Goal: Communication & Community: Answer question/provide support

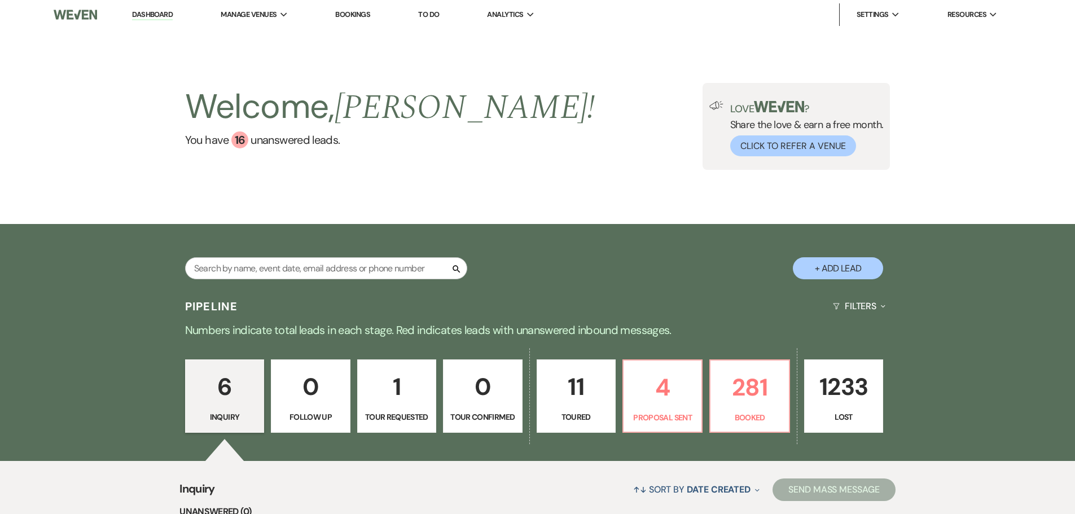
click at [398, 390] on p "1" at bounding box center [396, 387] width 64 height 38
select select "2"
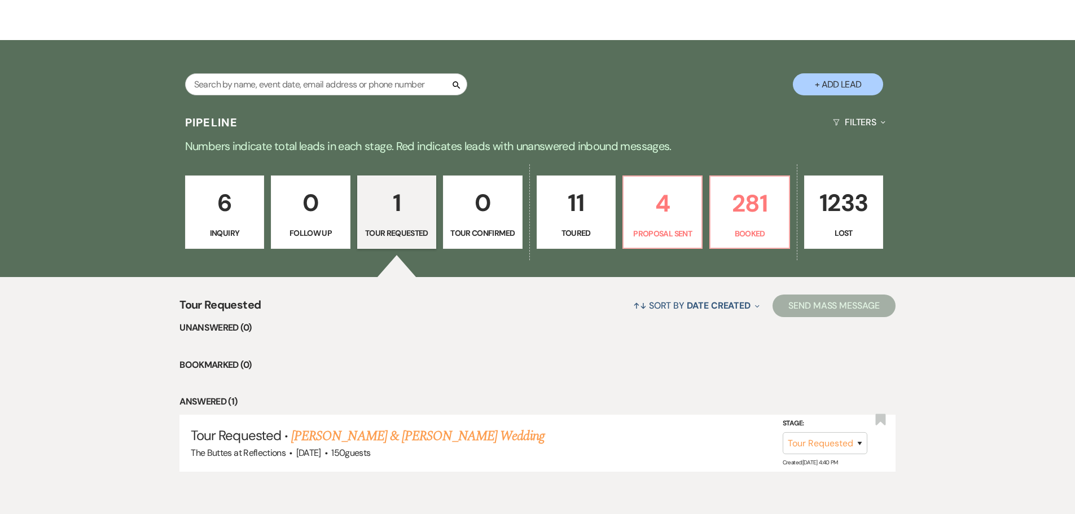
scroll to position [234, 0]
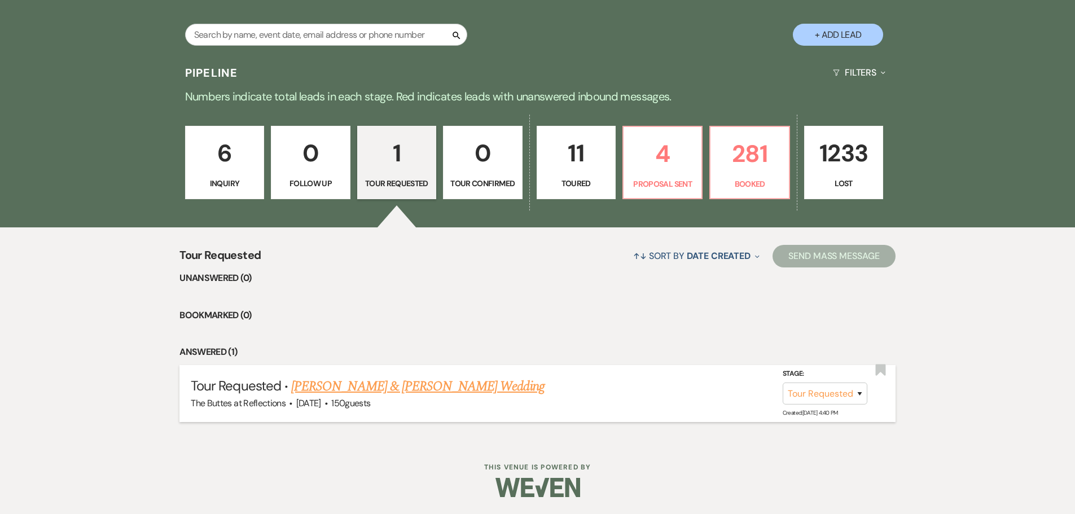
click at [429, 386] on link "[PERSON_NAME] & [PERSON_NAME] Wedding" at bounding box center [417, 386] width 253 height 20
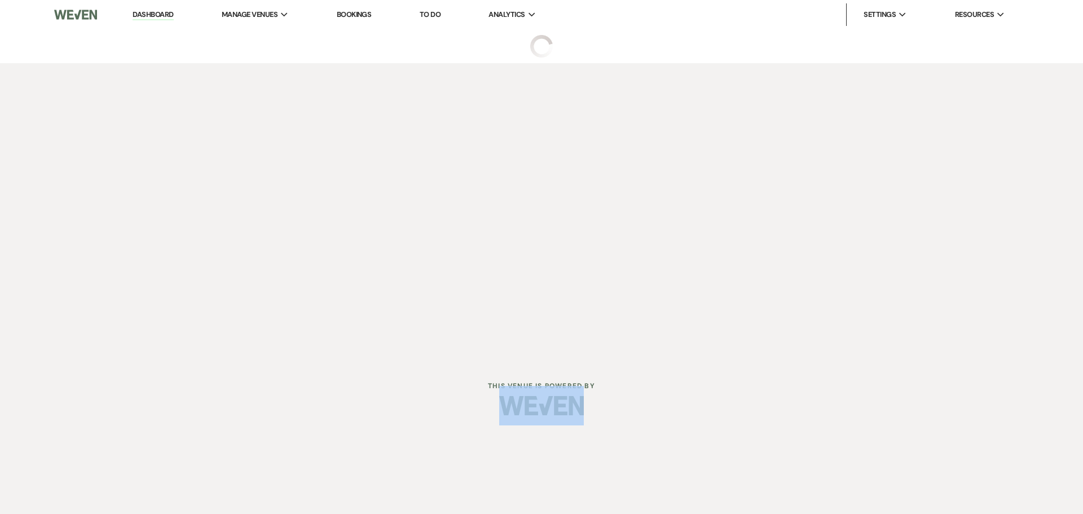
click at [429, 386] on div at bounding box center [542, 405] width 578 height 53
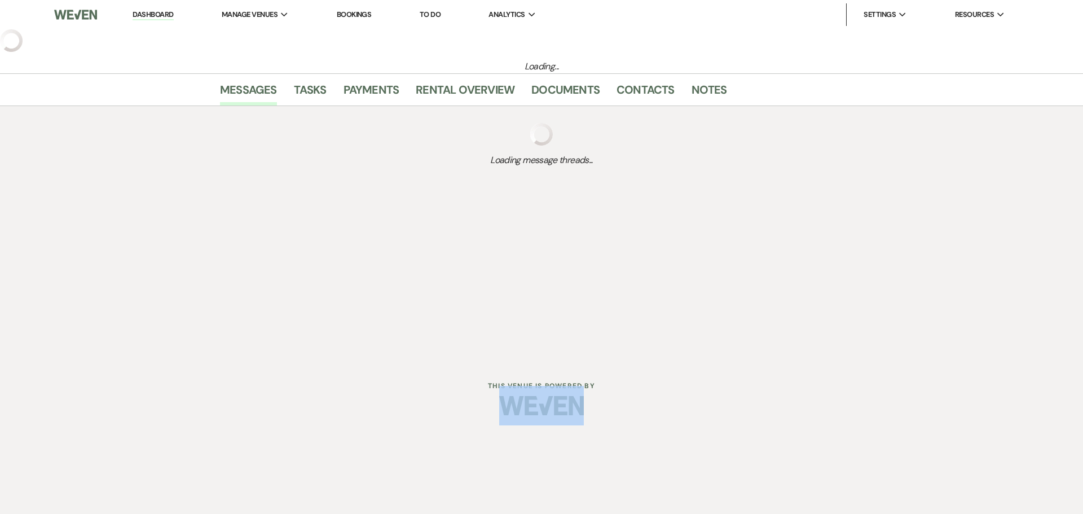
select select "2"
select select "5"
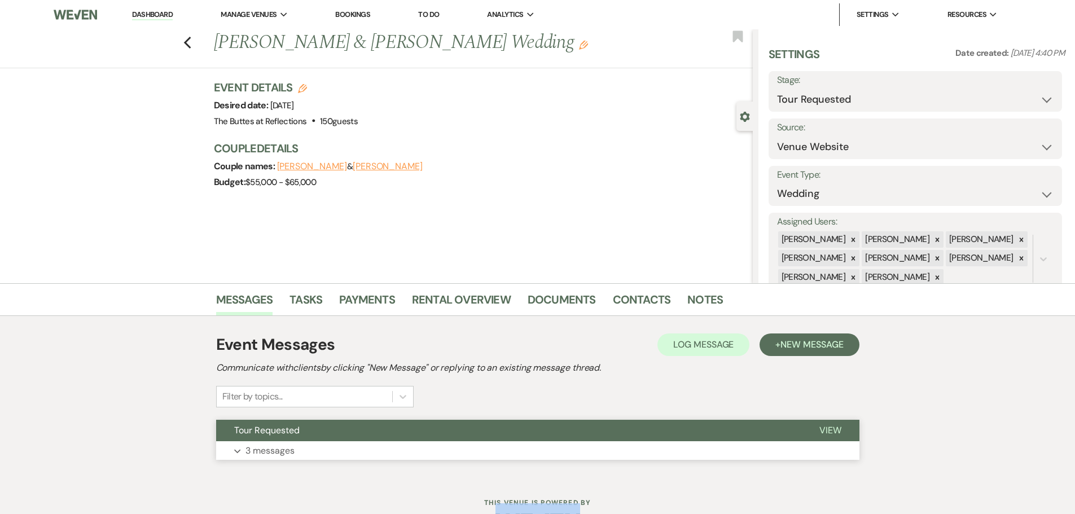
click at [278, 446] on p "3 messages" at bounding box center [269, 450] width 49 height 15
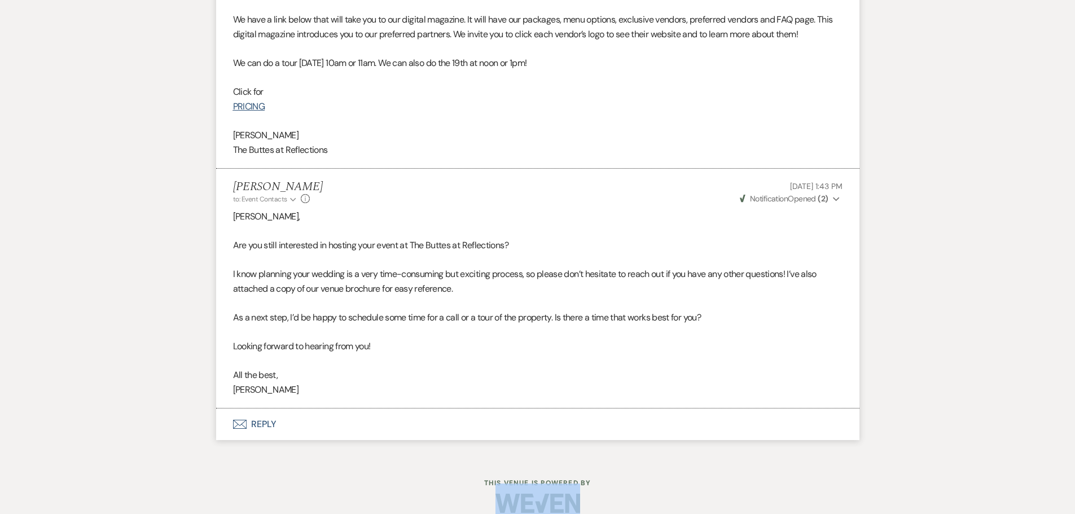
scroll to position [757, 0]
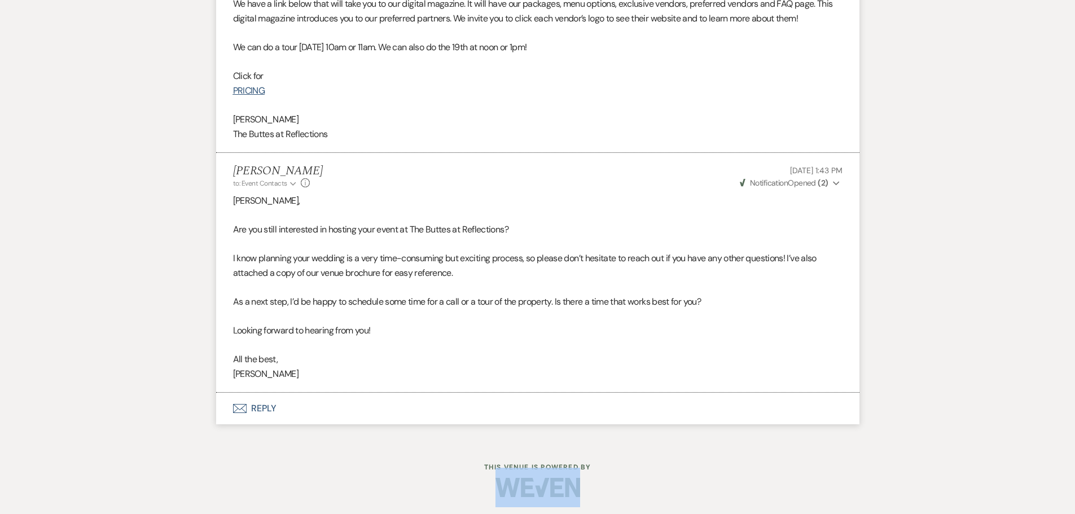
click at [262, 412] on button "Envelope Reply" at bounding box center [537, 409] width 643 height 32
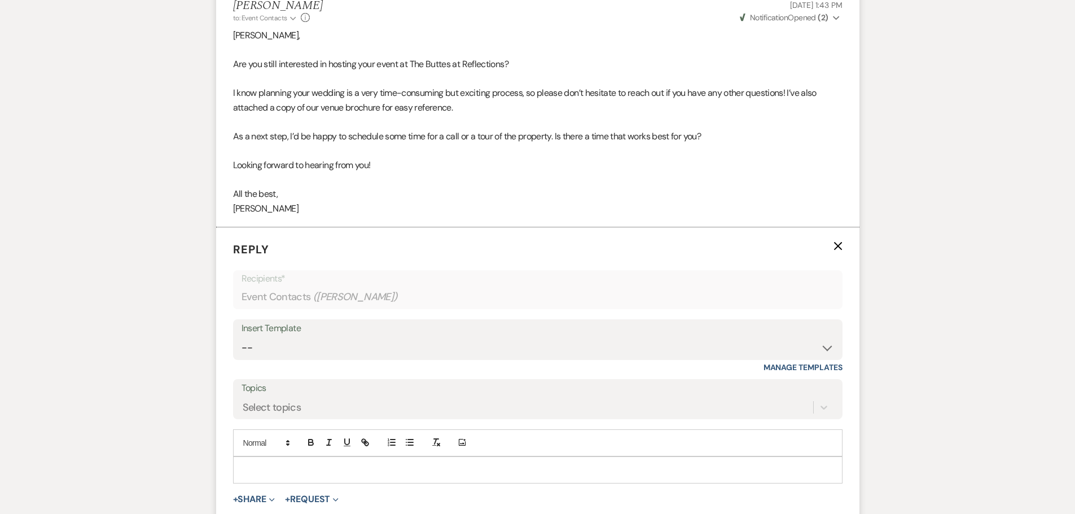
scroll to position [972, 0]
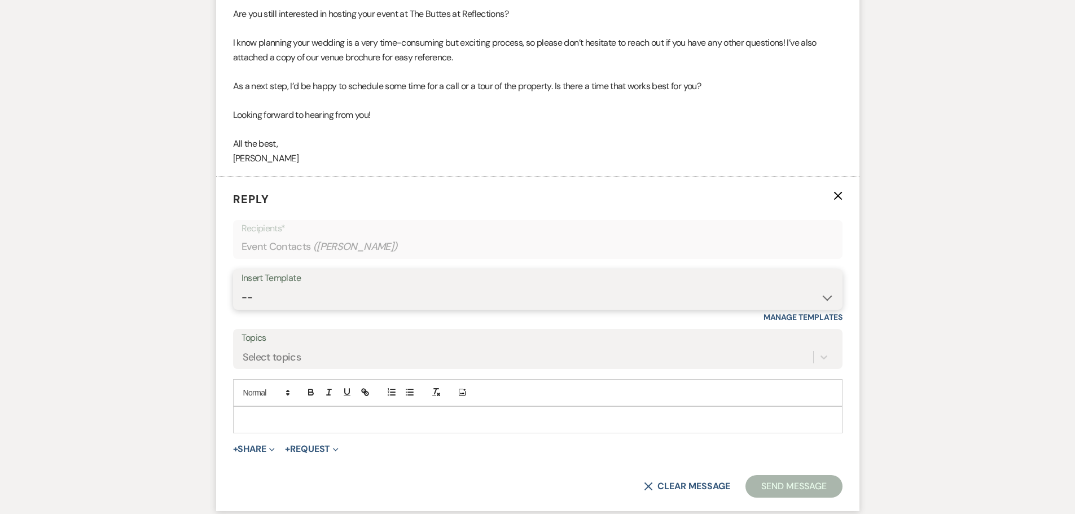
click at [828, 298] on select "-- Weven Planning Portal Introduction (Booked Events) Follow up - After Tour Re…" at bounding box center [537, 298] width 592 height 22
select select "4016"
click at [241, 287] on select "-- Weven Planning Portal Introduction (Booked Events) Follow up - After Tour Re…" at bounding box center [537, 298] width 592 height 22
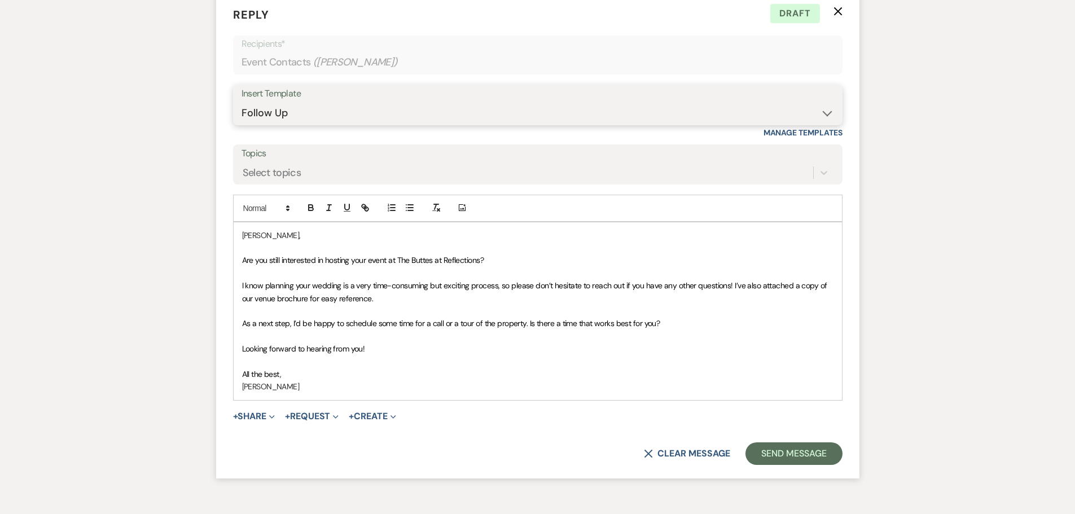
scroll to position [1225, 0]
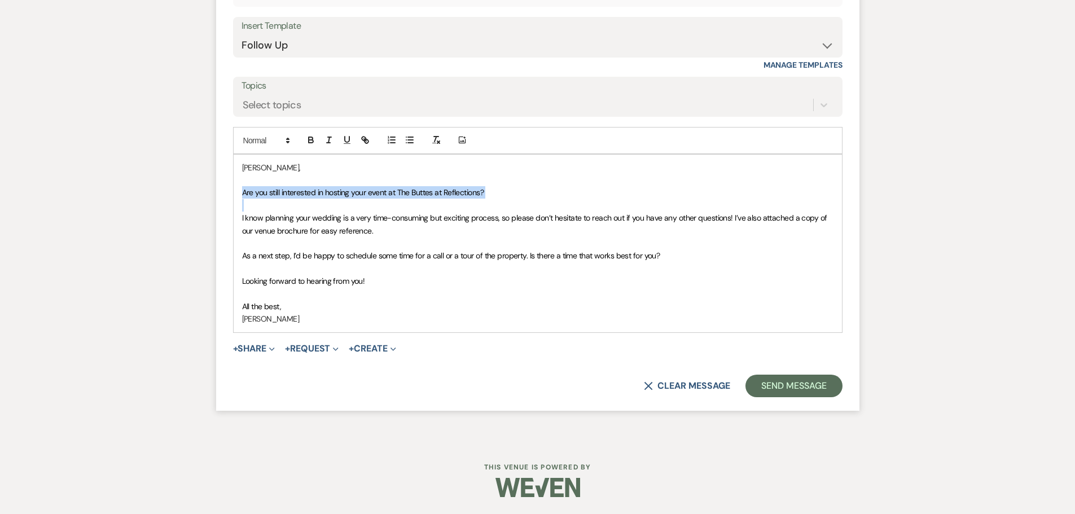
drag, startPoint x: 242, startPoint y: 190, endPoint x: 489, endPoint y: 201, distance: 247.3
click at [489, 201] on div "[PERSON_NAME], Are you still interested in hosting your event at The Buttes at …" at bounding box center [538, 244] width 608 height 178
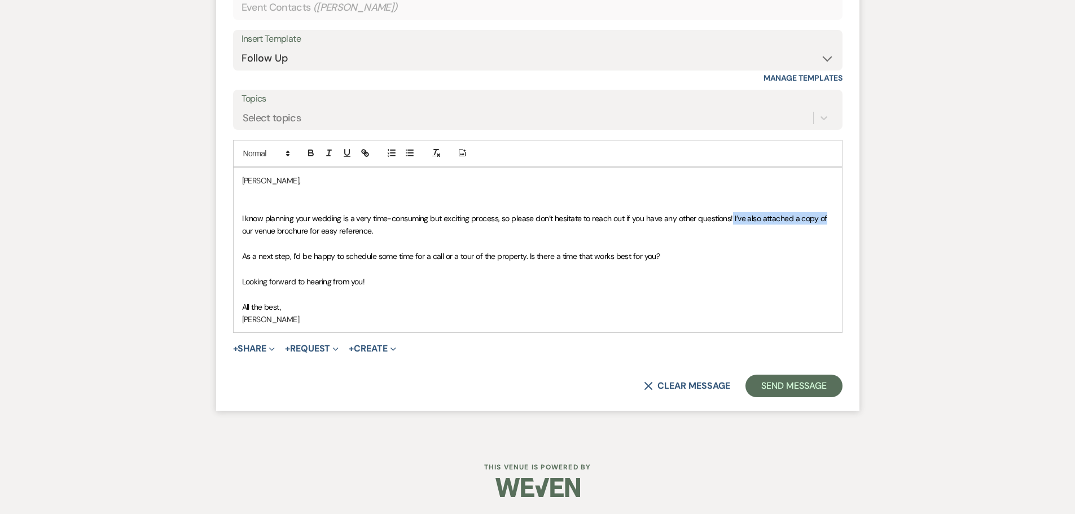
drag, startPoint x: 731, startPoint y: 216, endPoint x: 824, endPoint y: 223, distance: 92.8
click at [824, 223] on p "I know planning your wedding is a very time-consuming but exciting process, so …" at bounding box center [537, 224] width 591 height 25
drag, startPoint x: 734, startPoint y: 218, endPoint x: 829, endPoint y: 225, distance: 95.0
click at [829, 225] on p "I know planning your wedding is a very time-consuming but exciting process, so …" at bounding box center [537, 224] width 591 height 25
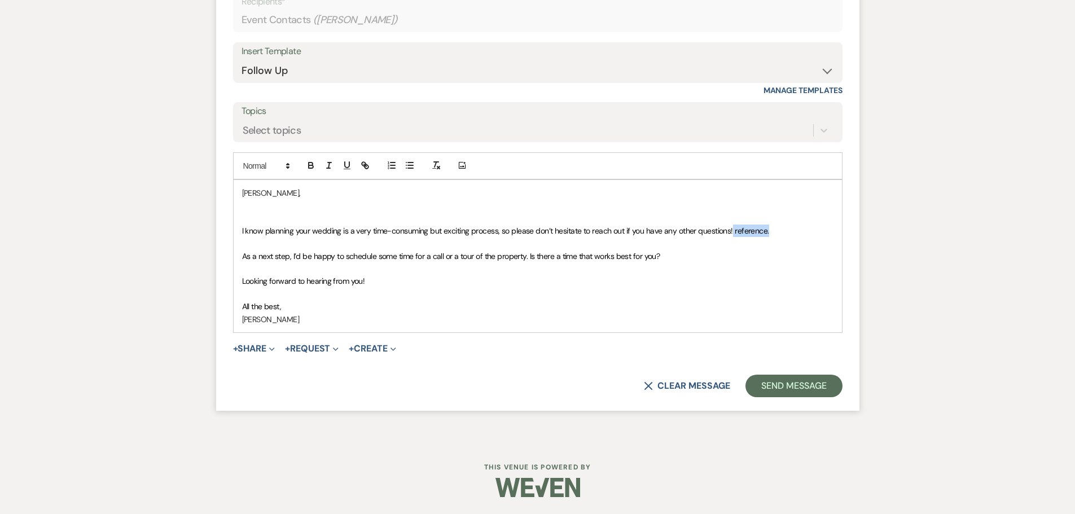
drag, startPoint x: 732, startPoint y: 230, endPoint x: 768, endPoint y: 232, distance: 36.8
click at [768, 232] on p "I know planning your wedding is a very time-consuming but exciting process, so …" at bounding box center [537, 231] width 591 height 12
drag, startPoint x: 239, startPoint y: 256, endPoint x: 291, endPoint y: 256, distance: 51.9
click at [291, 256] on div "[PERSON_NAME], I know planning your wedding is a very time-consuming but exciti…" at bounding box center [538, 256] width 608 height 152
click at [776, 379] on button "Send Message" at bounding box center [793, 386] width 96 height 23
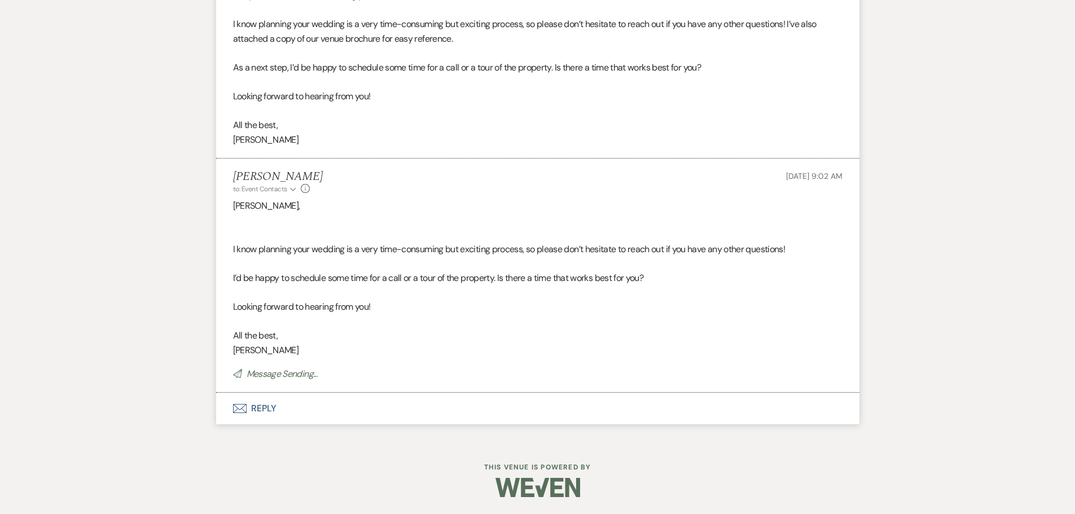
scroll to position [991, 0]
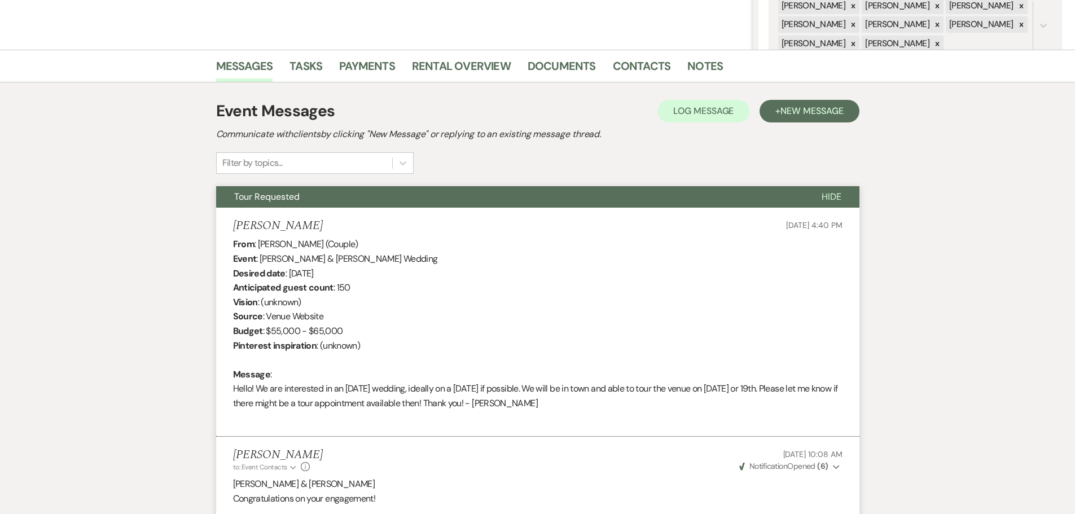
select select "2"
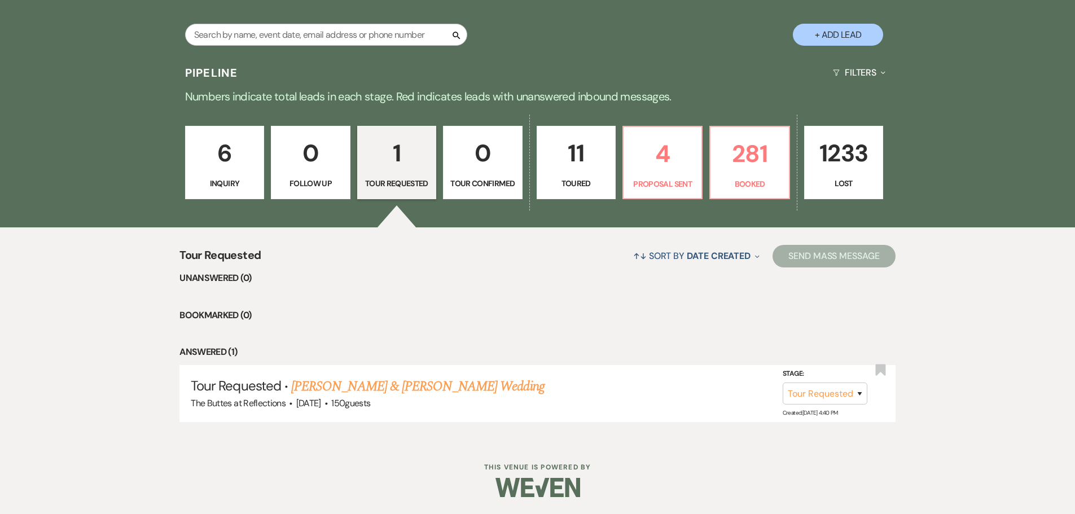
click at [577, 161] on p "11" at bounding box center [576, 153] width 64 height 38
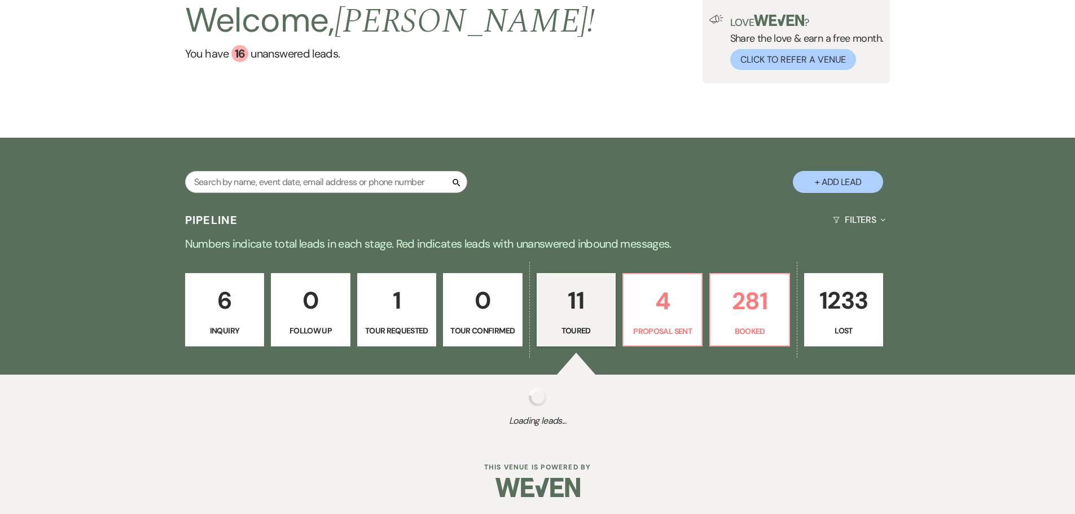
click at [577, 161] on div "Search + Add Lead Pipeline Filters Expand Numbers indicate total leads in each …" at bounding box center [537, 290] width 1075 height 304
select select "5"
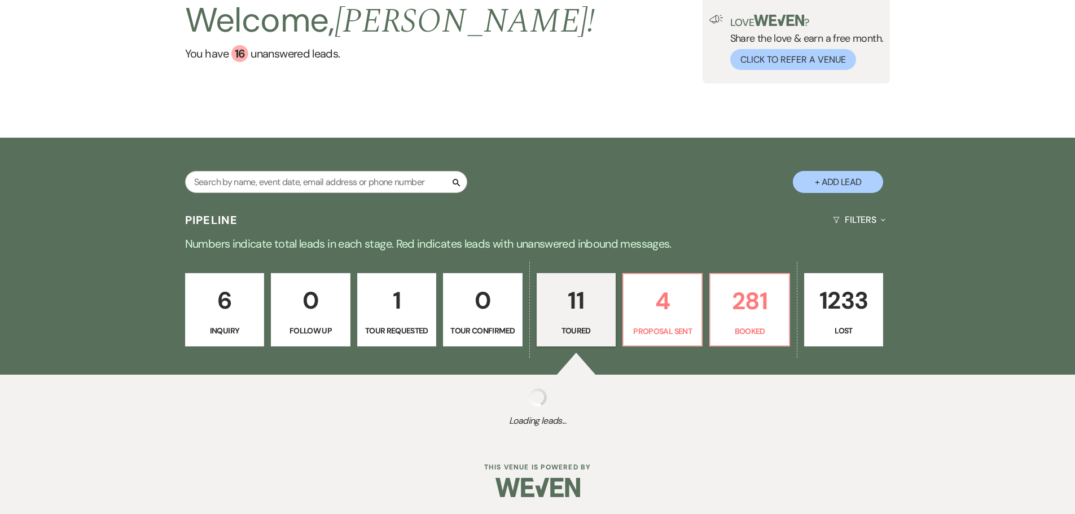
select select "5"
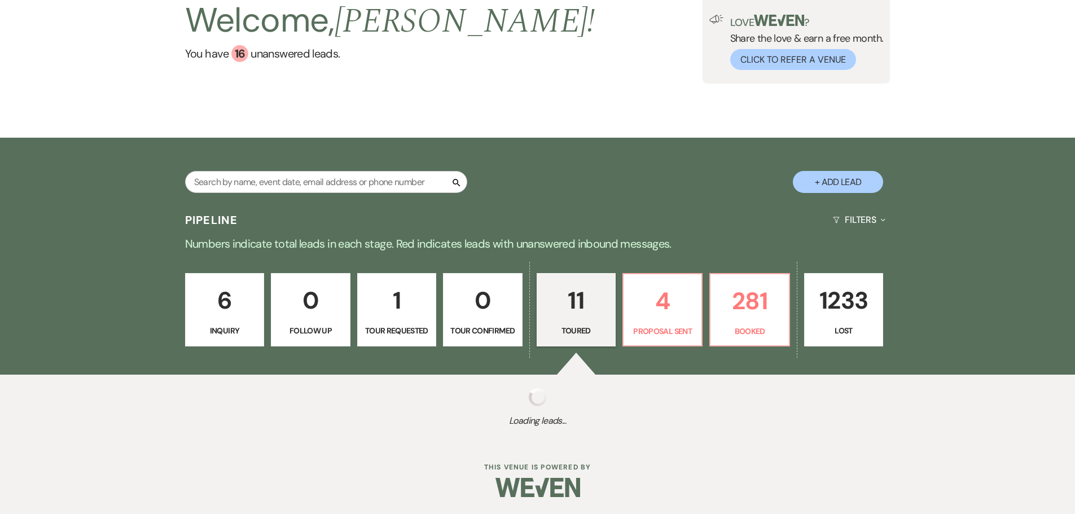
select select "5"
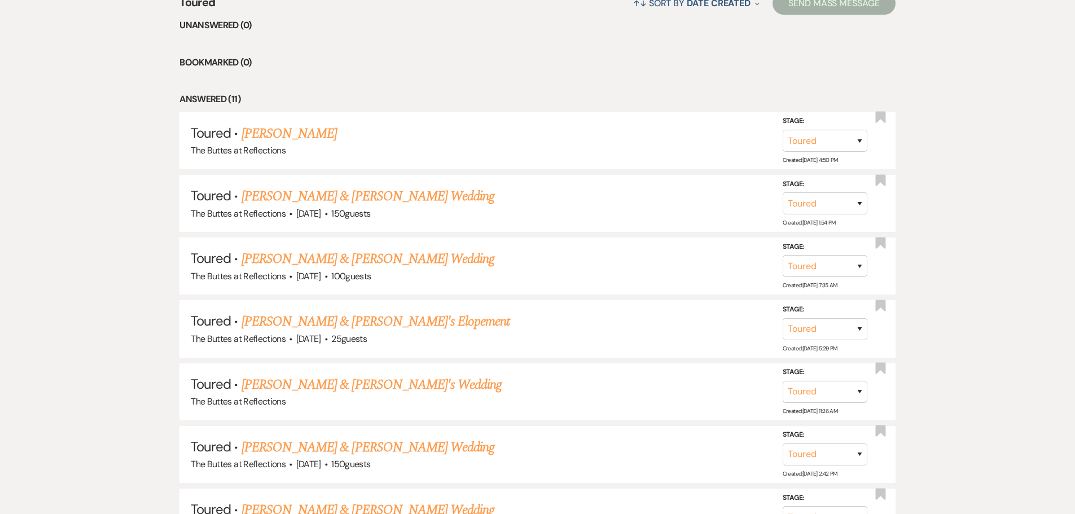
scroll to position [861, 0]
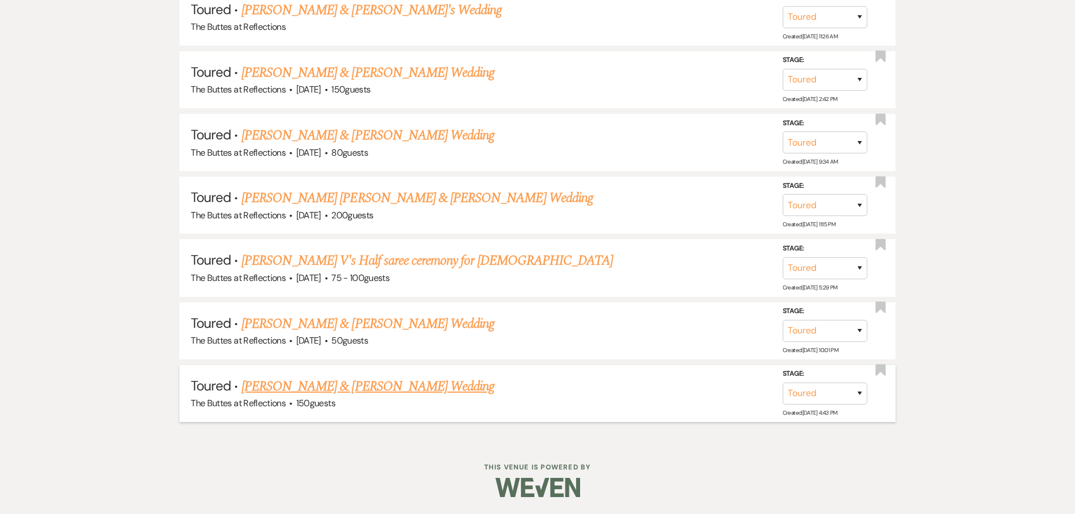
click at [401, 390] on link "[PERSON_NAME] & [PERSON_NAME] Wedding" at bounding box center [367, 386] width 253 height 20
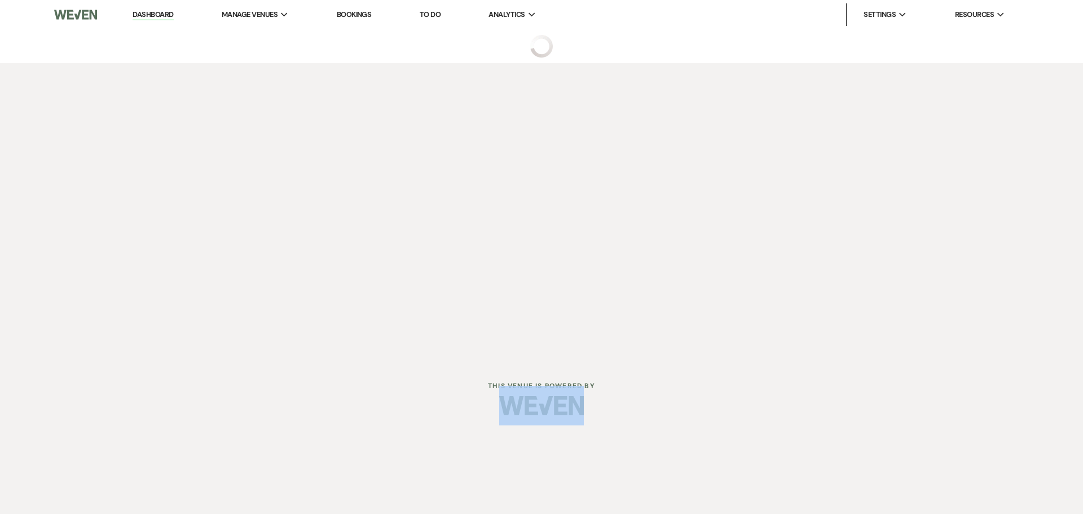
click at [401, 390] on div at bounding box center [542, 405] width 578 height 53
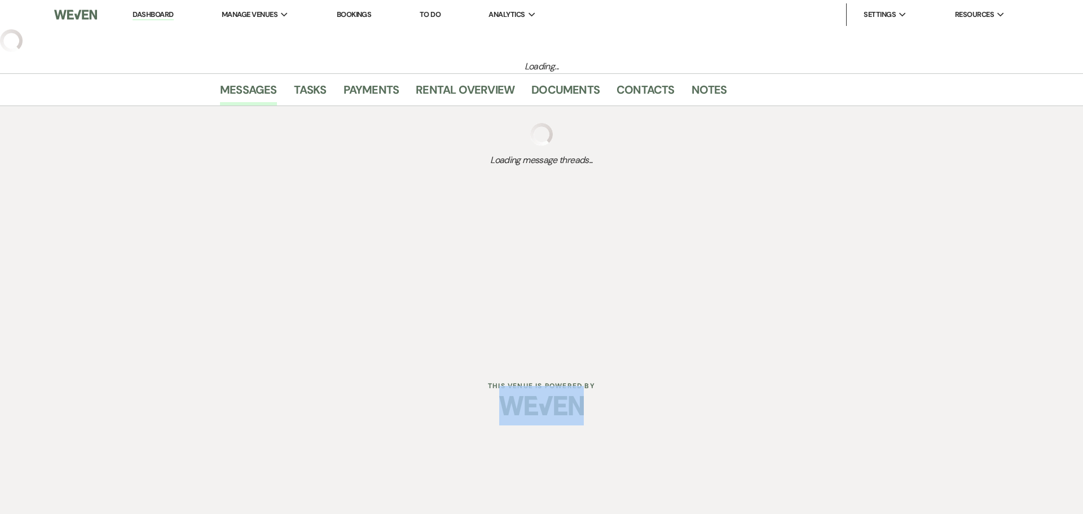
select select "5"
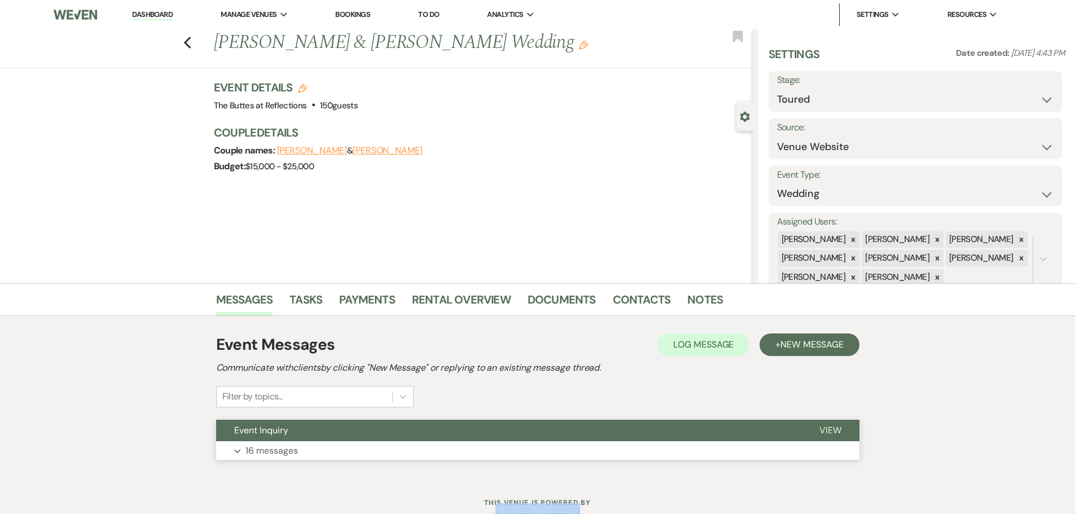
click at [276, 456] on p "16 messages" at bounding box center [271, 450] width 52 height 15
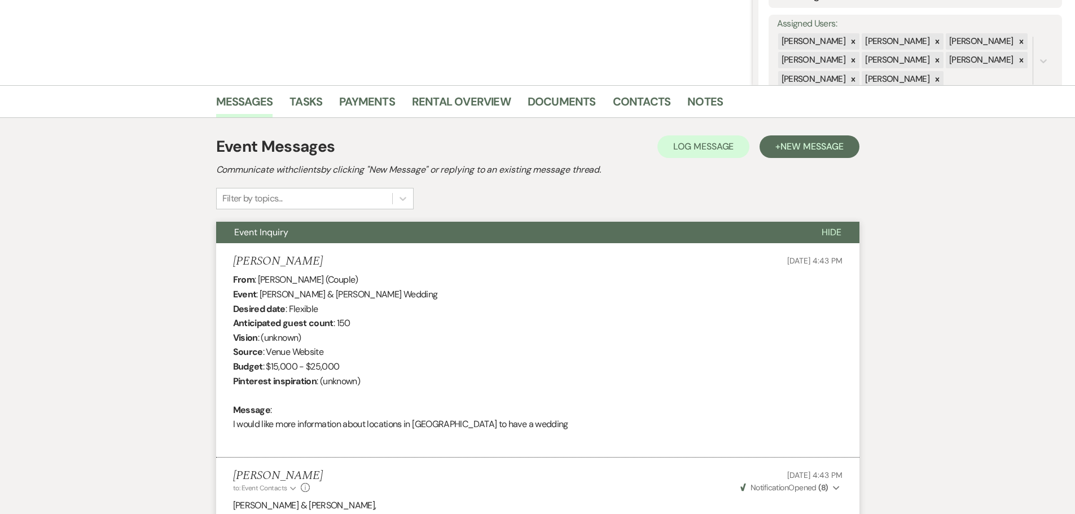
scroll to position [255, 0]
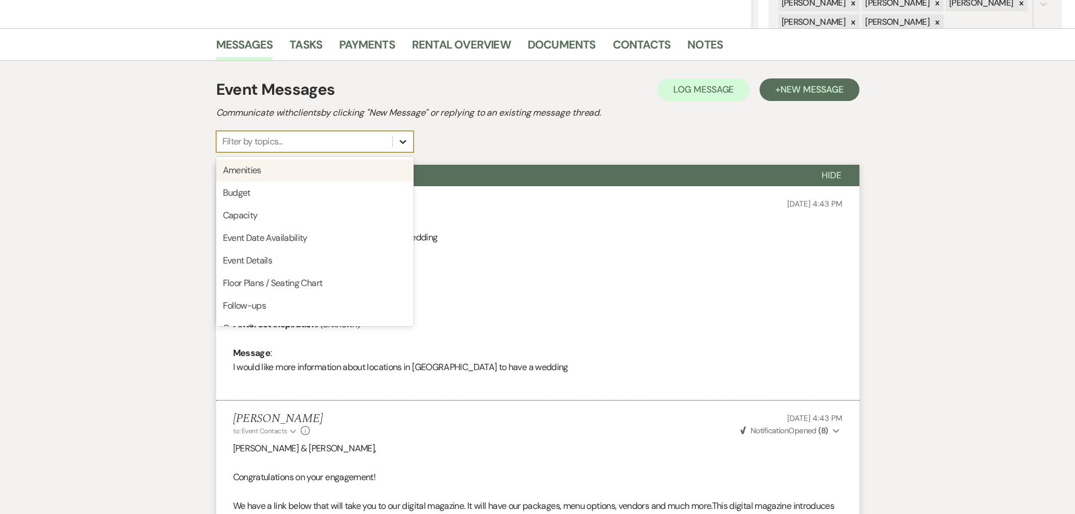
click at [404, 143] on icon at bounding box center [402, 141] width 11 height 11
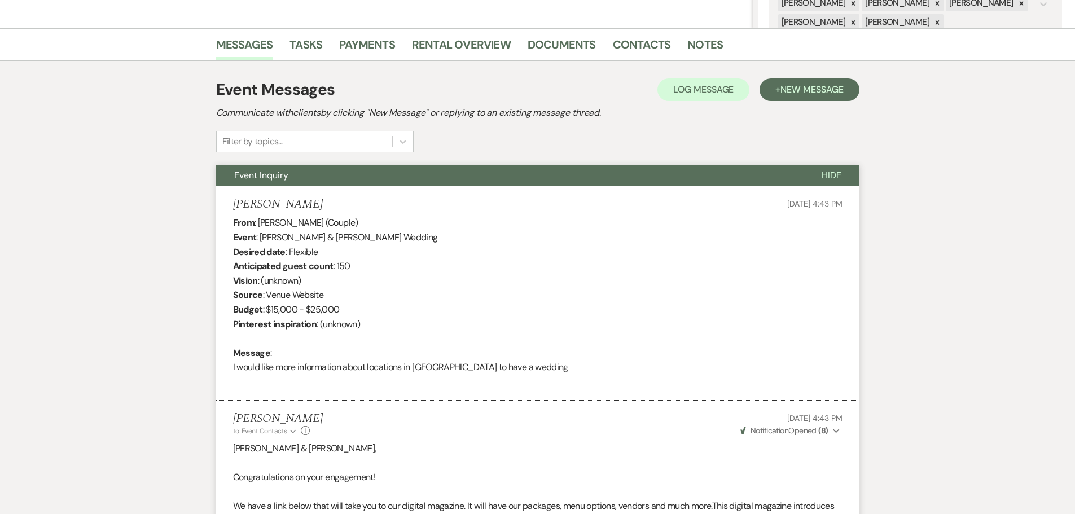
click at [476, 145] on div "Event Messages Log Log Message + New Message Communicate with clients by clicki…" at bounding box center [537, 115] width 643 height 74
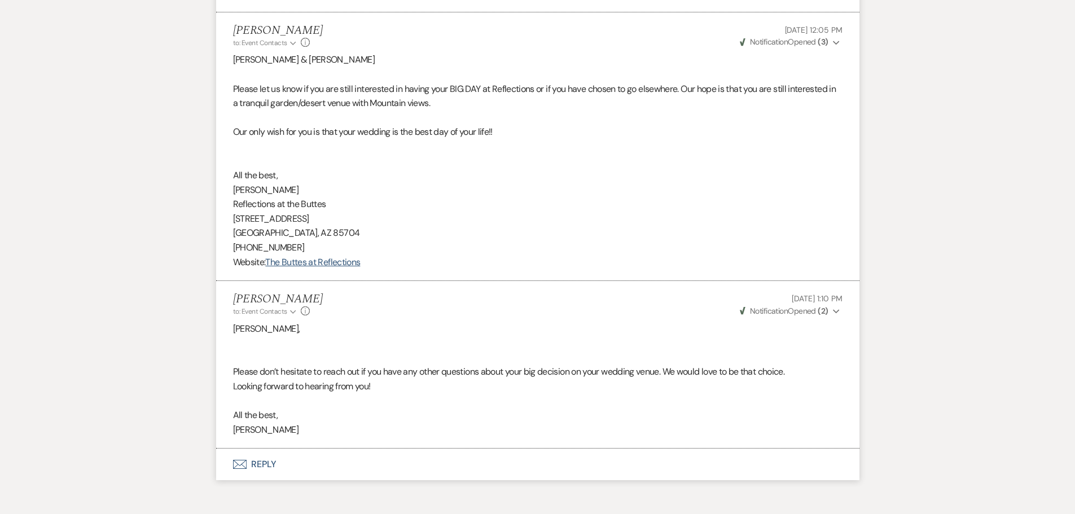
scroll to position [2814, 0]
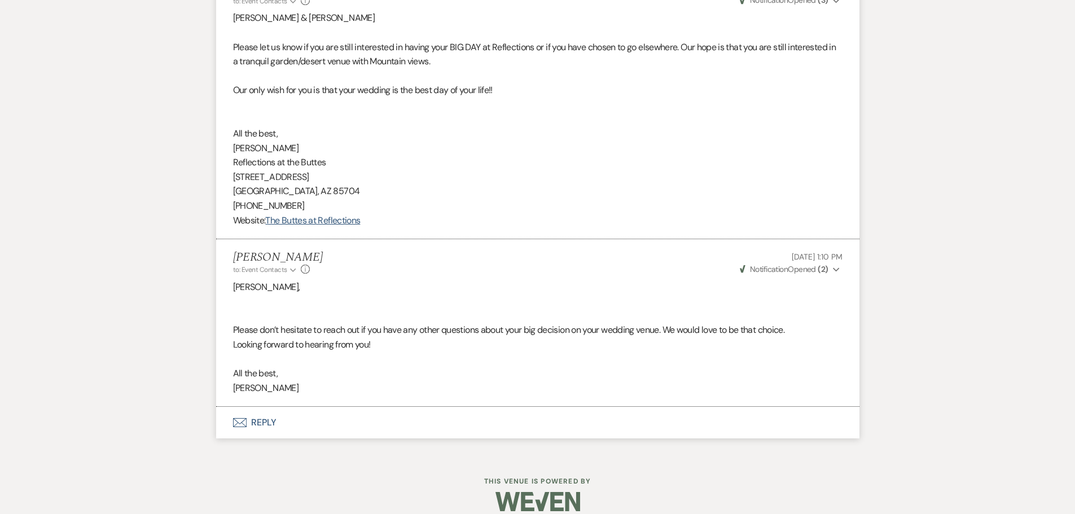
click at [256, 407] on button "Envelope Reply" at bounding box center [537, 423] width 643 height 32
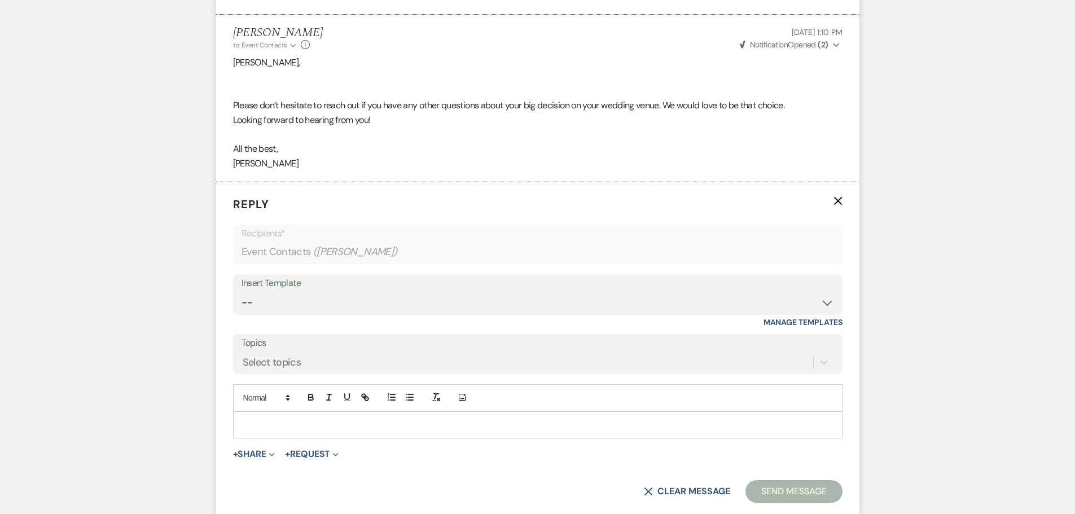
scroll to position [3117, 0]
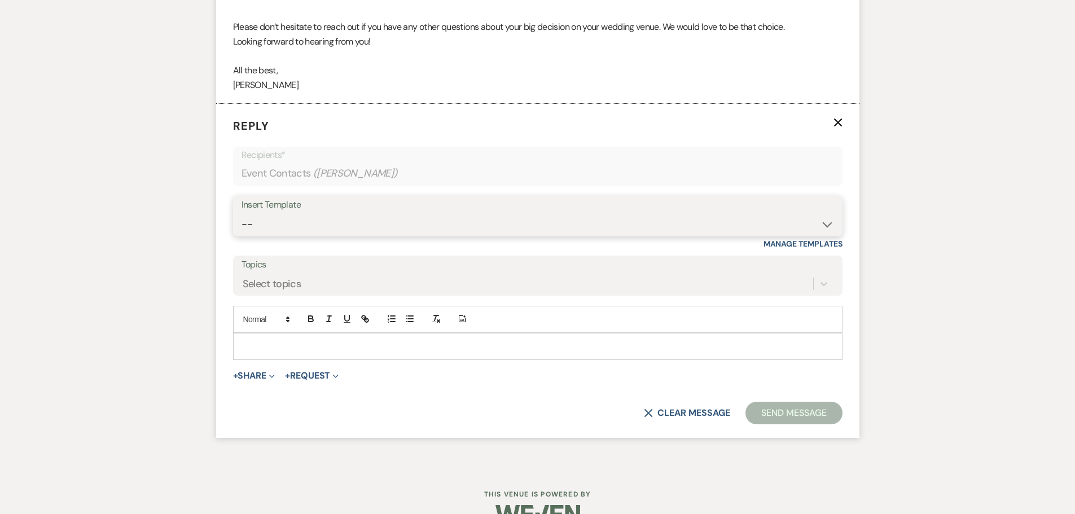
click at [827, 213] on select "-- Weven Planning Portal Introduction (Booked Events) Follow up - After Tour Re…" at bounding box center [537, 224] width 592 height 22
select select "5946"
click at [241, 213] on select "-- Weven Planning Portal Introduction (Booked Events) Follow up - After Tour Re…" at bounding box center [537, 224] width 592 height 22
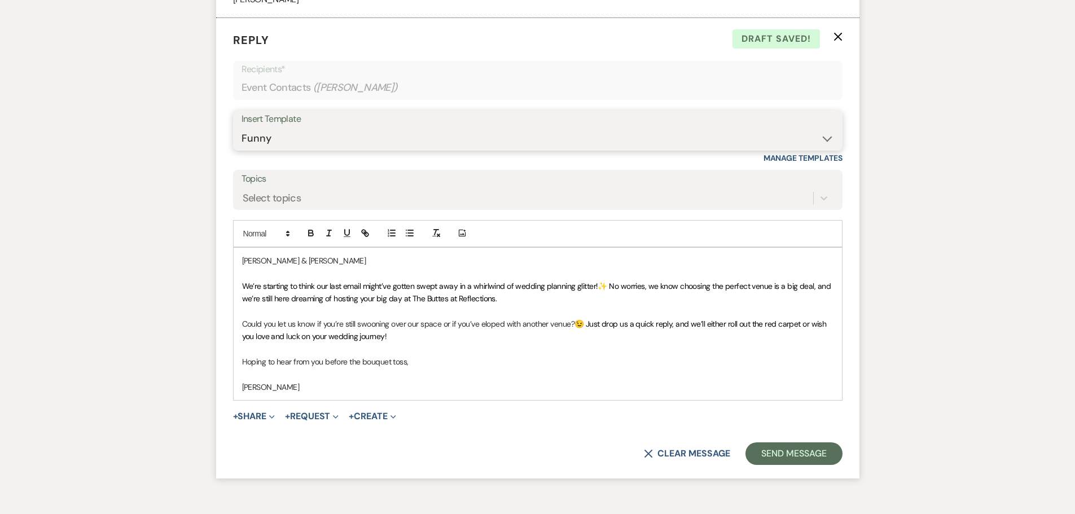
scroll to position [3225, 0]
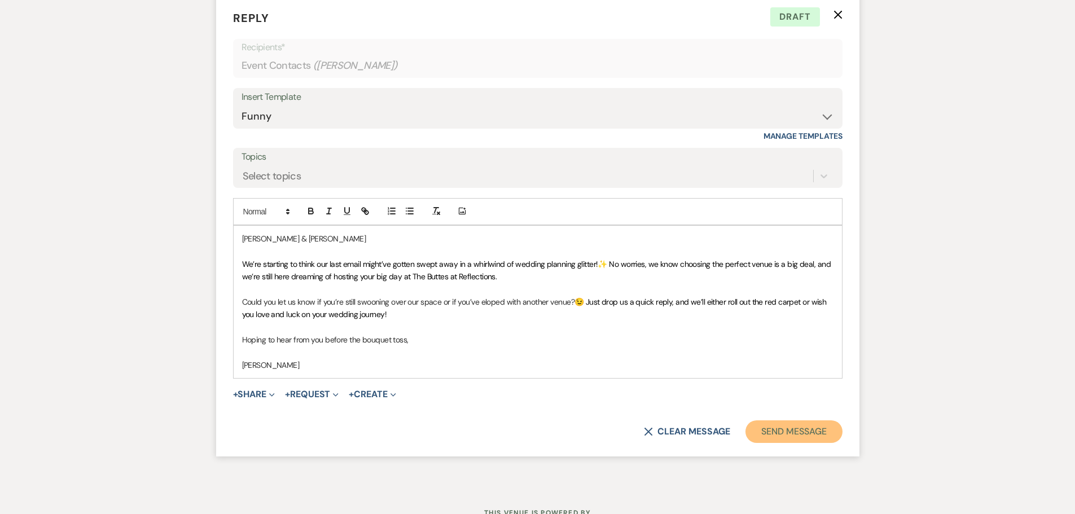
click at [803, 420] on button "Send Message" at bounding box center [793, 431] width 96 height 23
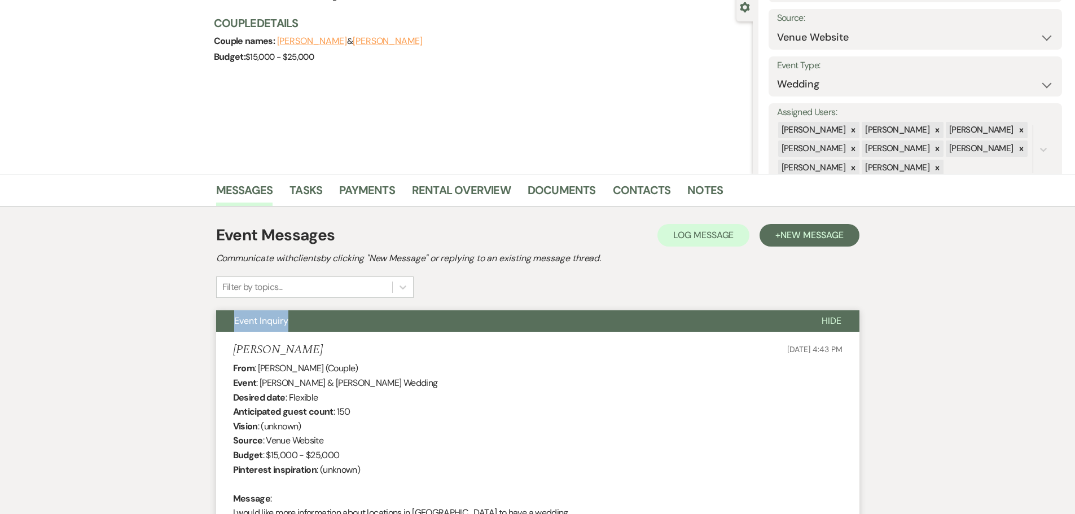
scroll to position [0, 0]
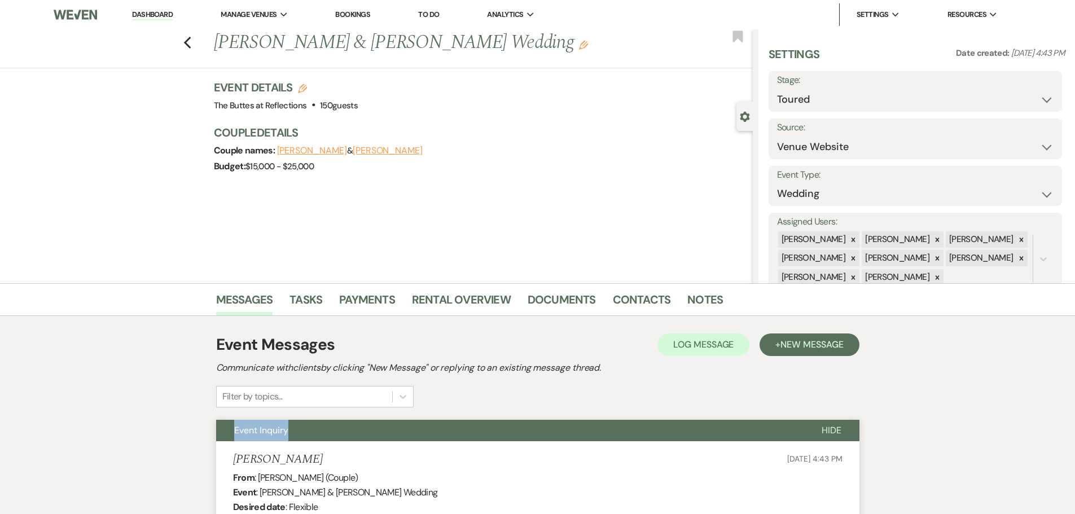
select select "5"
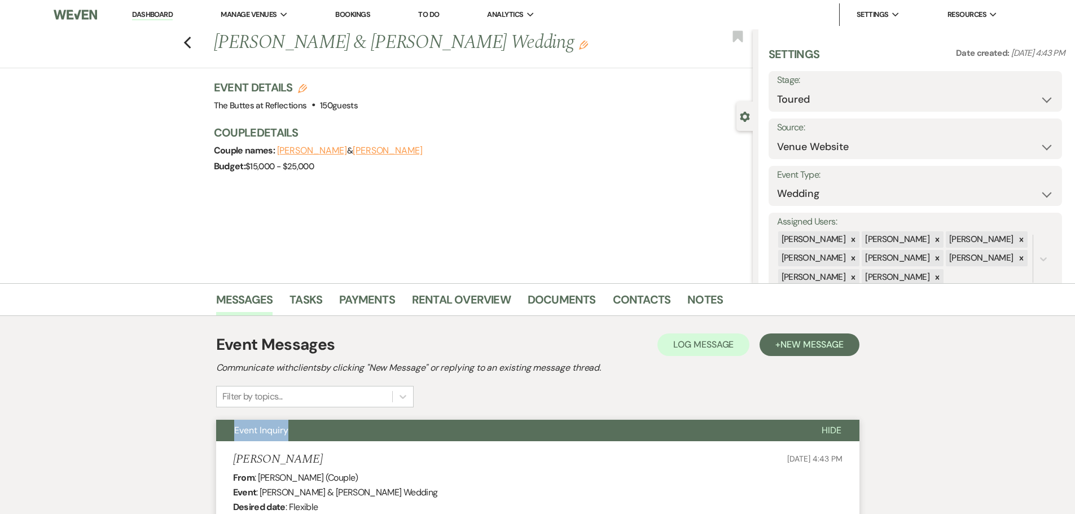
select select "5"
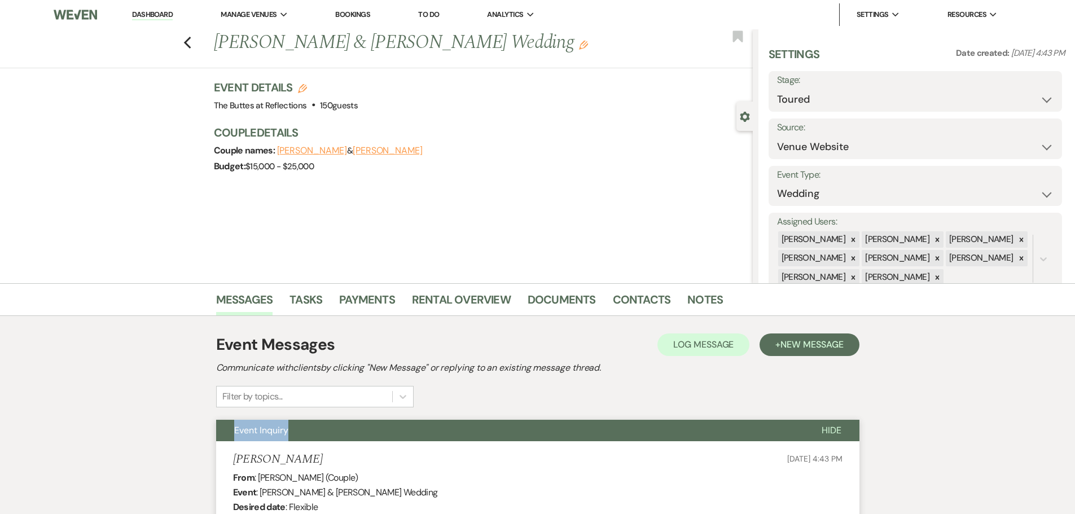
select select "5"
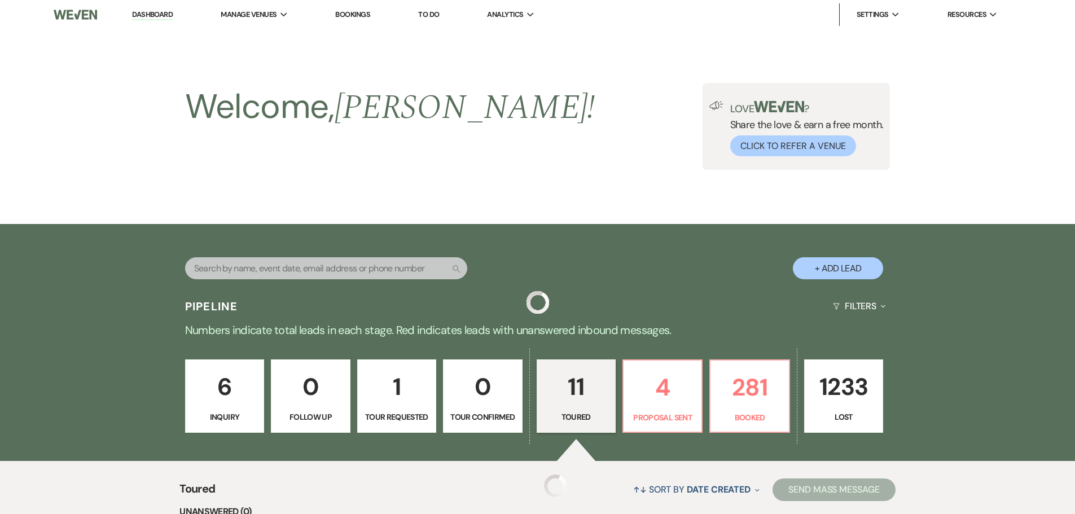
scroll to position [861, 0]
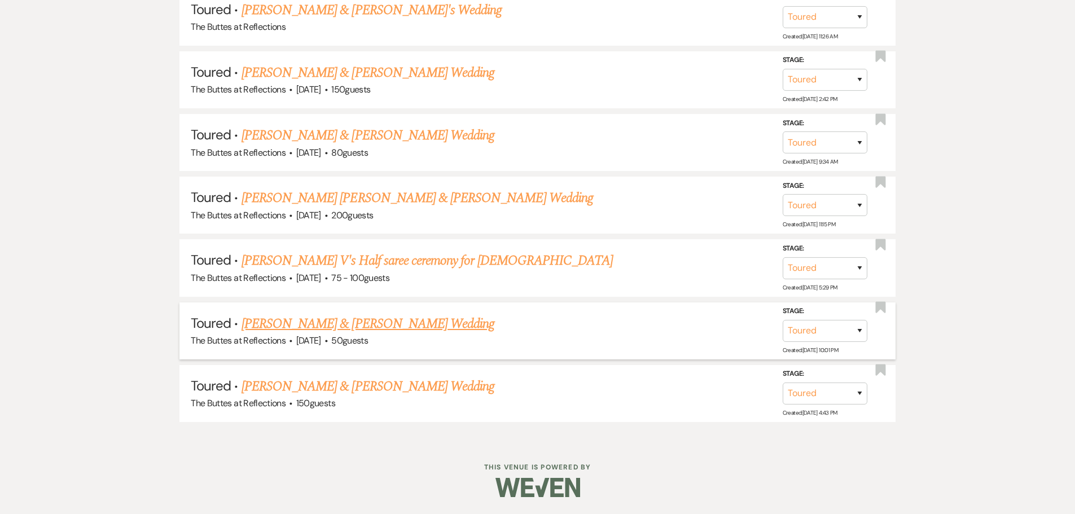
click at [253, 327] on link "[PERSON_NAME] & [PERSON_NAME] Wedding" at bounding box center [367, 324] width 253 height 20
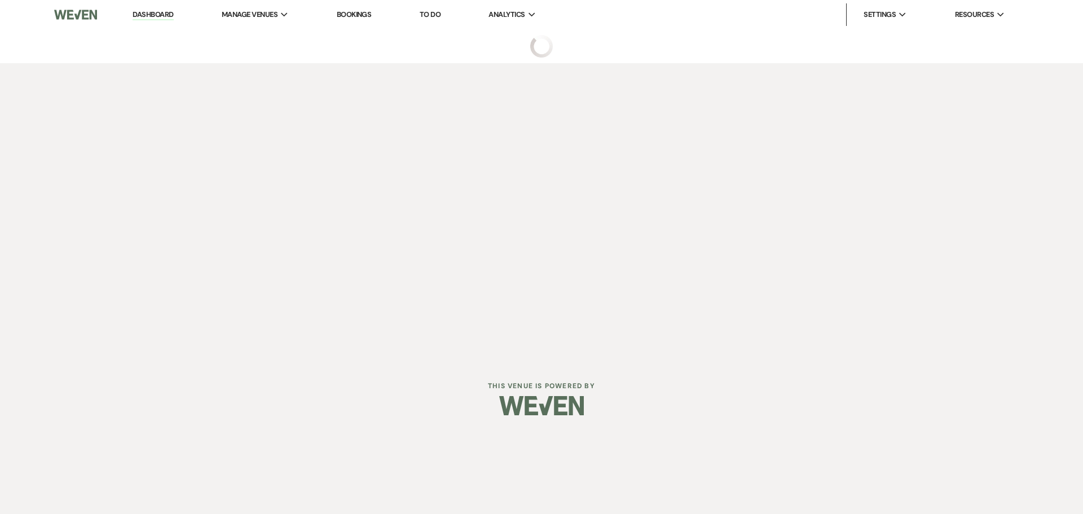
select select "5"
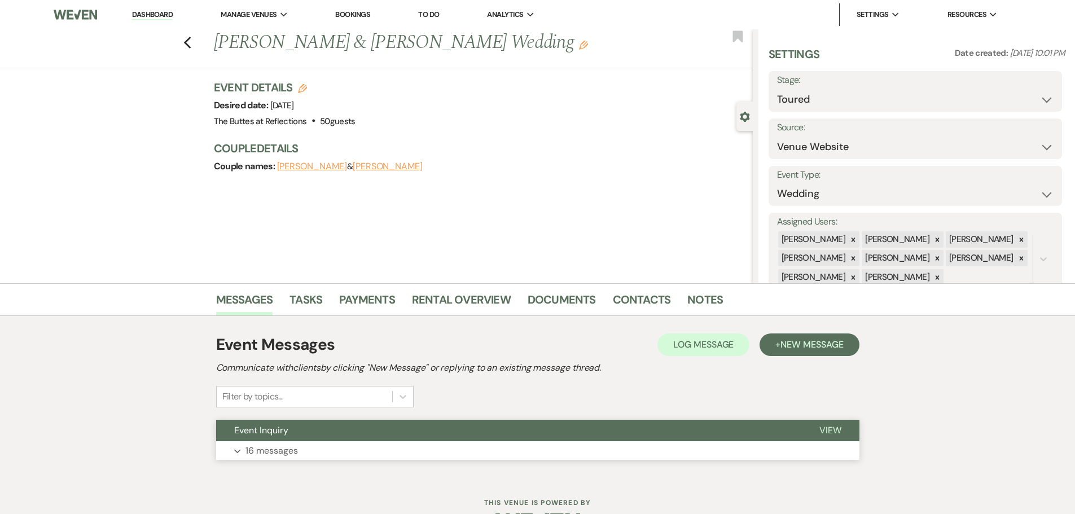
click at [255, 451] on p "16 messages" at bounding box center [271, 450] width 52 height 15
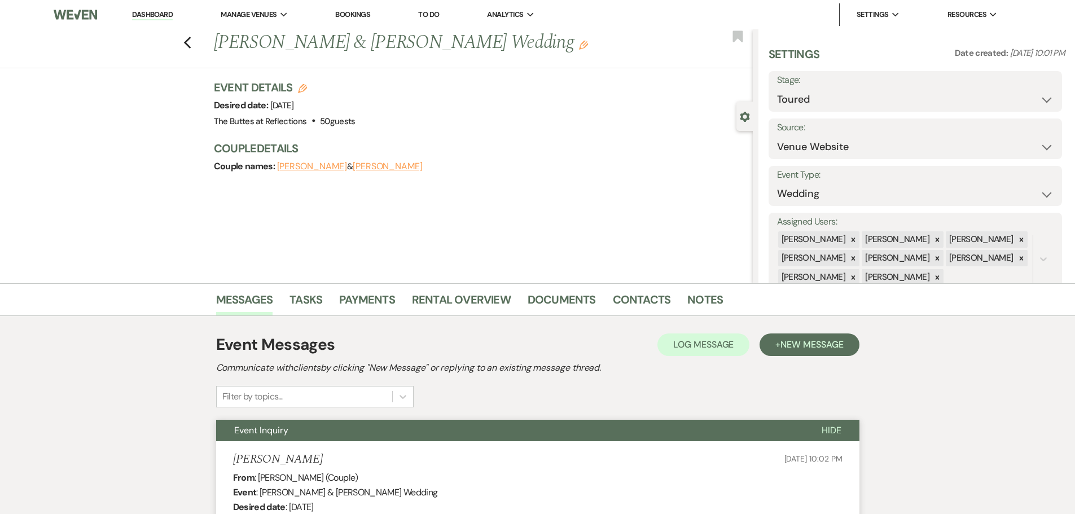
click at [189, 50] on div "Previous [PERSON_NAME] & [PERSON_NAME] Wedding Edit Bookmark" at bounding box center [373, 48] width 758 height 39
click at [190, 45] on use "button" at bounding box center [186, 43] width 7 height 12
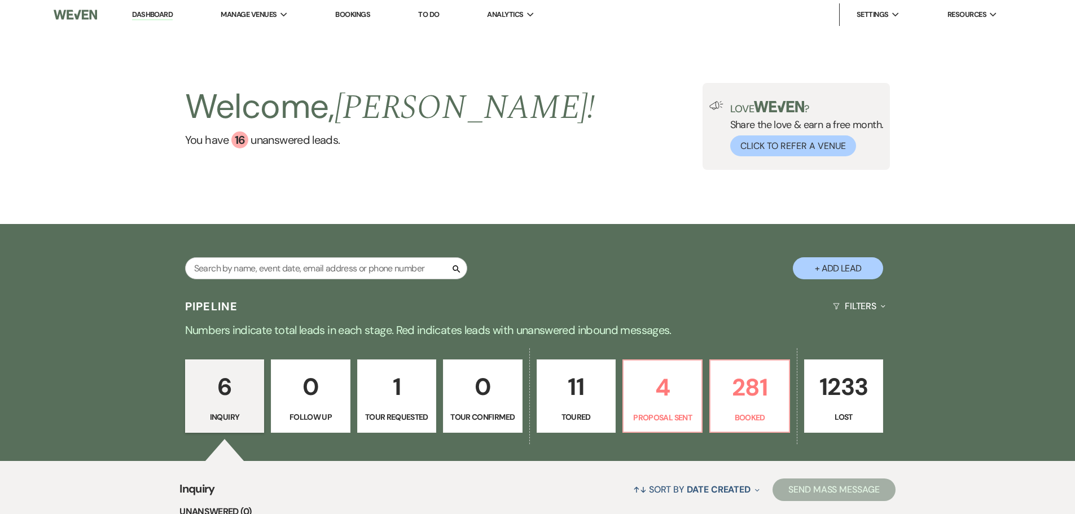
click at [217, 390] on p "6" at bounding box center [224, 387] width 64 height 38
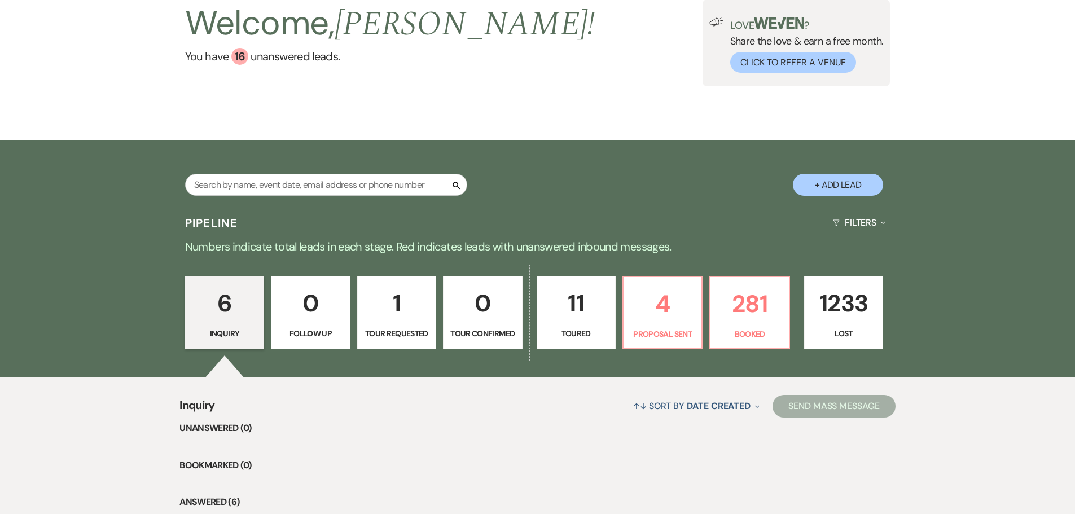
scroll to position [79, 0]
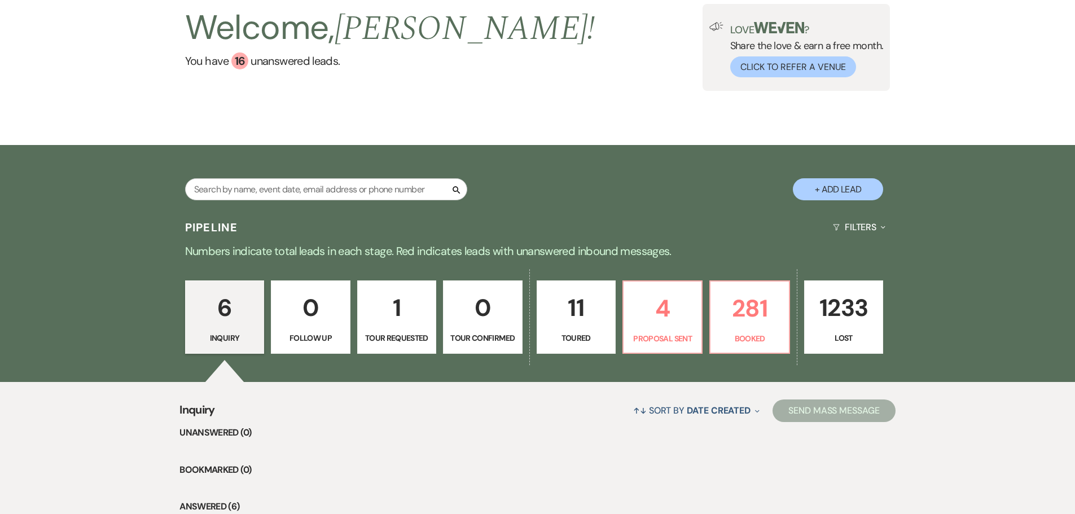
click at [593, 309] on p "11" at bounding box center [576, 308] width 64 height 38
select select "5"
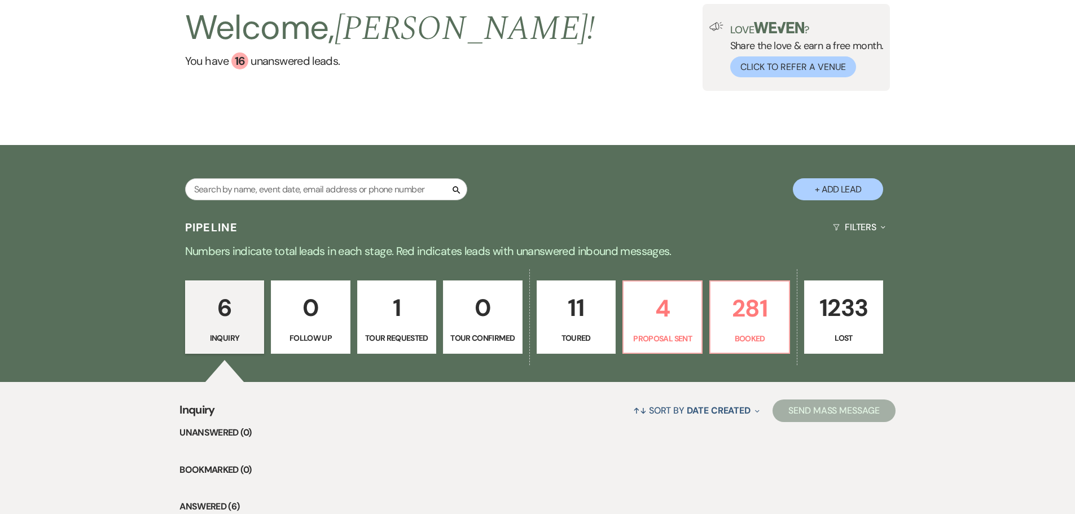
select select "5"
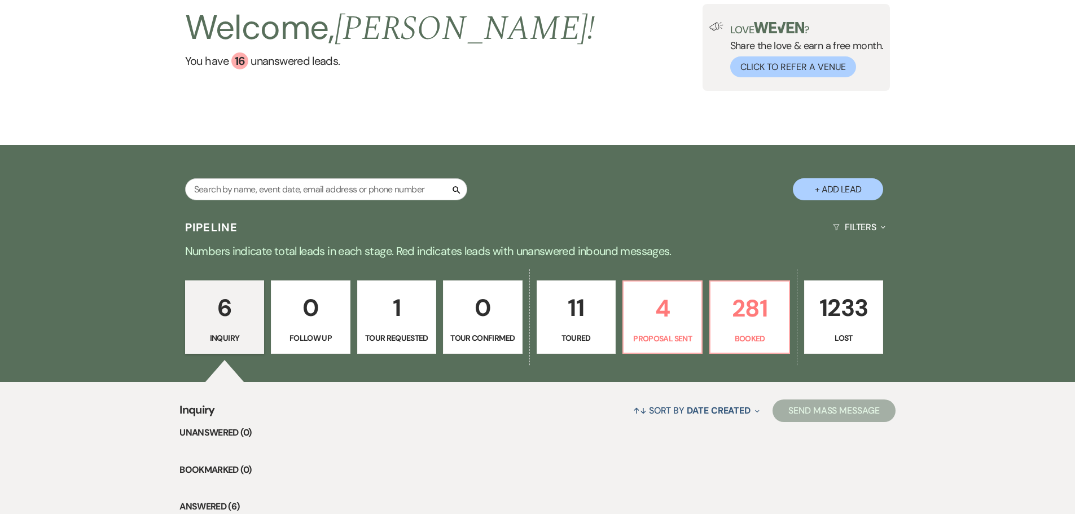
select select "5"
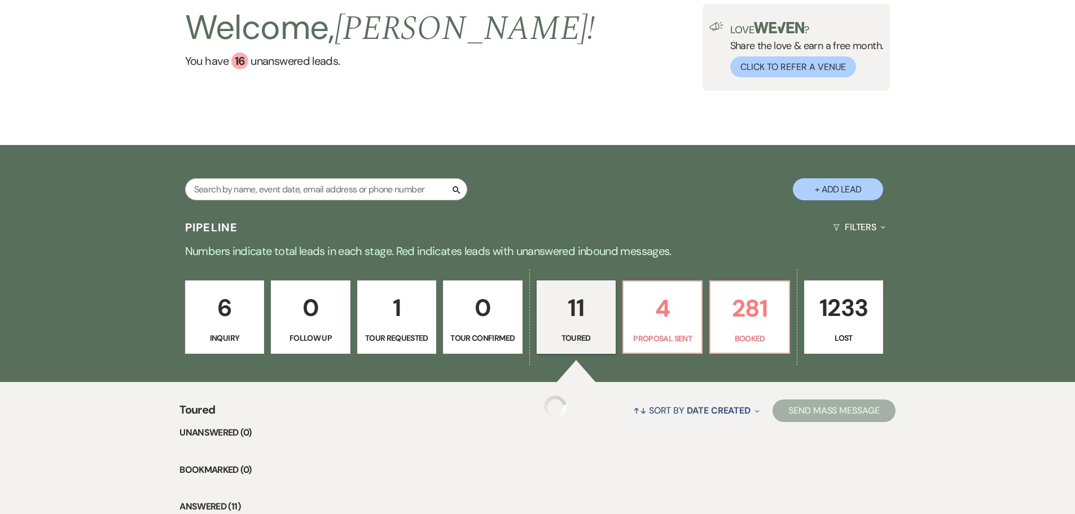
click at [593, 309] on p "11" at bounding box center [576, 308] width 64 height 38
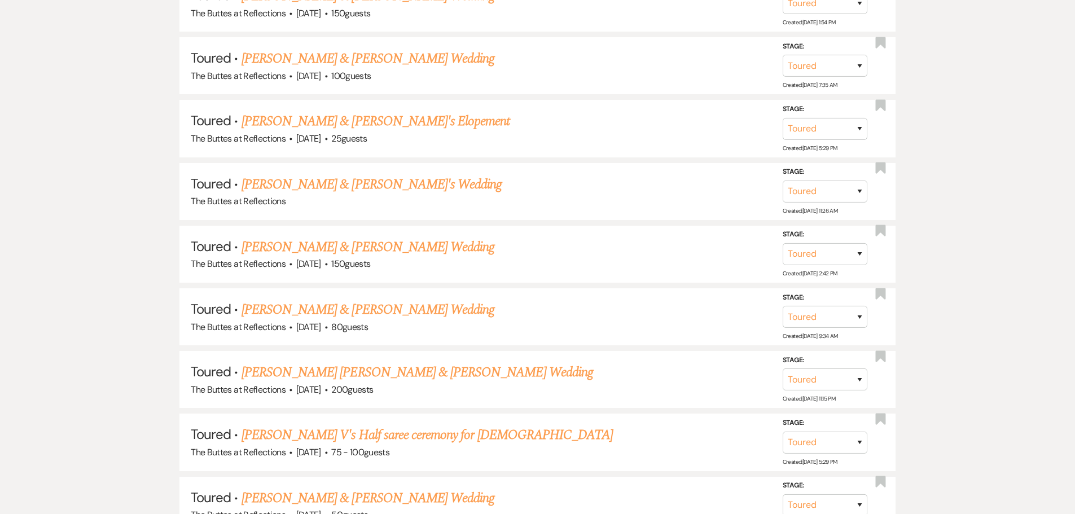
scroll to position [861, 0]
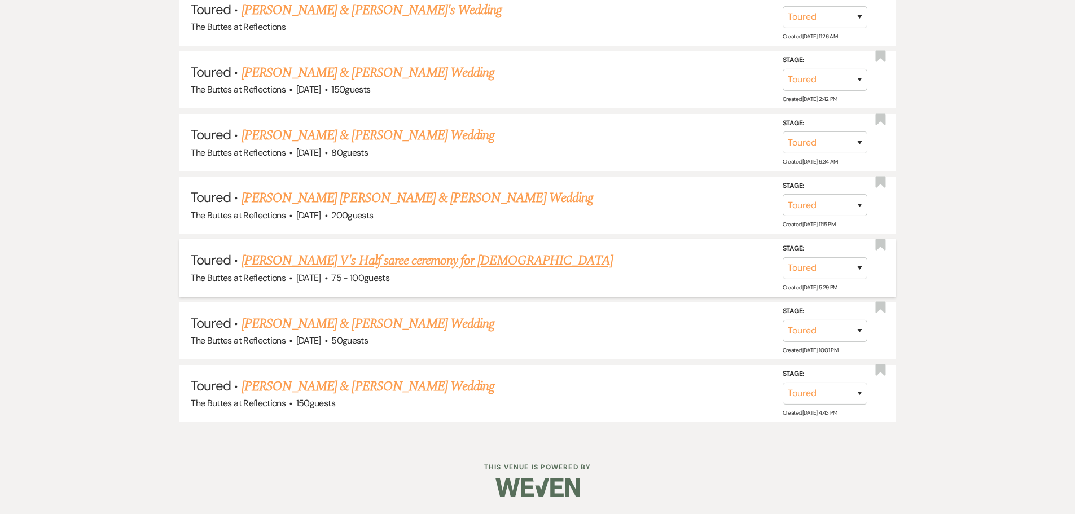
click at [321, 265] on link "[PERSON_NAME] V's Half saree ceremony for [DEMOGRAPHIC_DATA]" at bounding box center [426, 260] width 371 height 20
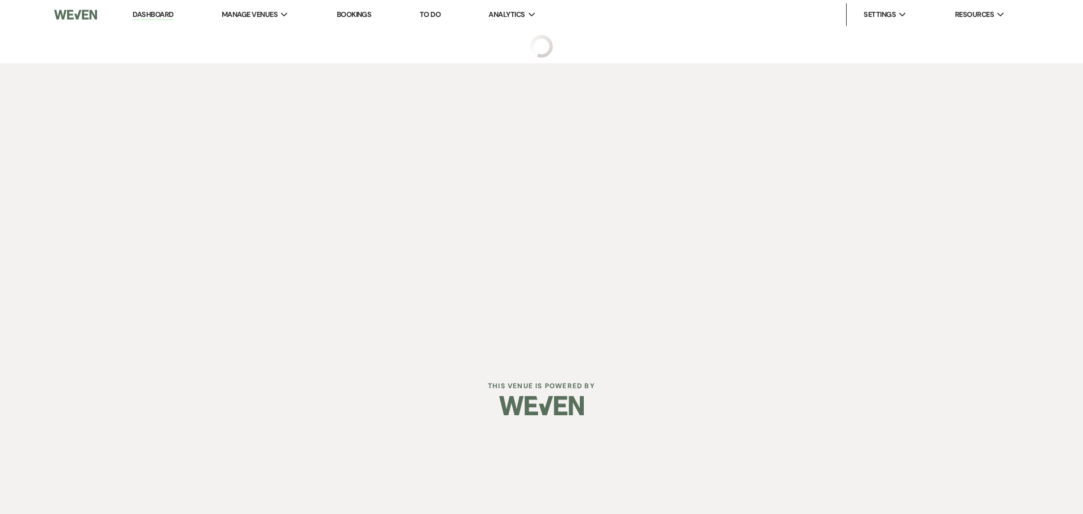
select select "5"
select select "13"
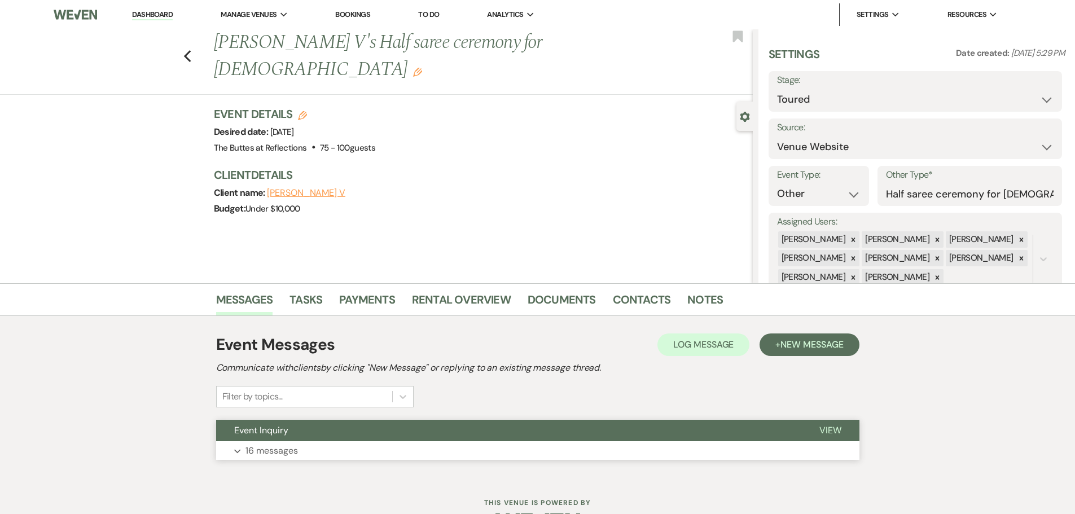
click at [284, 446] on p "16 messages" at bounding box center [271, 450] width 52 height 15
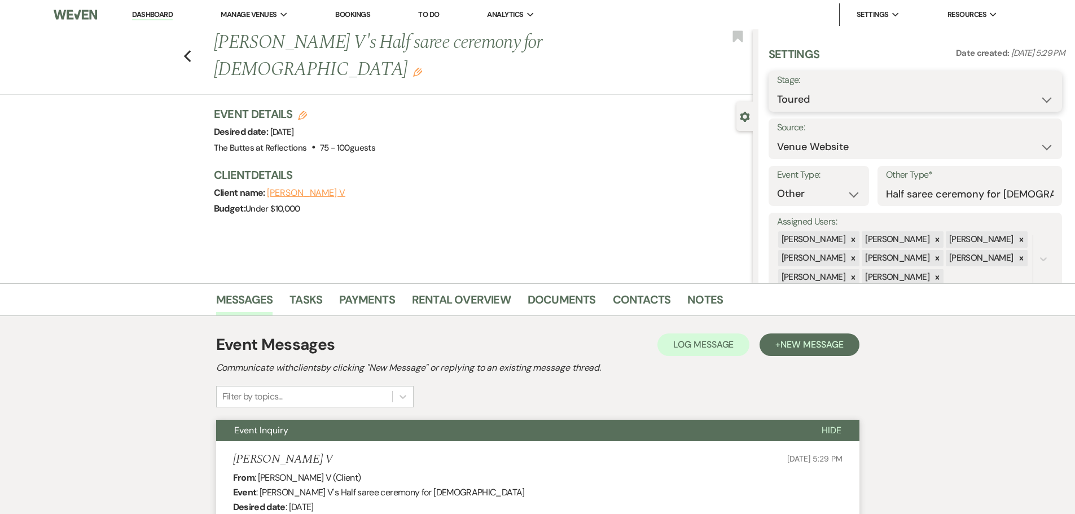
click at [1046, 105] on select "Inquiry Follow Up Tour Requested Tour Confirmed Toured Proposal Sent Booked Lost" at bounding box center [915, 100] width 276 height 22
click at [1055, 95] on div "Stage: Inquiry Follow Up Tour Requested Tour Confirmed Toured Proposal Sent Boo…" at bounding box center [914, 91] width 293 height 41
click at [1035, 101] on select "Inquiry Follow Up Tour Requested Tour Confirmed Toured Proposal Sent Booked Lost" at bounding box center [915, 100] width 276 height 22
select select "8"
click at [777, 89] on select "Inquiry Follow Up Tour Requested Tour Confirmed Toured Proposal Sent Booked Lost" at bounding box center [915, 100] width 276 height 22
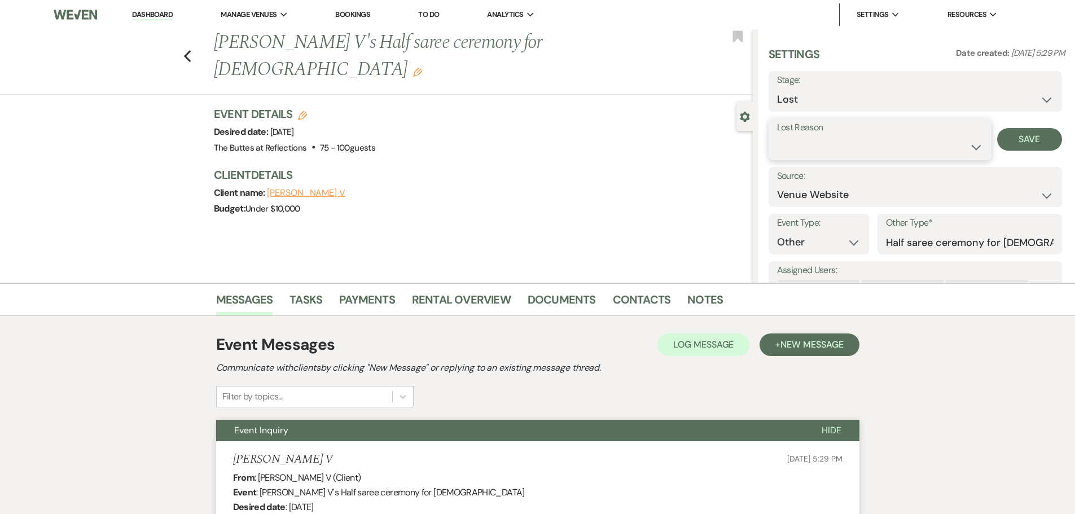
click at [975, 149] on select "Booked Elsewhere Budget Date Unavailable No Response Not a Good Match Capacity …" at bounding box center [880, 147] width 206 height 22
select select "5"
click at [777, 136] on select "Booked Elsewhere Budget Date Unavailable No Response Not a Good Match Capacity …" at bounding box center [880, 147] width 206 height 22
click at [1020, 140] on button "Save" at bounding box center [1029, 139] width 65 height 23
click at [190, 50] on icon "Previous" at bounding box center [187, 57] width 8 height 14
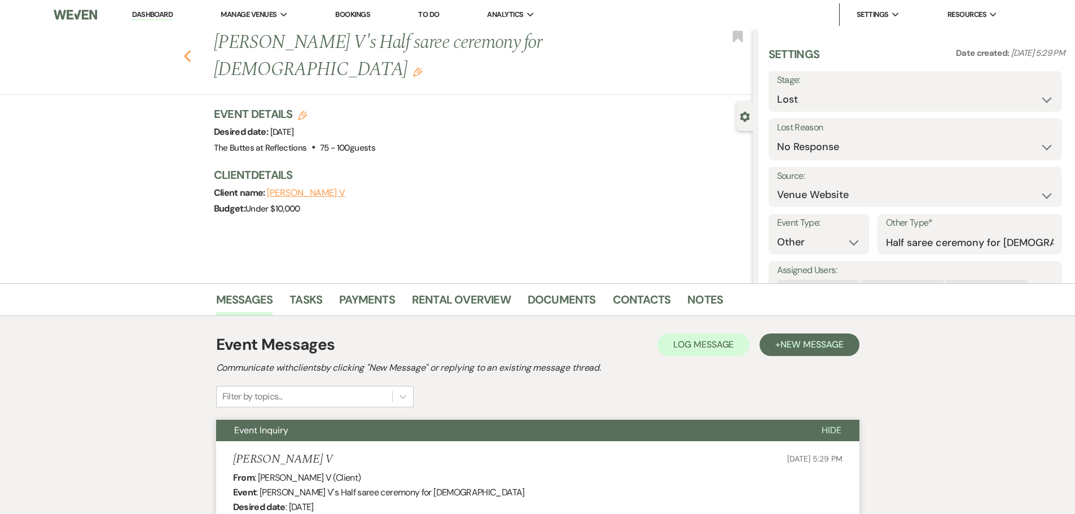
select select "5"
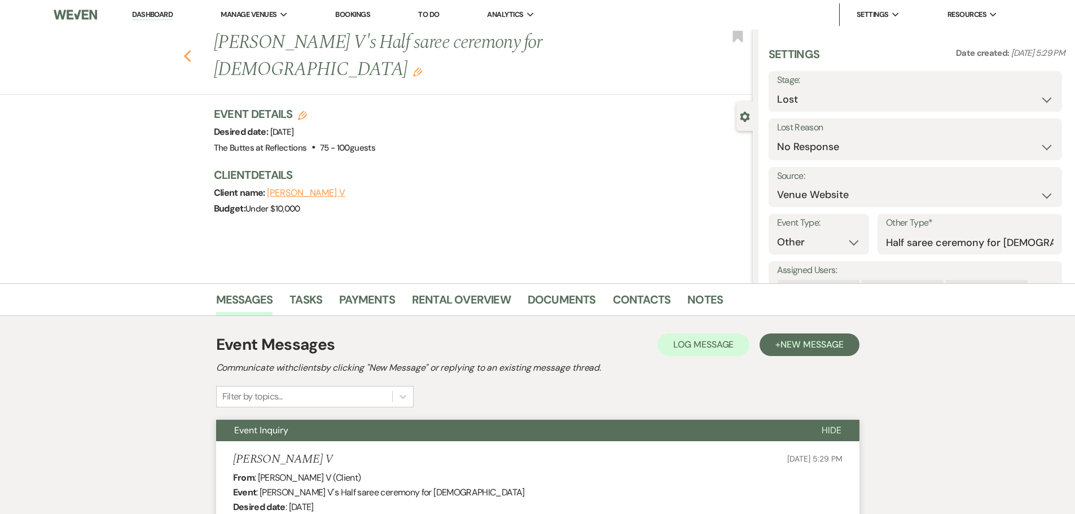
select select "5"
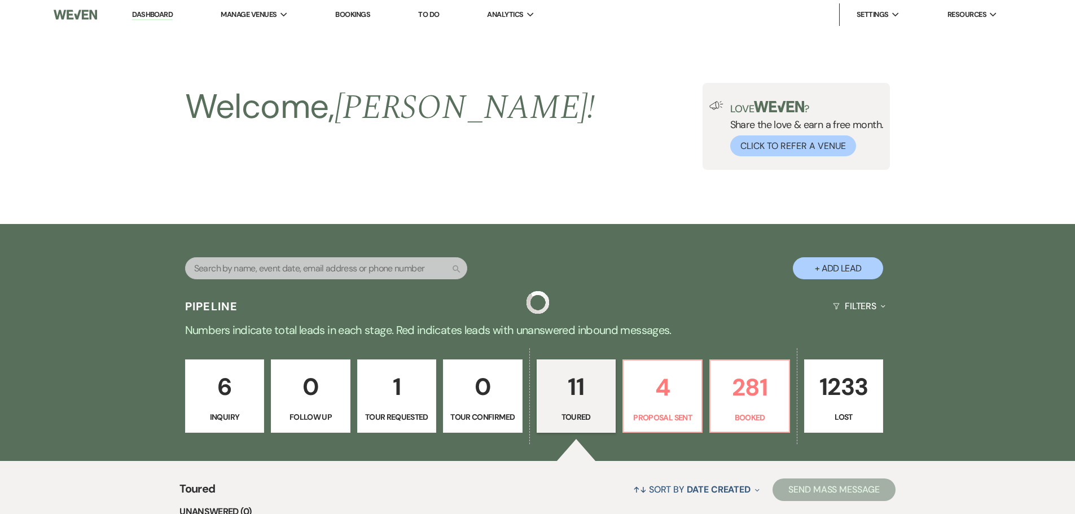
scroll to position [798, 0]
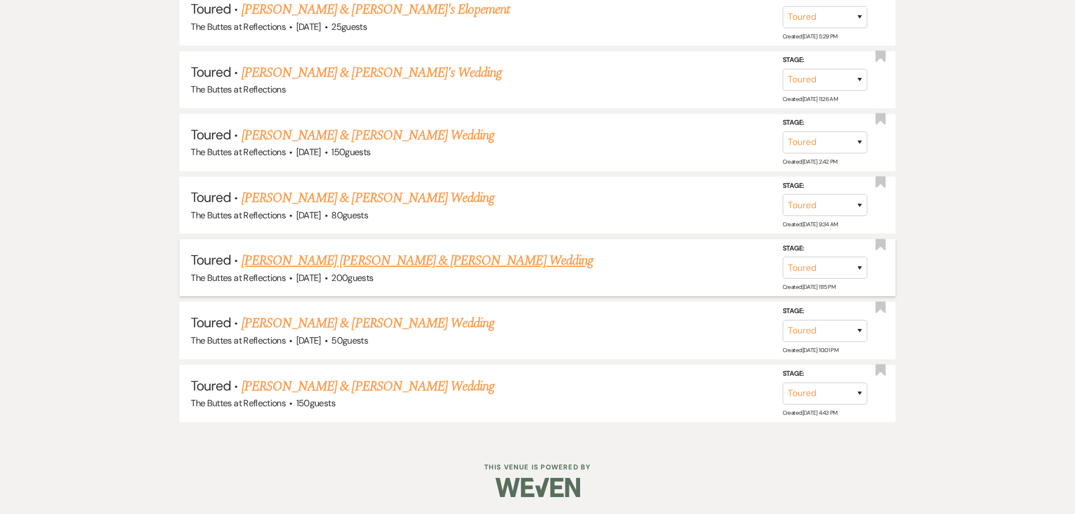
click at [282, 266] on link "[PERSON_NAME] [PERSON_NAME] & [PERSON_NAME] Wedding" at bounding box center [416, 260] width 351 height 20
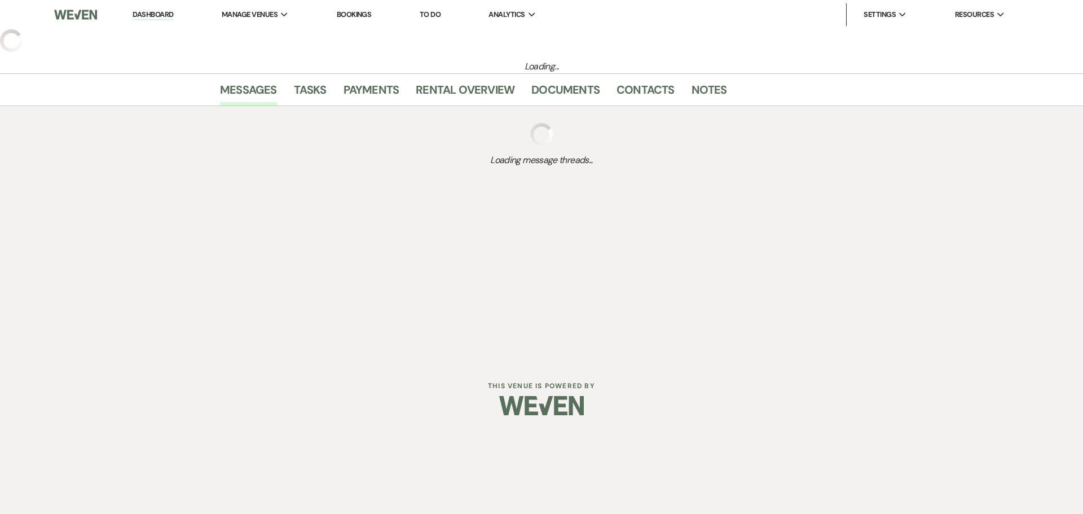
select select "5"
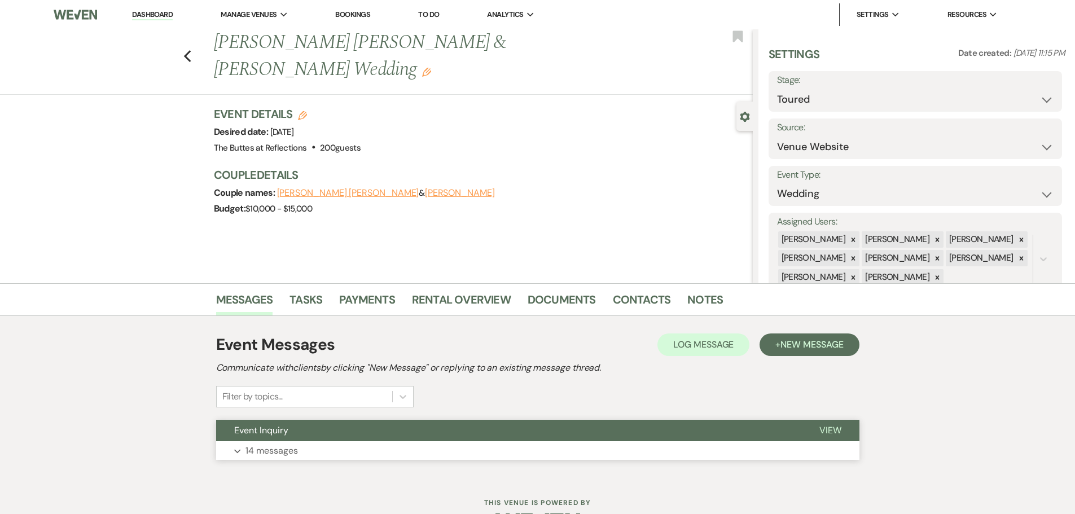
click at [281, 448] on p "14 messages" at bounding box center [271, 450] width 52 height 15
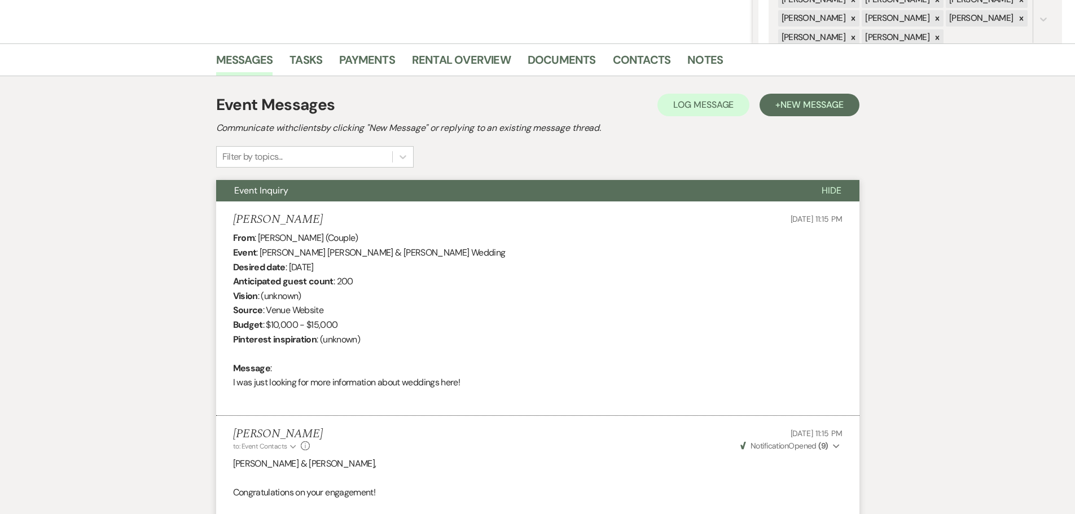
scroll to position [363, 0]
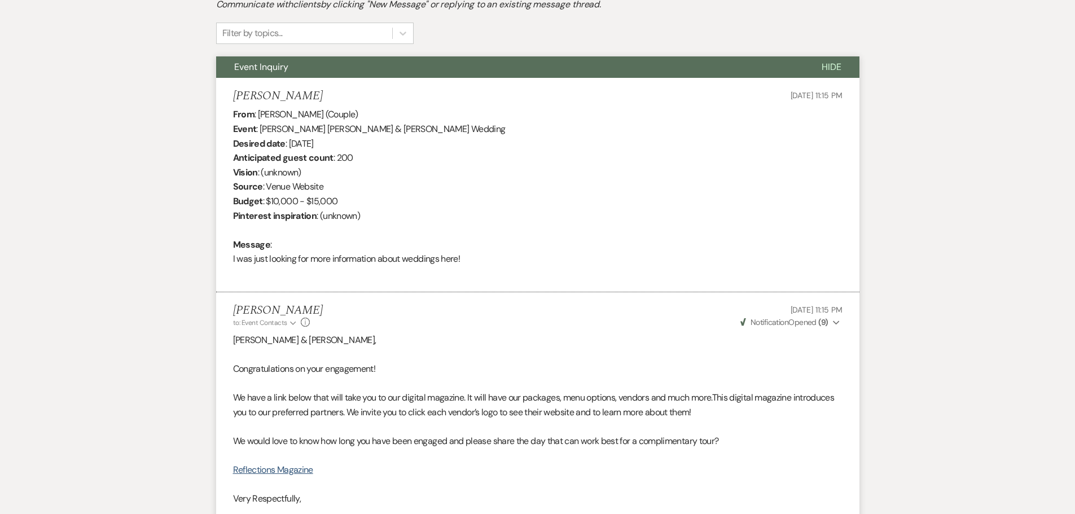
select select "5"
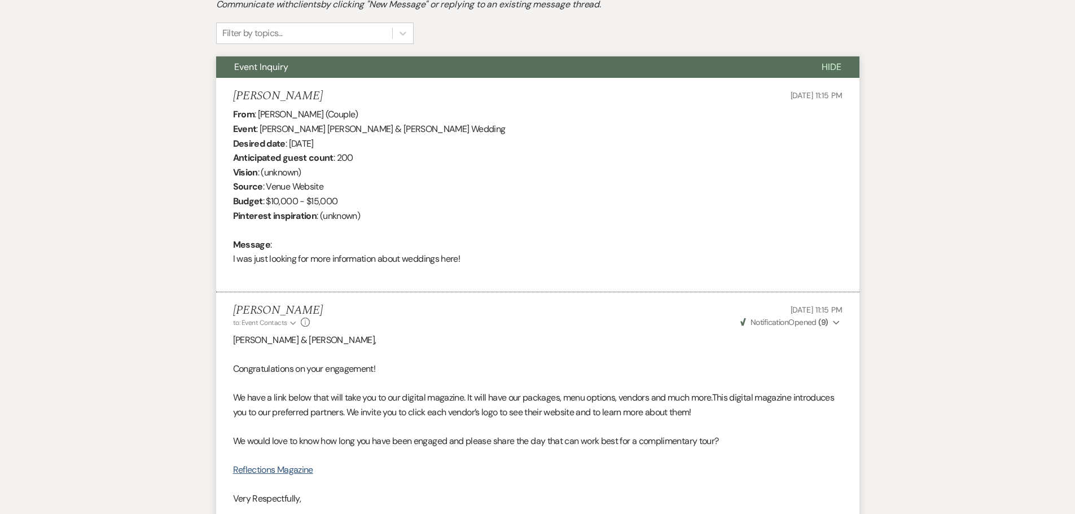
select select "5"
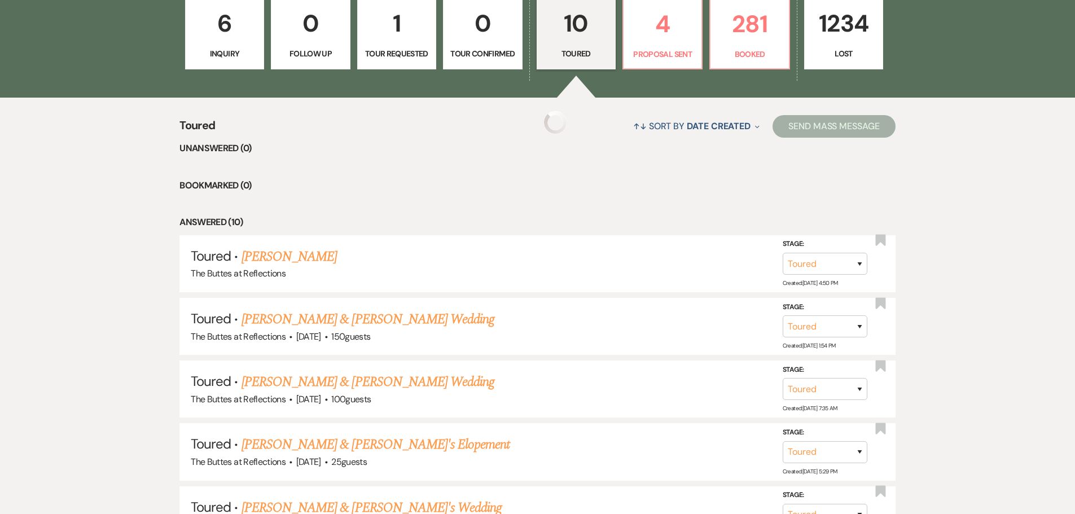
scroll to position [798, 0]
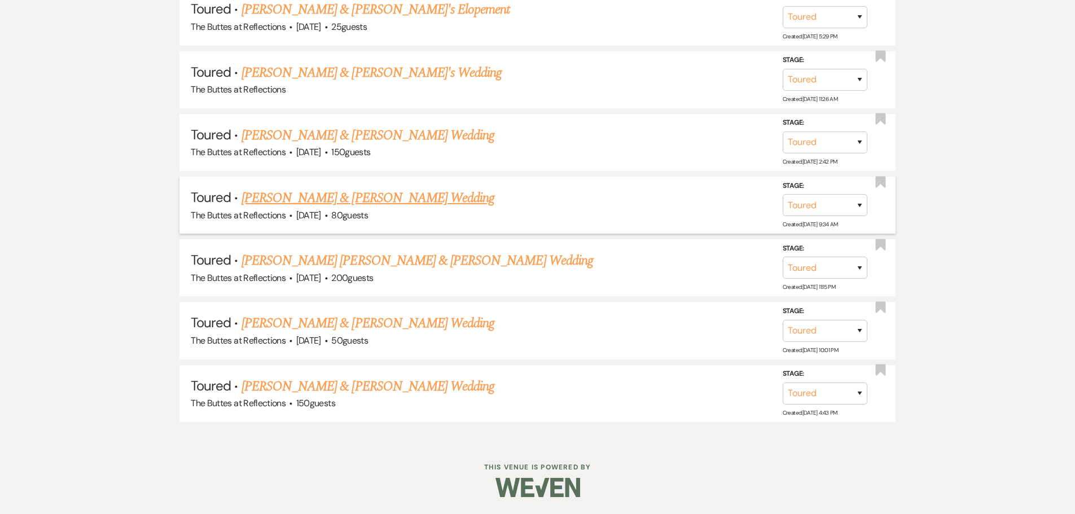
click at [303, 204] on link "[PERSON_NAME] & [PERSON_NAME] Wedding" at bounding box center [367, 198] width 253 height 20
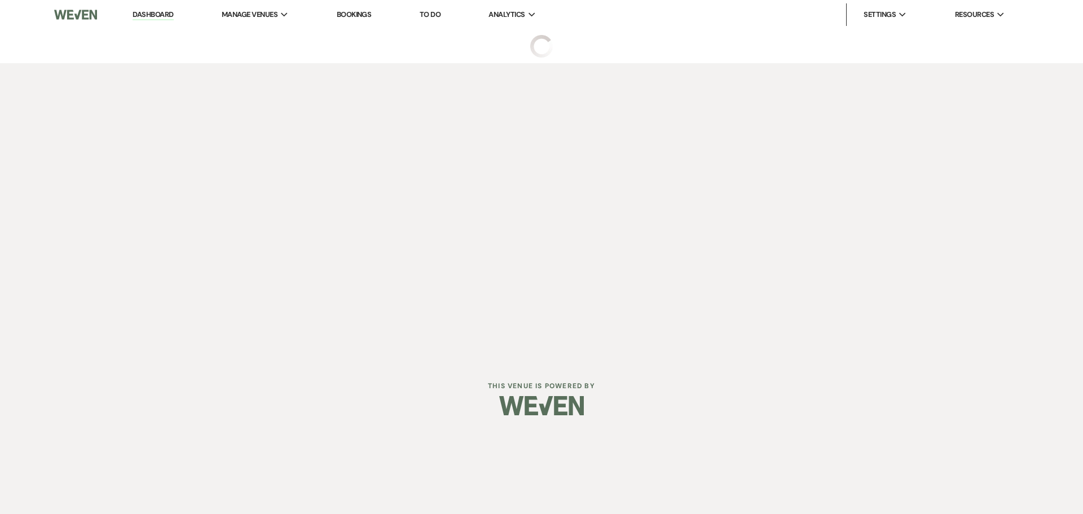
select select "5"
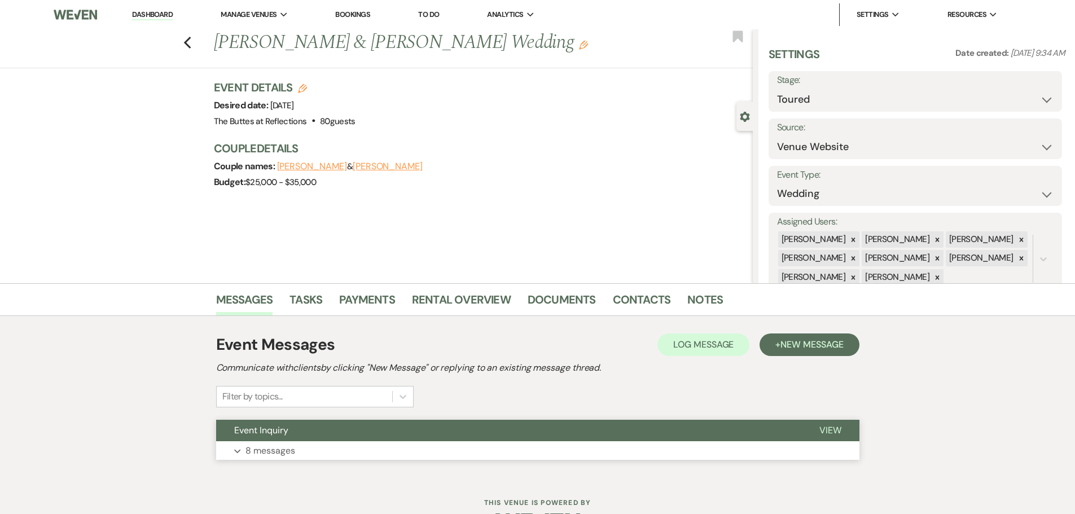
click at [271, 451] on p "8 messages" at bounding box center [270, 450] width 50 height 15
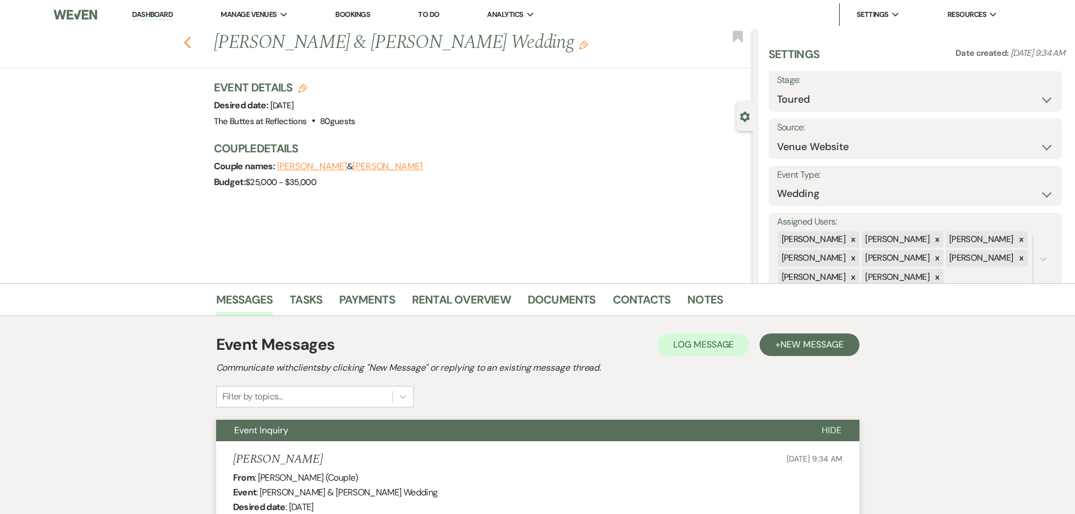
click at [191, 43] on icon "Previous" at bounding box center [187, 43] width 8 height 14
select select "5"
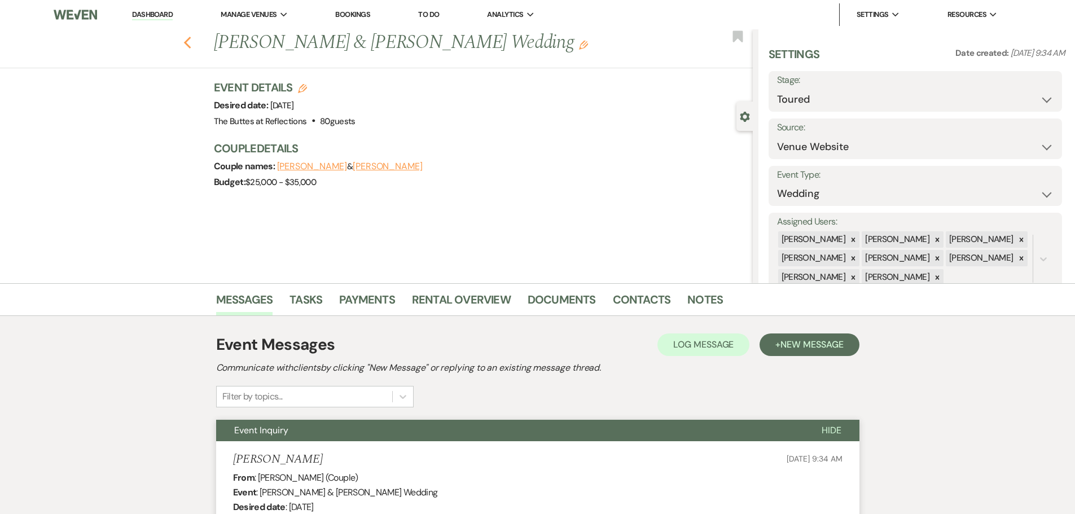
select select "5"
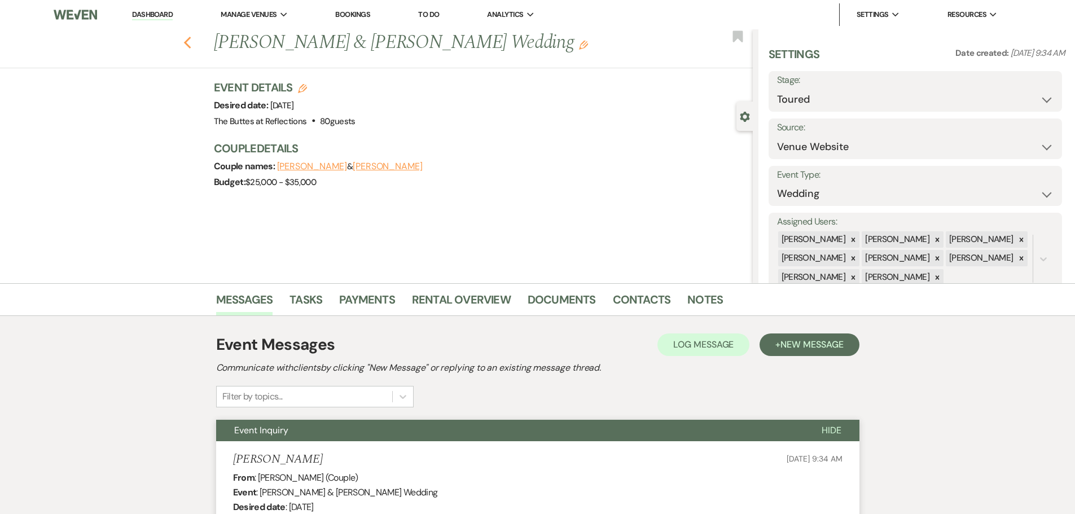
select select "5"
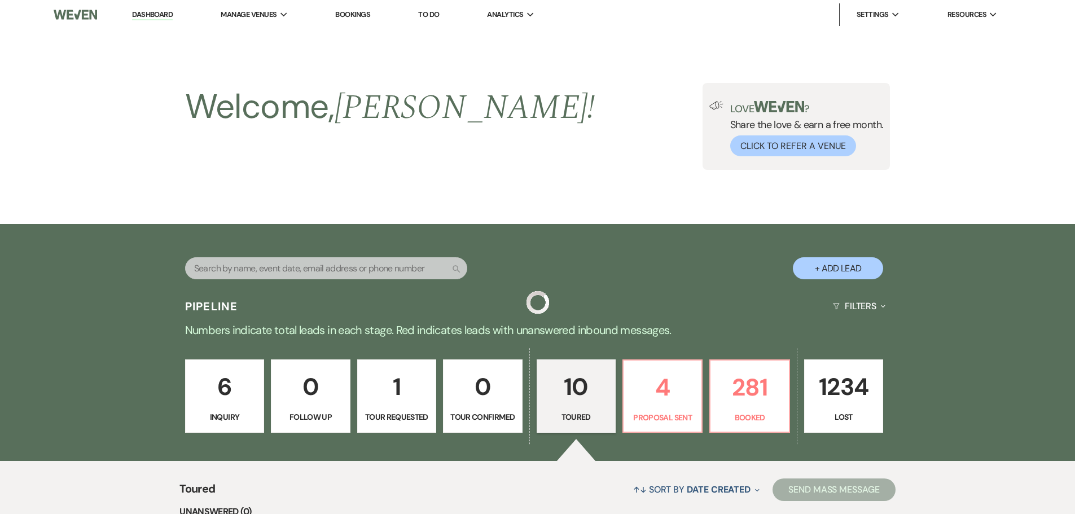
scroll to position [798, 0]
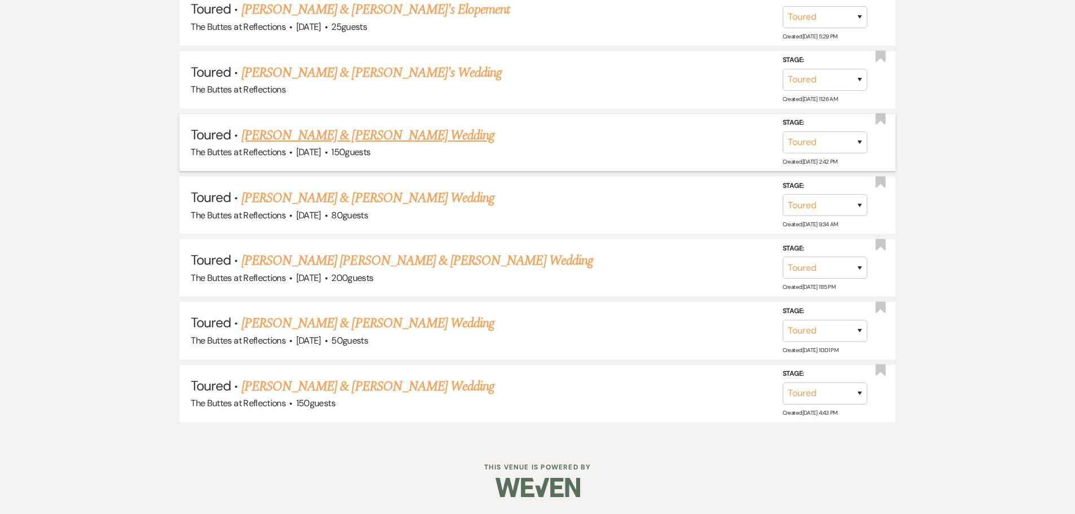
click at [271, 138] on link "[PERSON_NAME] & [PERSON_NAME] Wedding" at bounding box center [367, 135] width 253 height 20
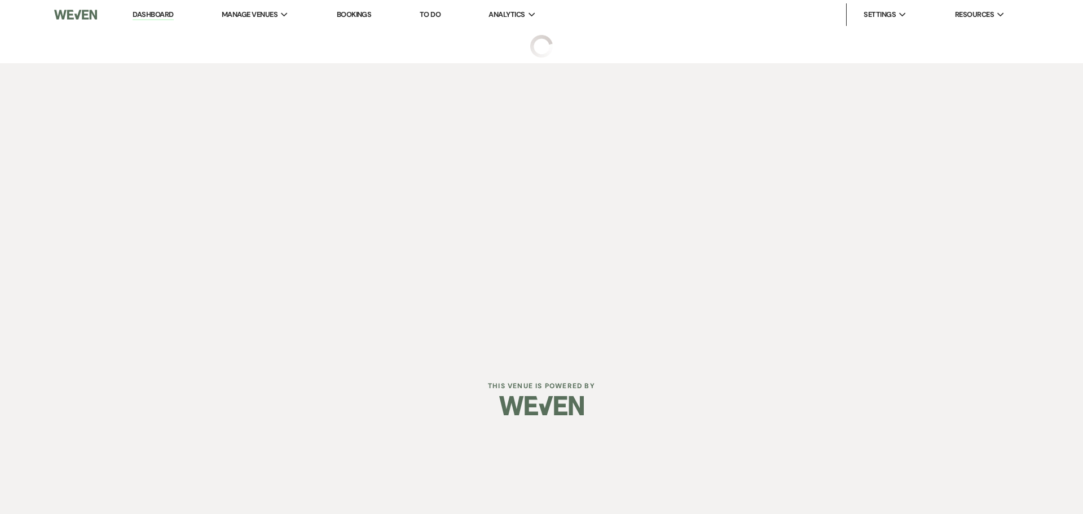
select select "5"
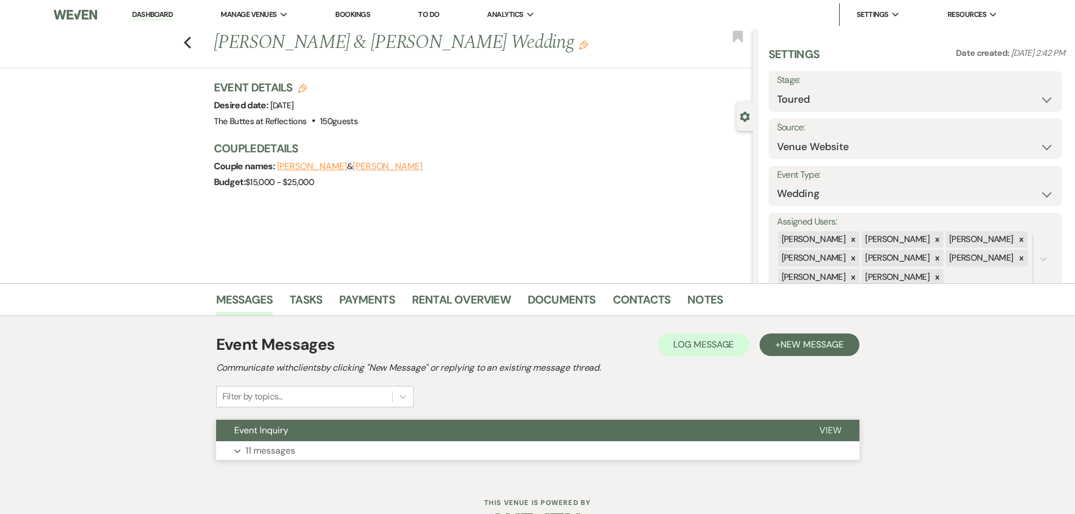
click at [281, 447] on p "11 messages" at bounding box center [270, 450] width 50 height 15
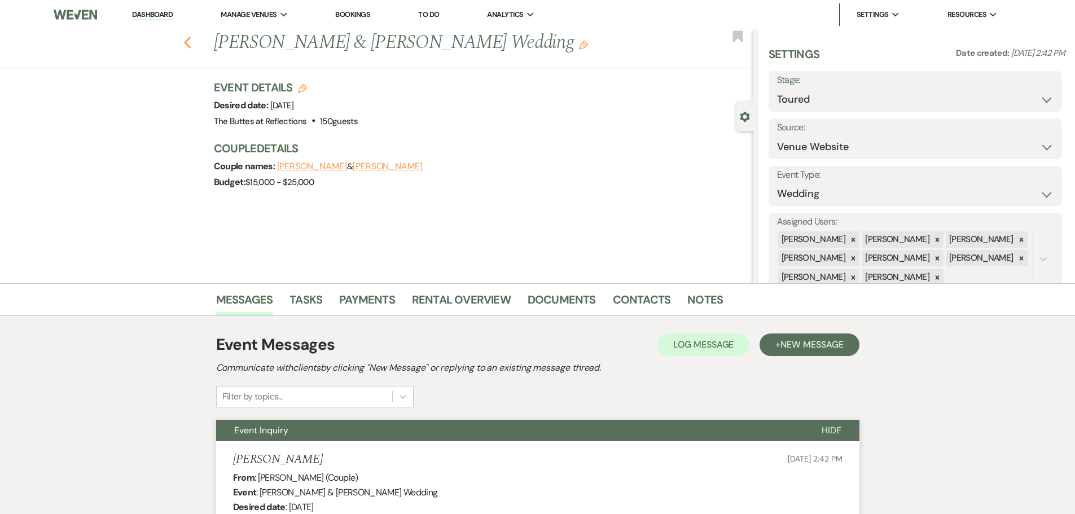
click at [190, 45] on use "button" at bounding box center [186, 43] width 7 height 12
select select "5"
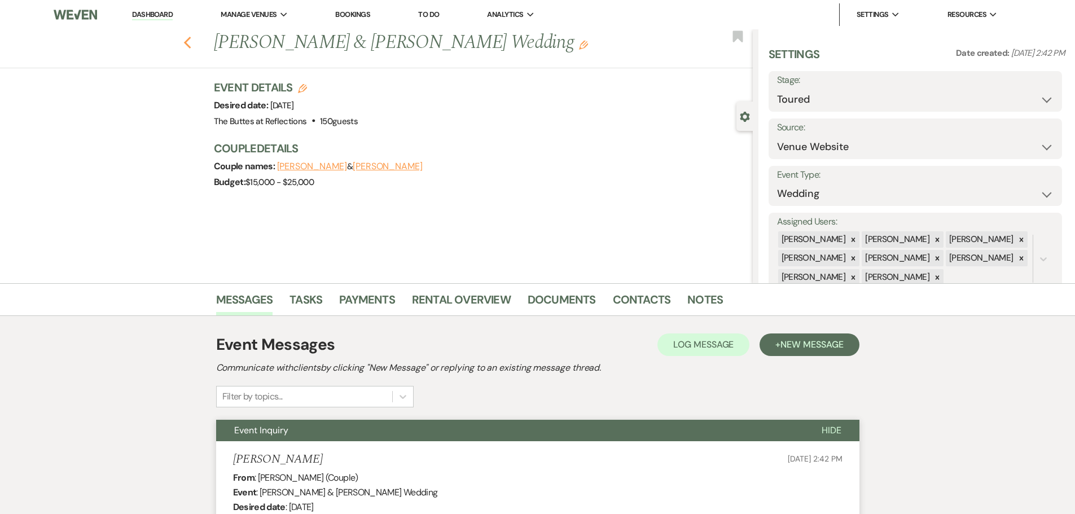
select select "5"
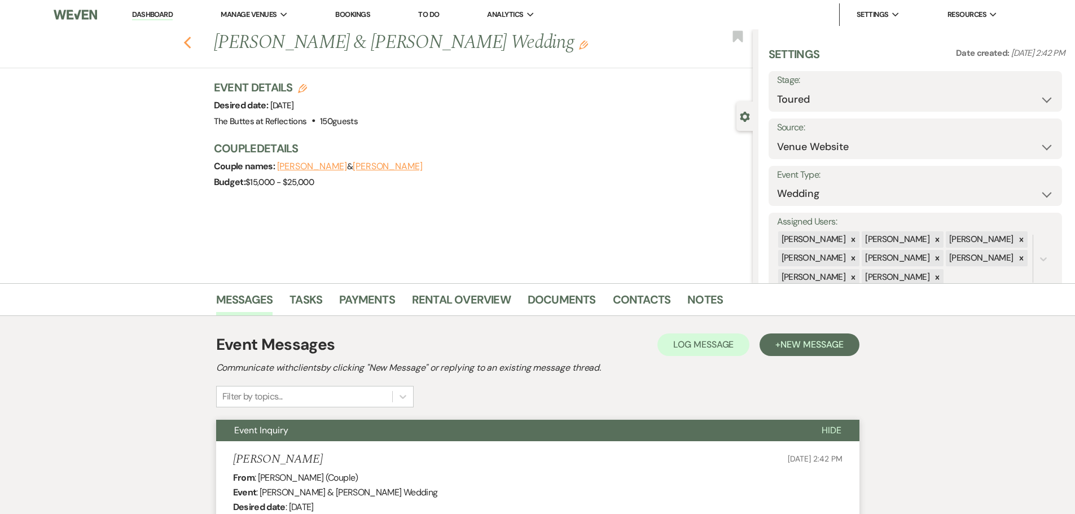
select select "5"
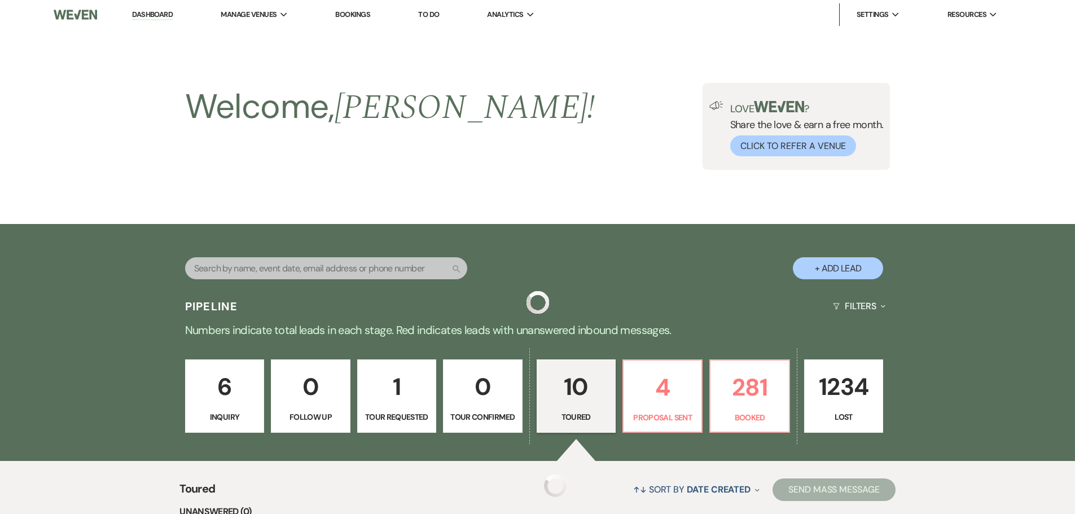
scroll to position [798, 0]
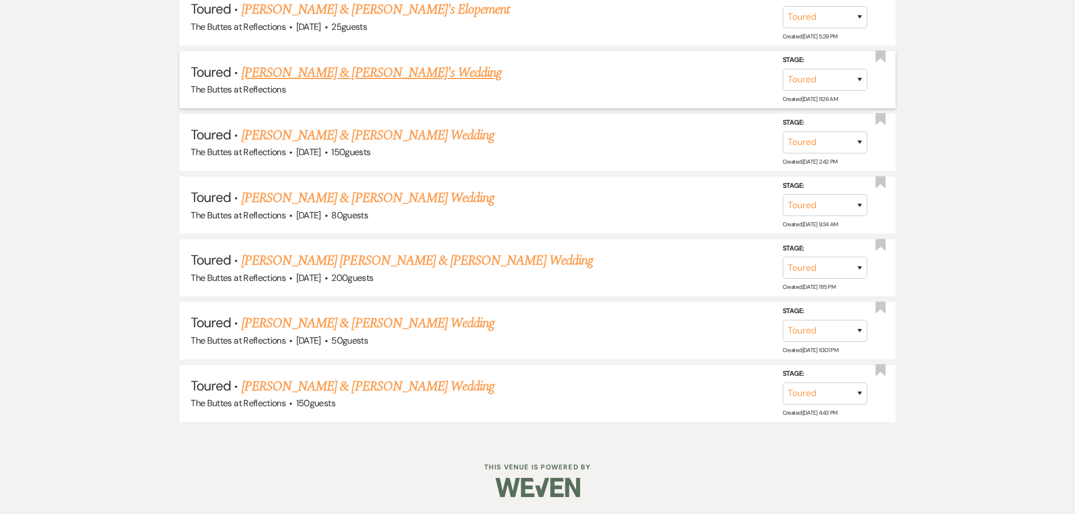
click at [313, 75] on link "[PERSON_NAME] & [PERSON_NAME]'s Wedding" at bounding box center [371, 73] width 261 height 20
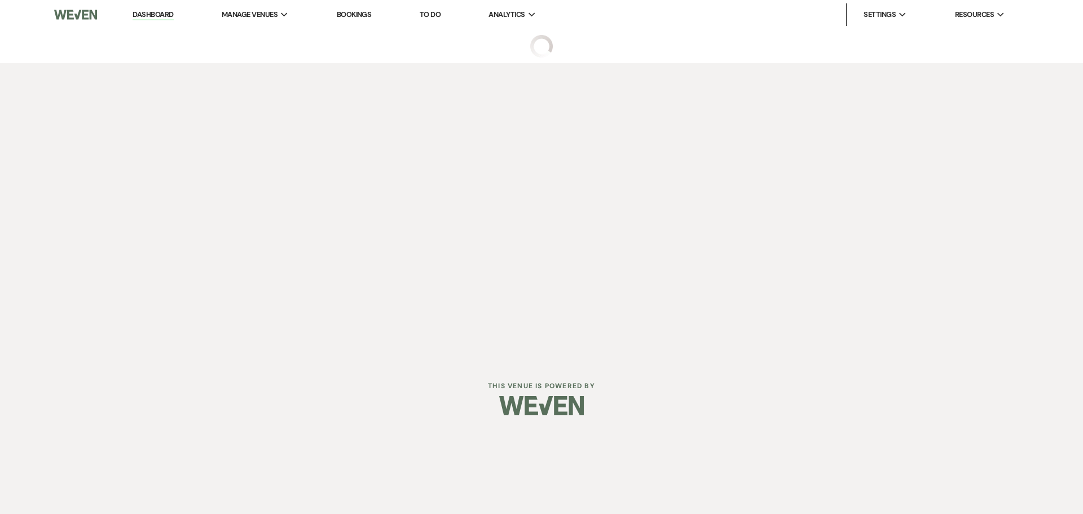
select select "5"
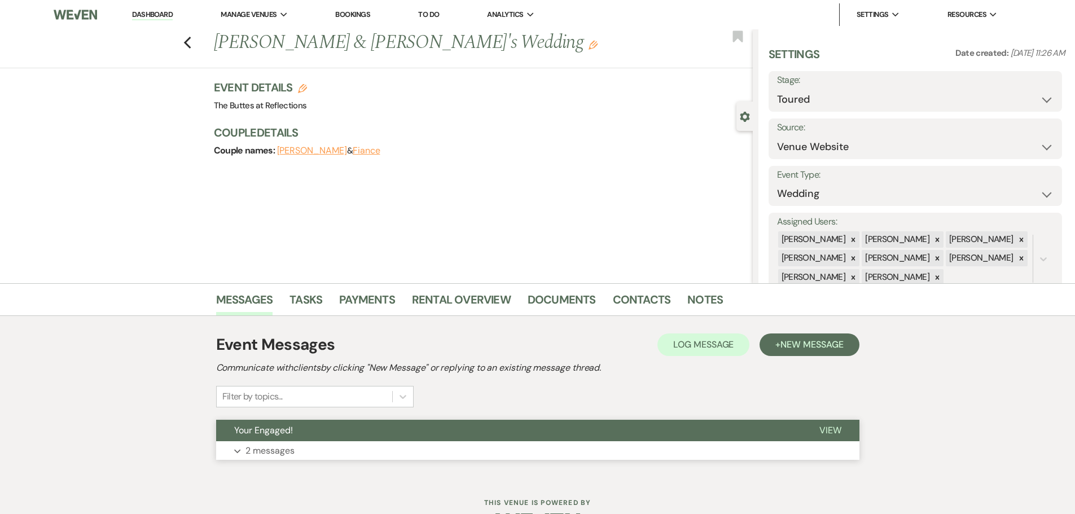
click at [280, 444] on p "2 messages" at bounding box center [269, 450] width 49 height 15
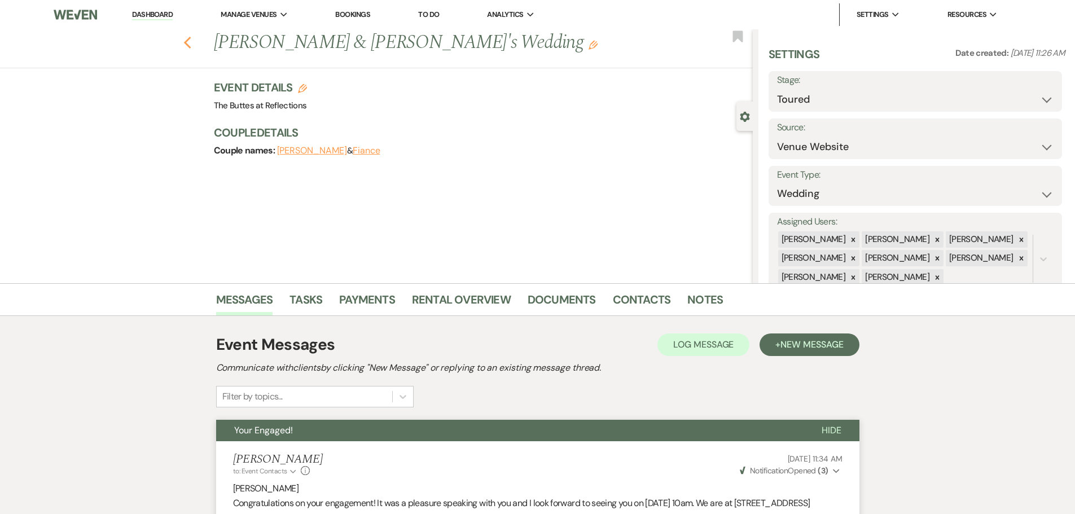
click at [189, 45] on icon "Previous" at bounding box center [187, 43] width 8 height 14
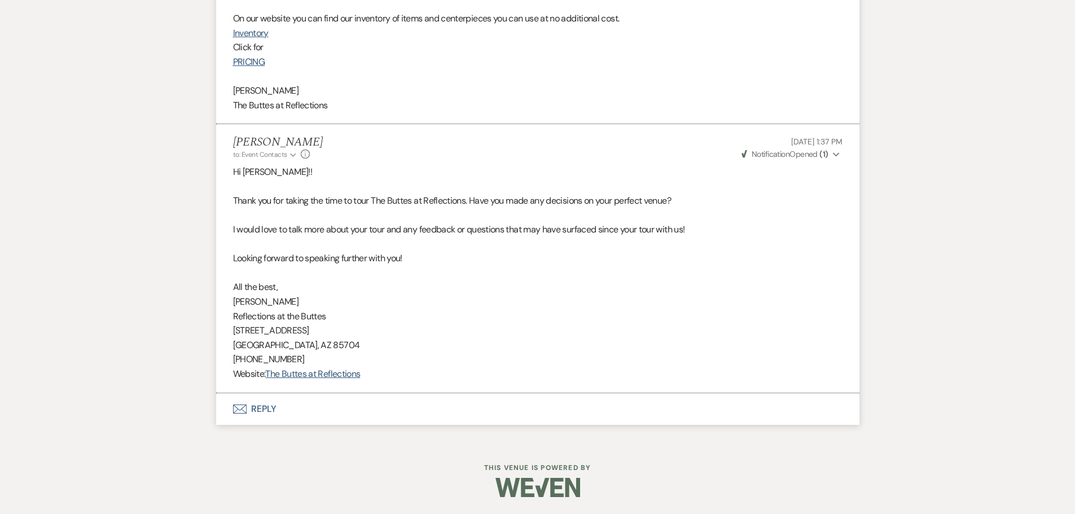
select select "5"
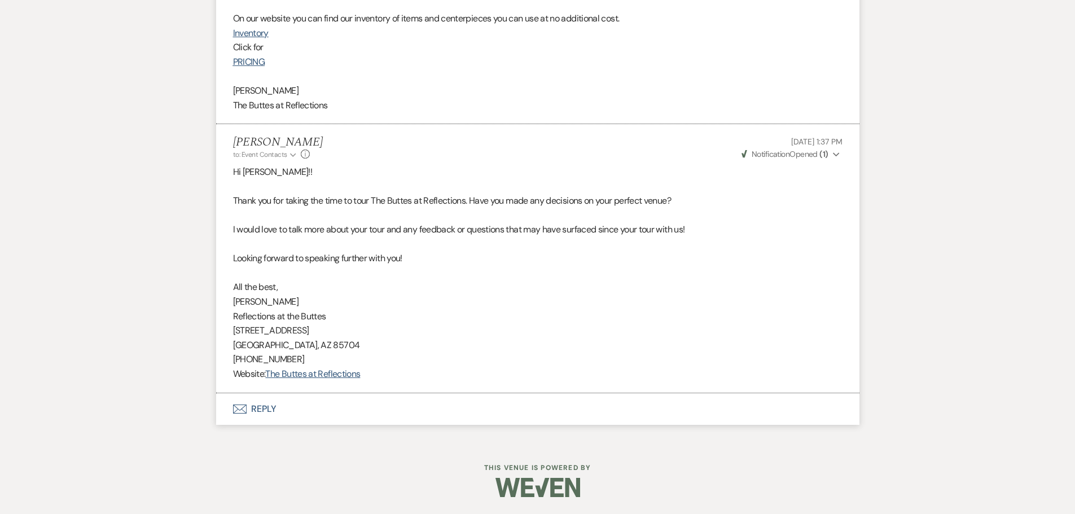
select select "5"
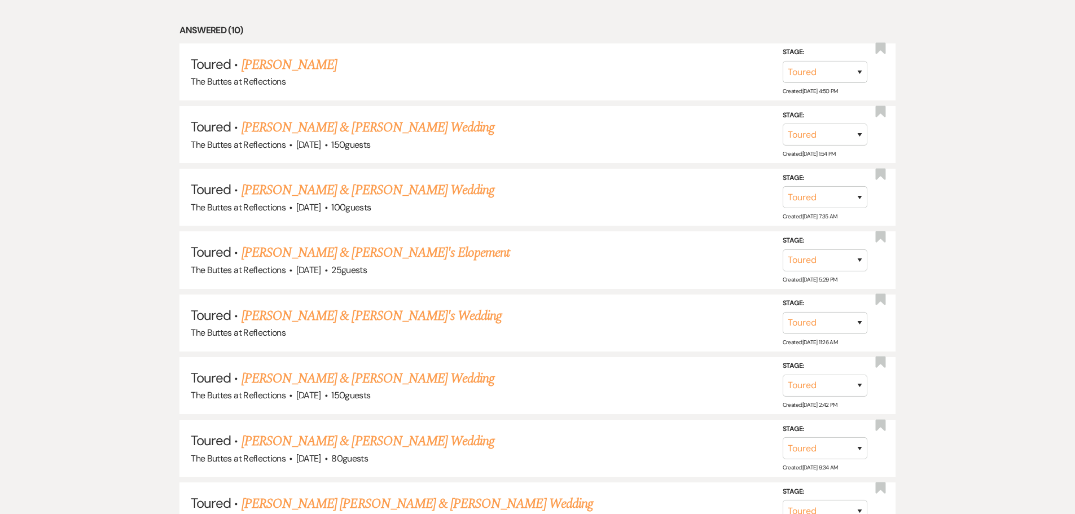
scroll to position [540, 0]
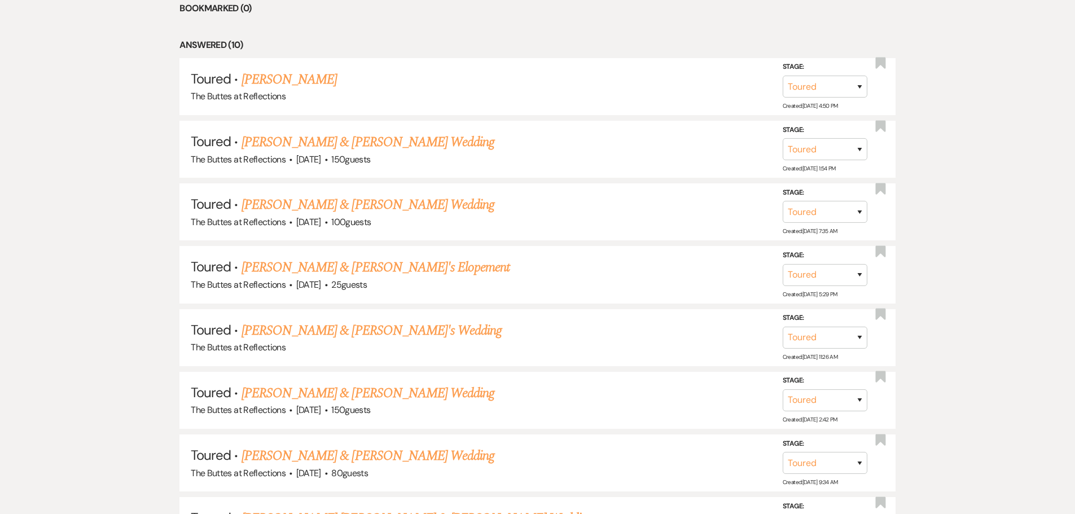
click at [324, 271] on link "[PERSON_NAME] & [PERSON_NAME]'s Elopement" at bounding box center [375, 267] width 269 height 20
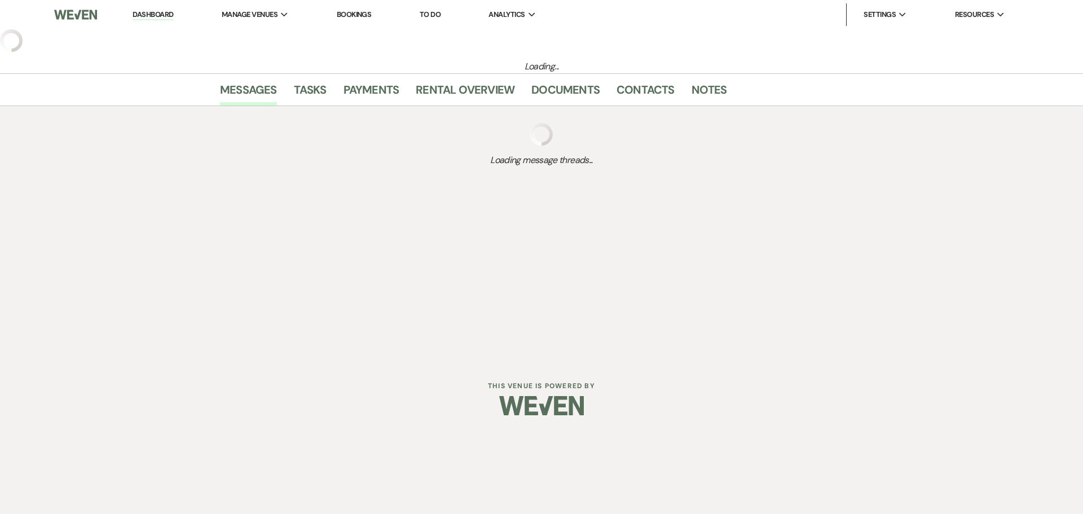
select select "5"
select select "22"
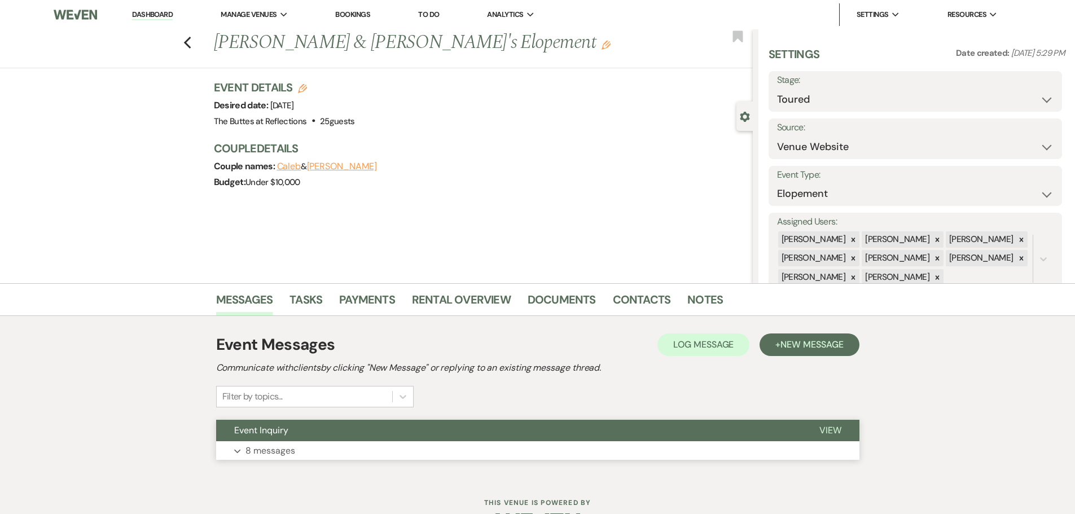
click at [282, 448] on p "8 messages" at bounding box center [270, 450] width 50 height 15
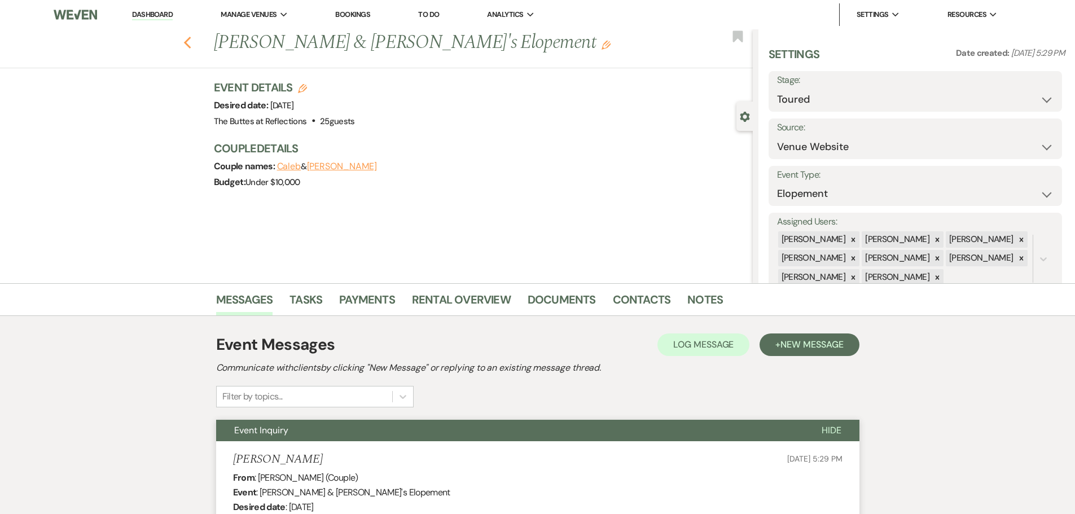
click at [188, 47] on icon "Previous" at bounding box center [187, 43] width 8 height 14
select select "5"
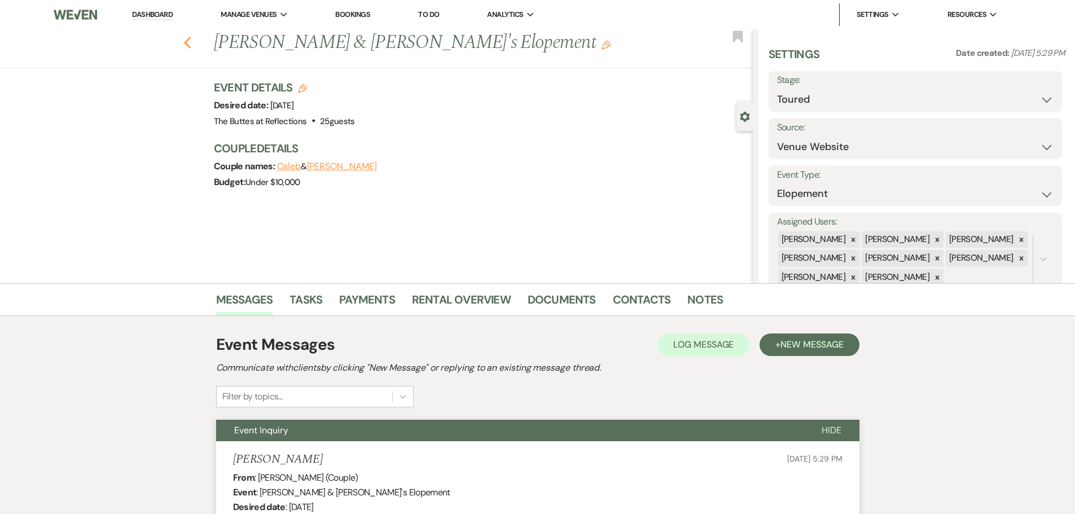
select select "5"
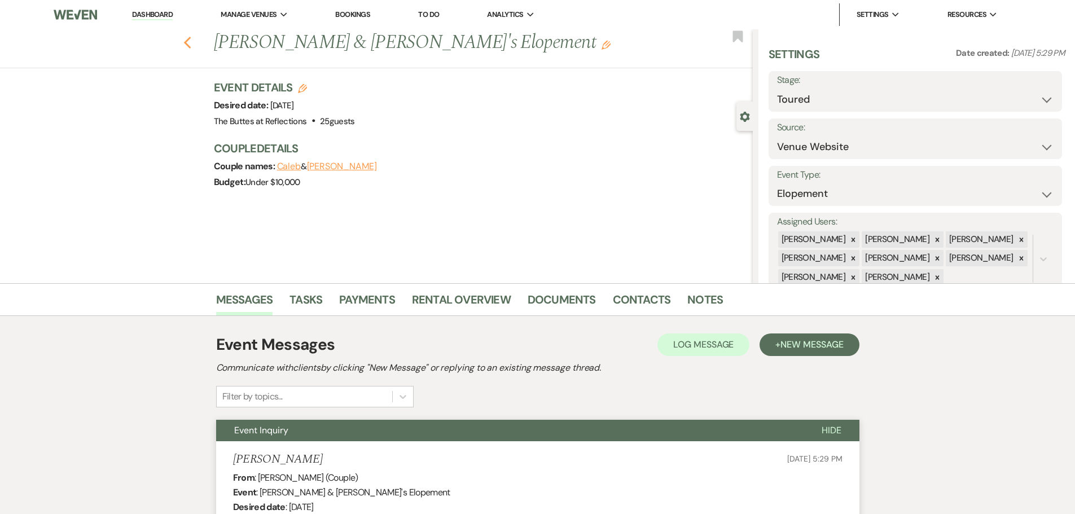
select select "5"
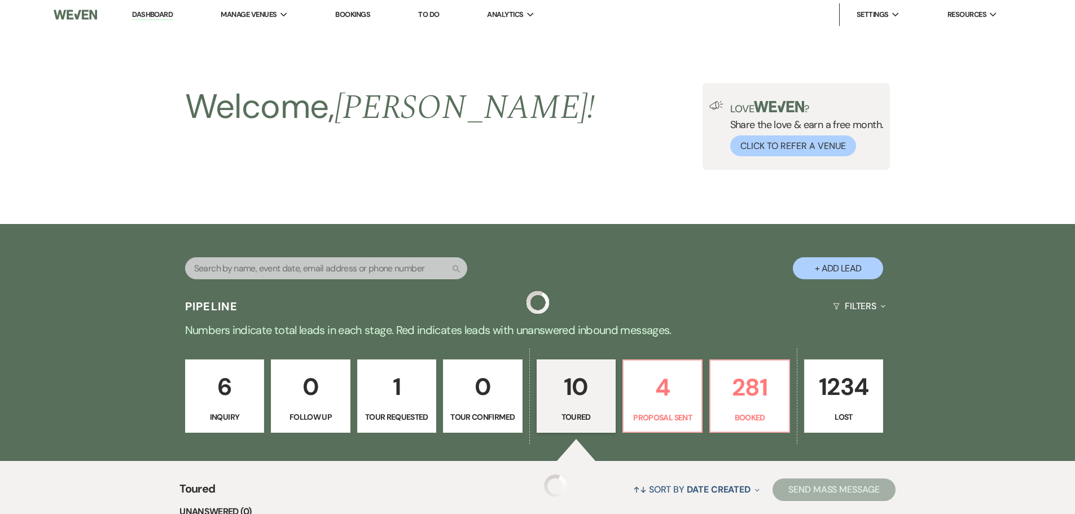
scroll to position [540, 0]
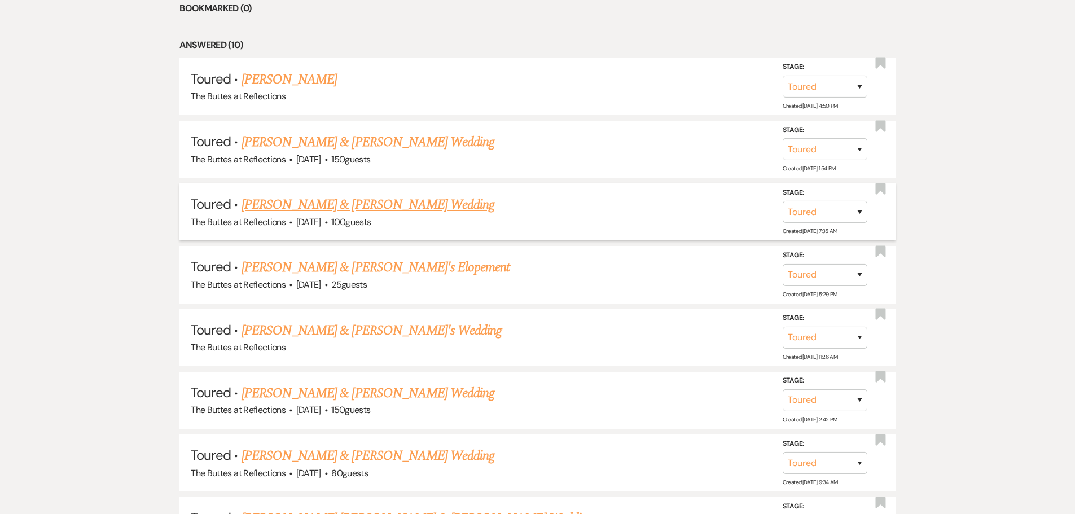
click at [328, 204] on link "[PERSON_NAME] & [PERSON_NAME] Wedding" at bounding box center [367, 205] width 253 height 20
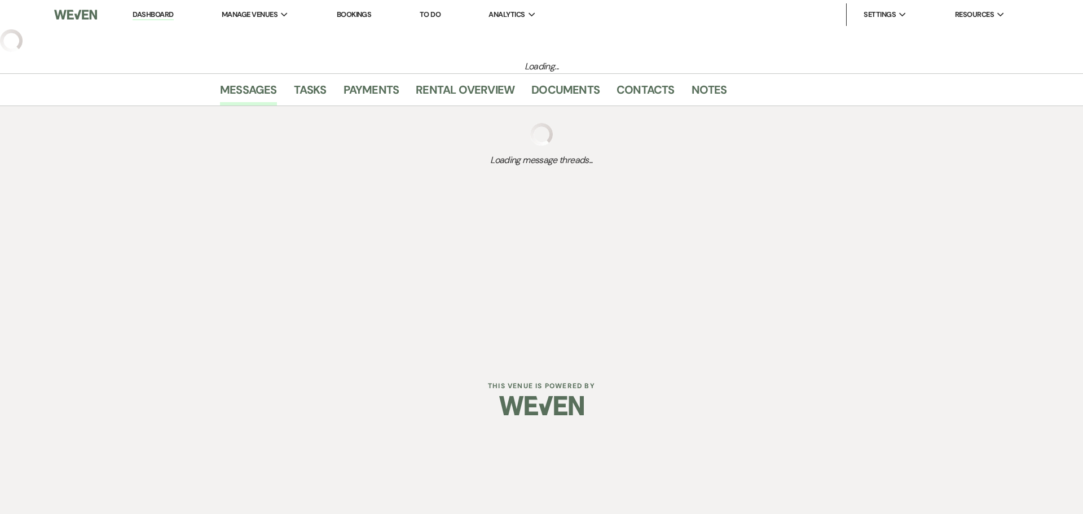
select select "5"
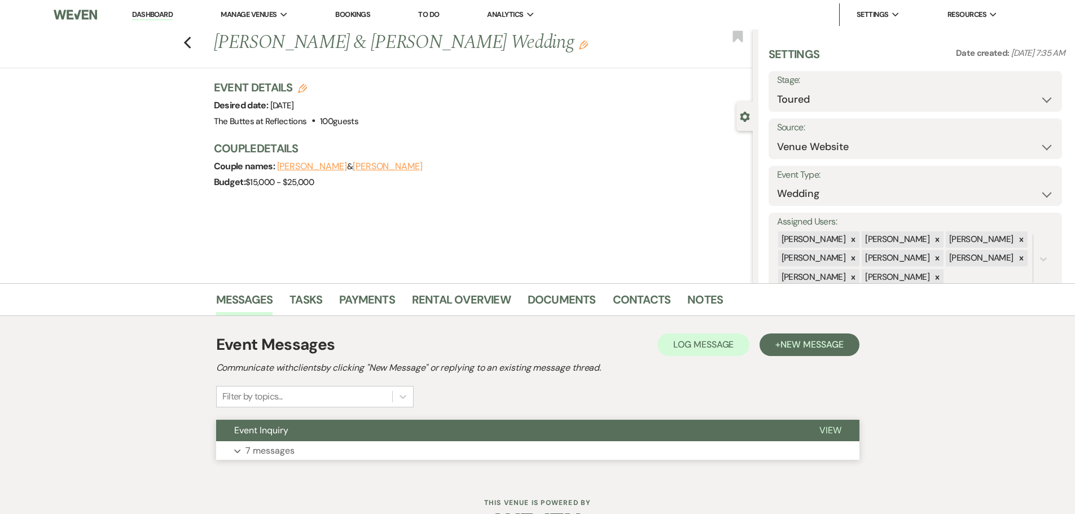
click at [279, 448] on p "7 messages" at bounding box center [269, 450] width 49 height 15
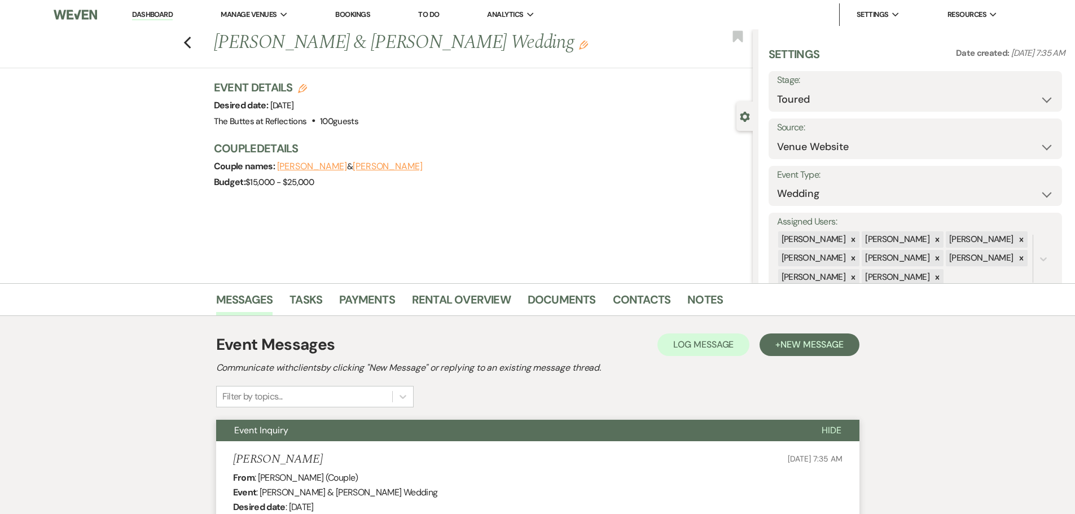
scroll to position [4, 0]
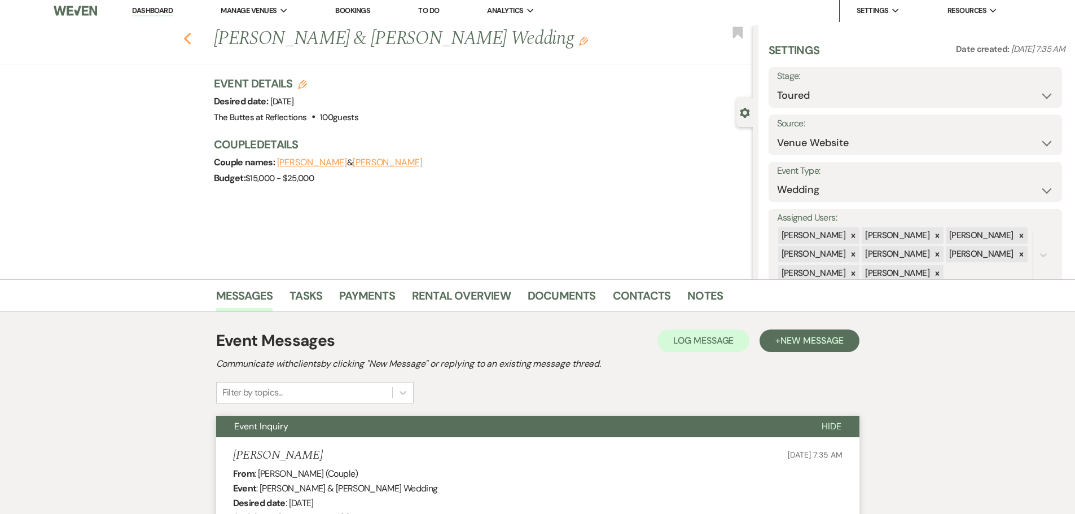
click at [192, 39] on icon "Previous" at bounding box center [187, 39] width 8 height 14
select select "5"
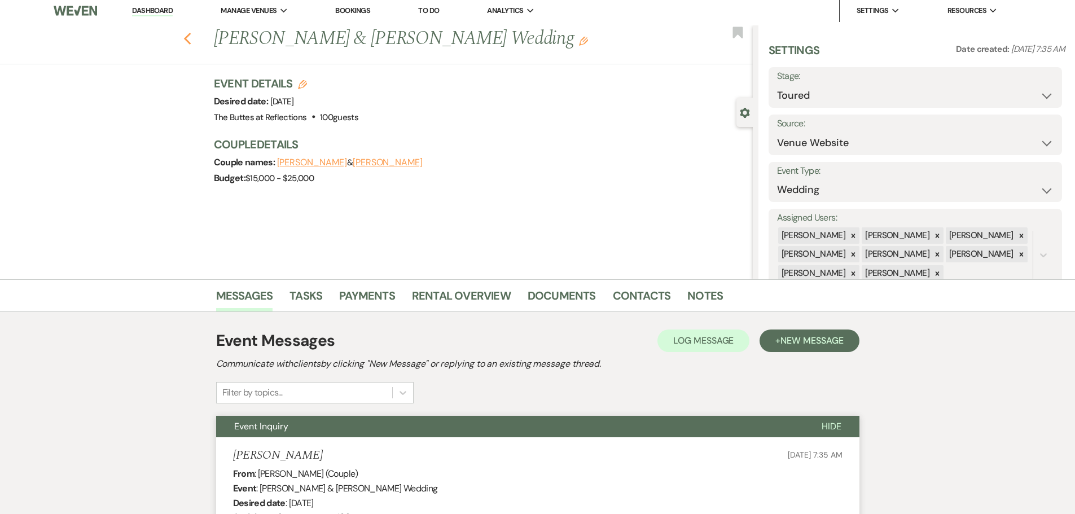
select select "5"
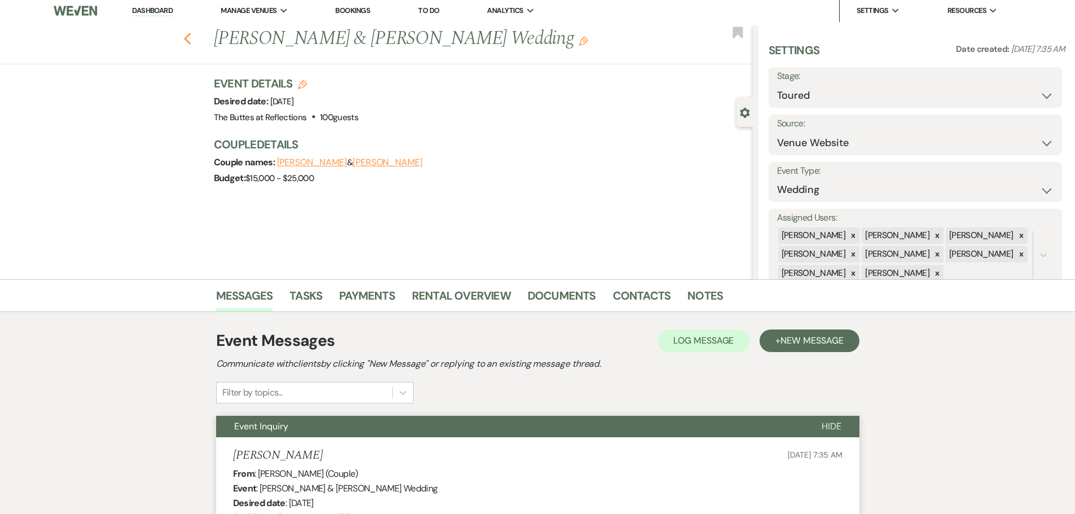
select select "5"
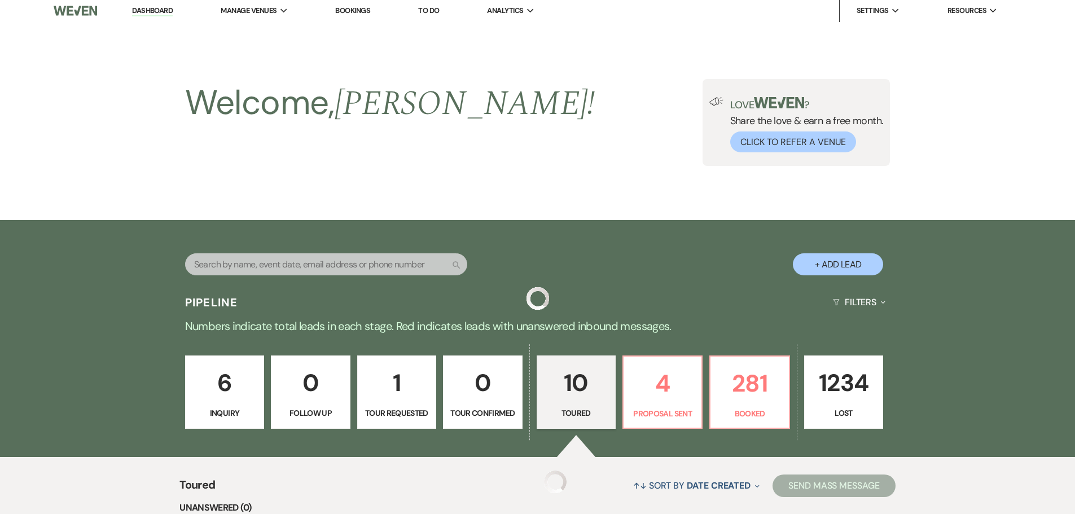
scroll to position [540, 0]
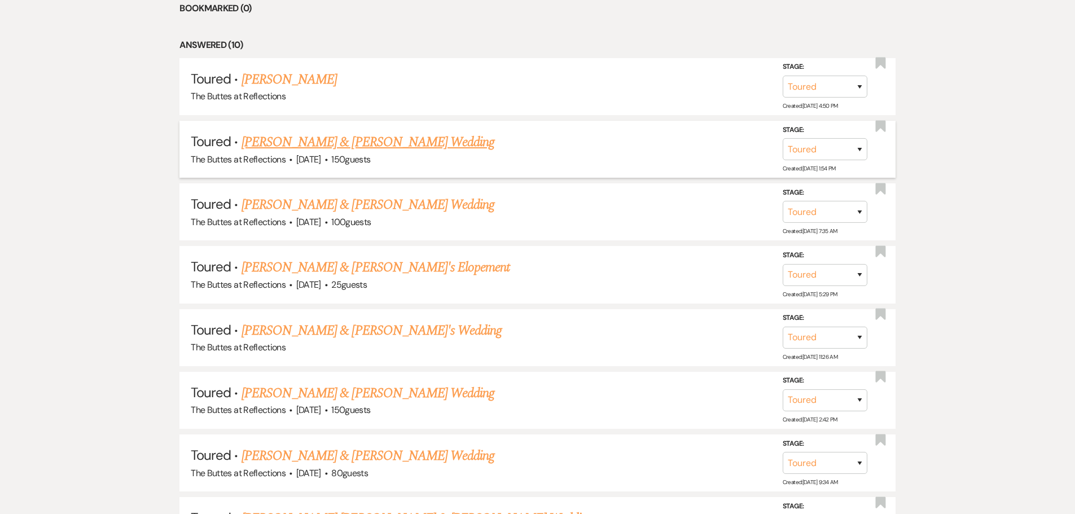
click at [318, 145] on link "[PERSON_NAME] & [PERSON_NAME] Wedding" at bounding box center [367, 142] width 253 height 20
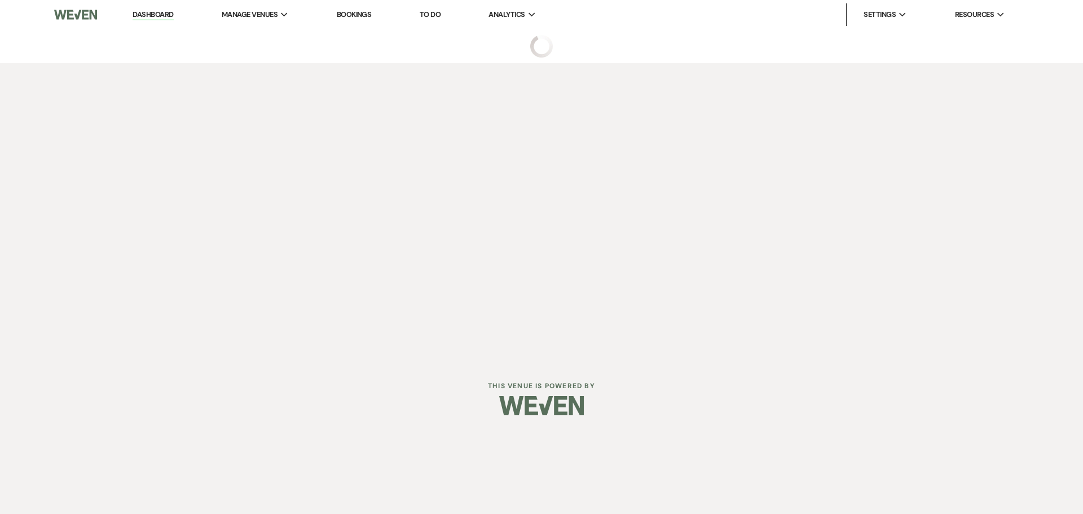
select select "5"
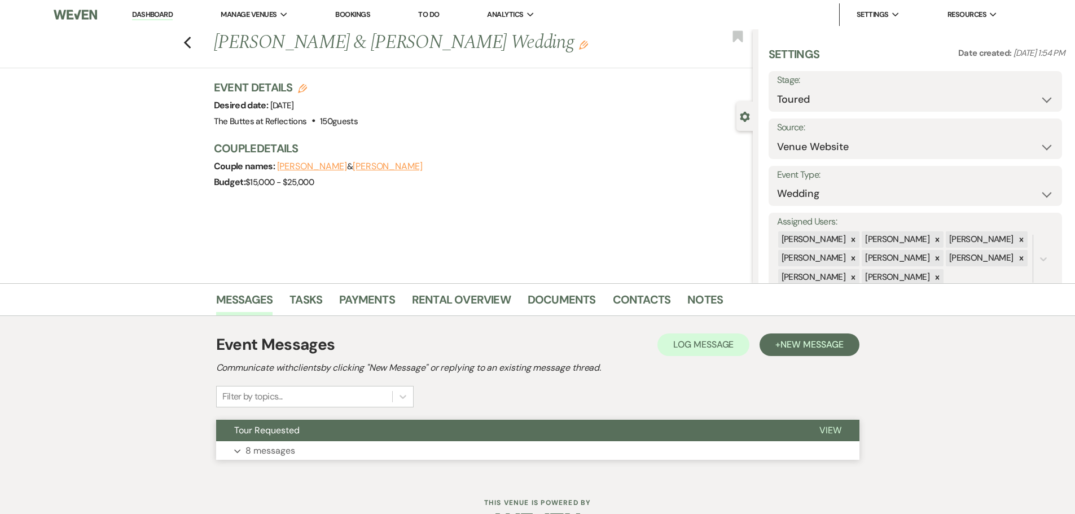
click at [257, 455] on p "8 messages" at bounding box center [270, 450] width 50 height 15
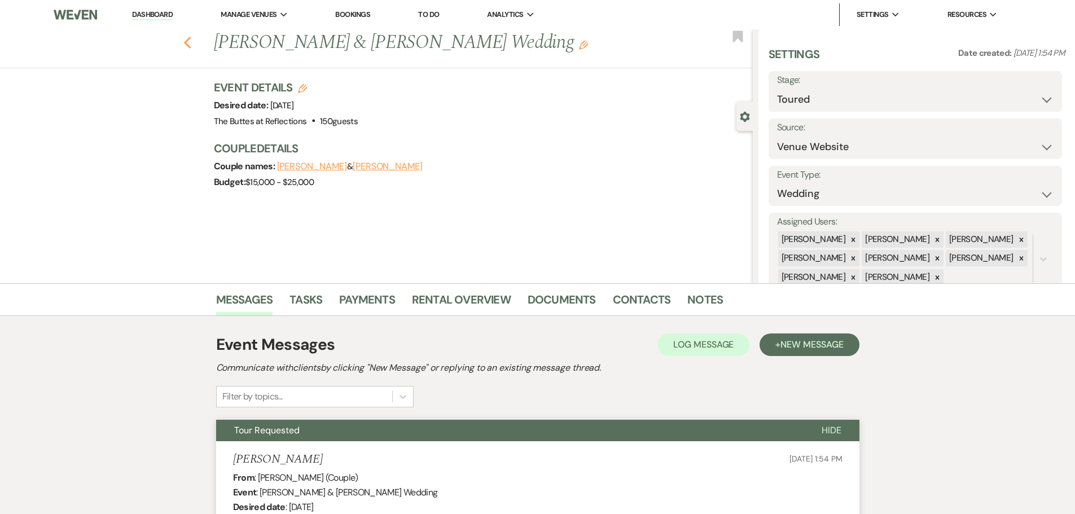
click at [191, 47] on use "button" at bounding box center [186, 43] width 7 height 12
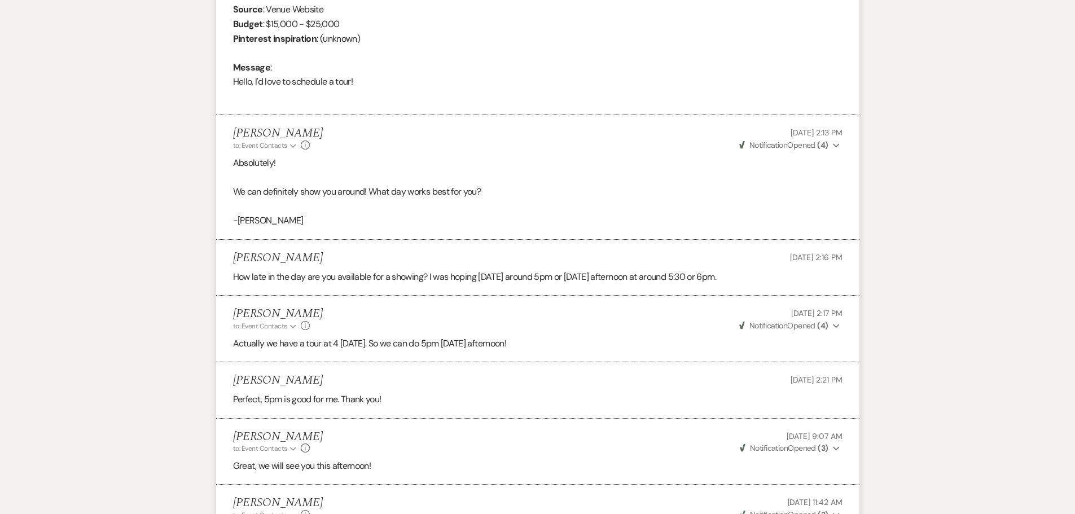
select select "5"
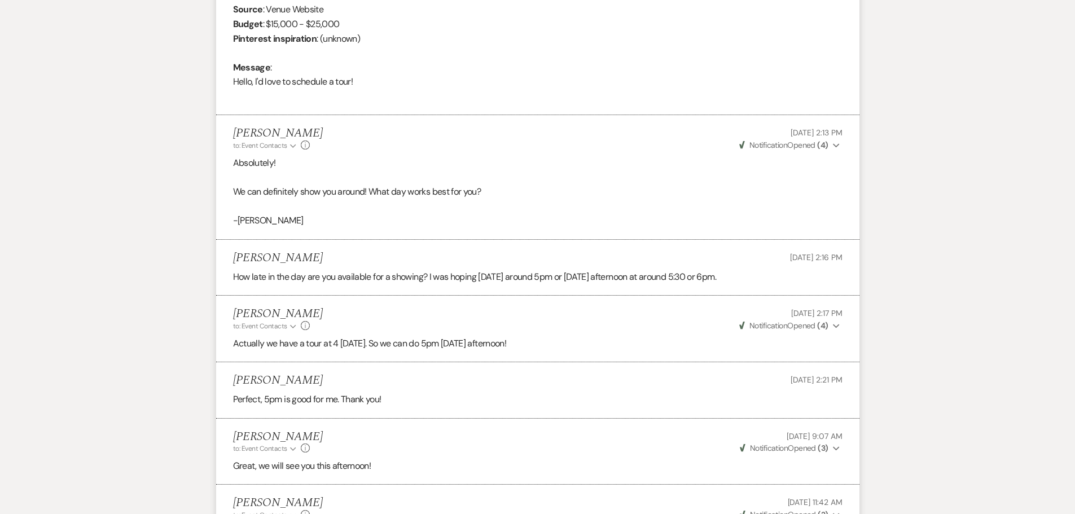
select select "5"
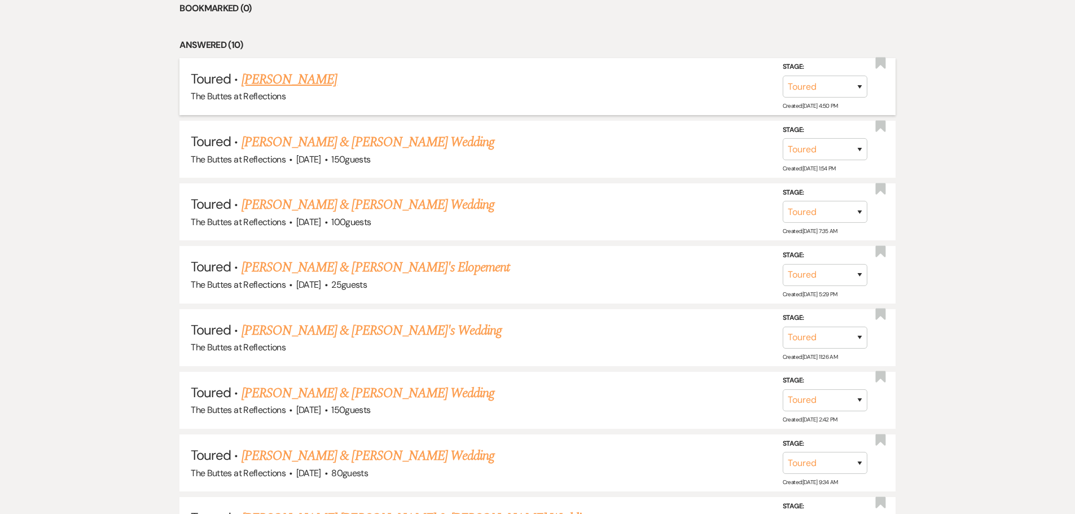
click at [276, 85] on link "[PERSON_NAME]" at bounding box center [289, 79] width 96 height 20
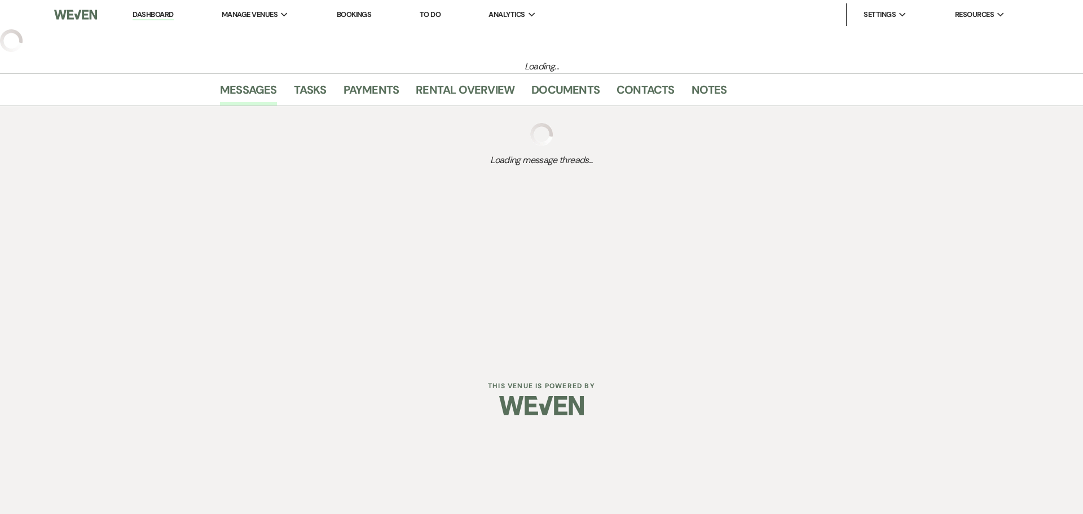
select select "5"
select select "20"
select select "15"
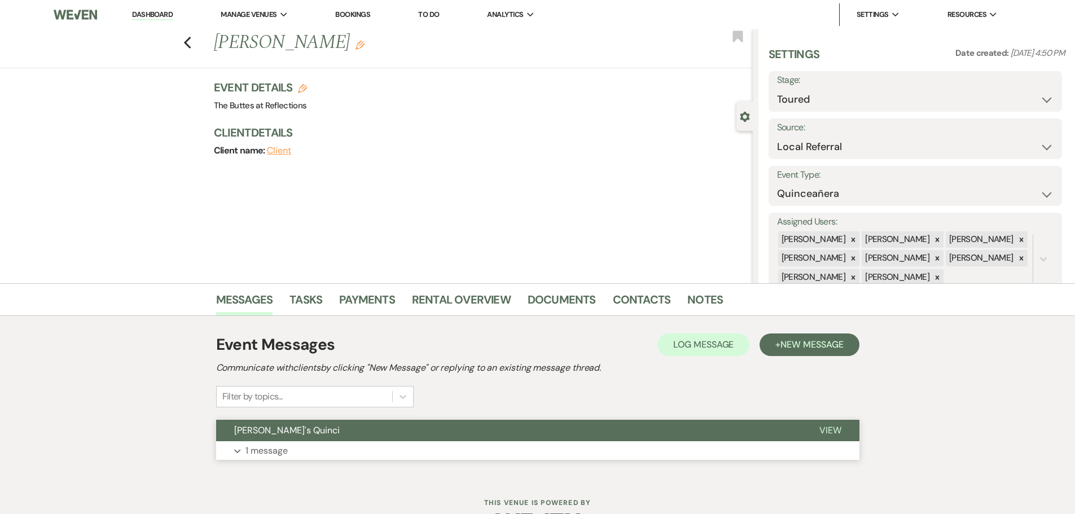
click at [262, 455] on p "1 message" at bounding box center [266, 450] width 42 height 15
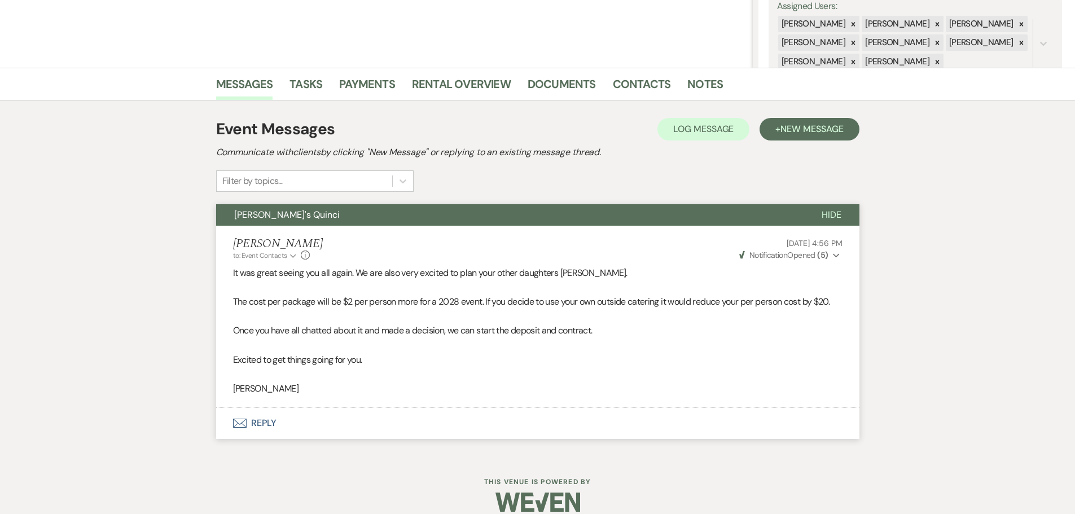
scroll to position [230, 0]
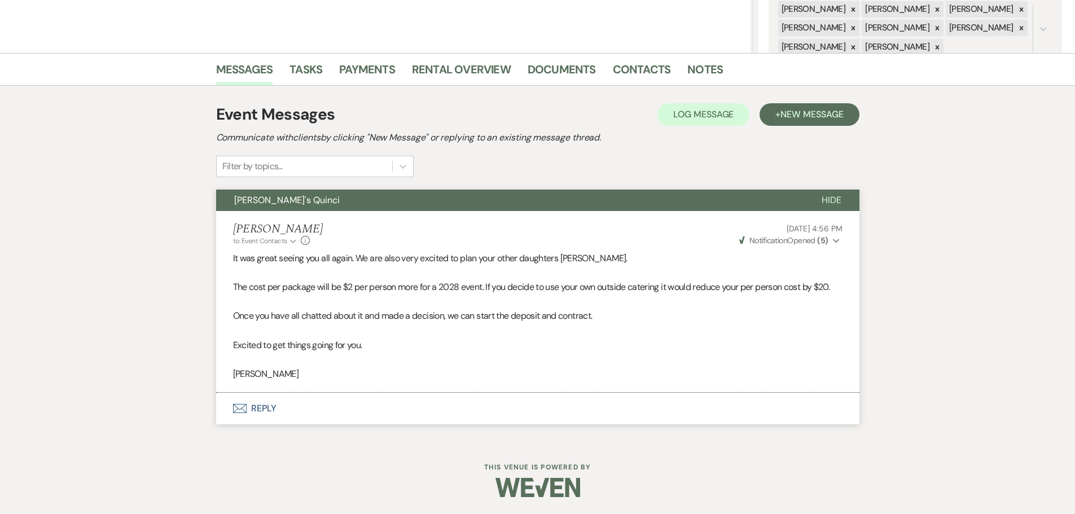
click at [271, 406] on button "Envelope Reply" at bounding box center [537, 409] width 643 height 32
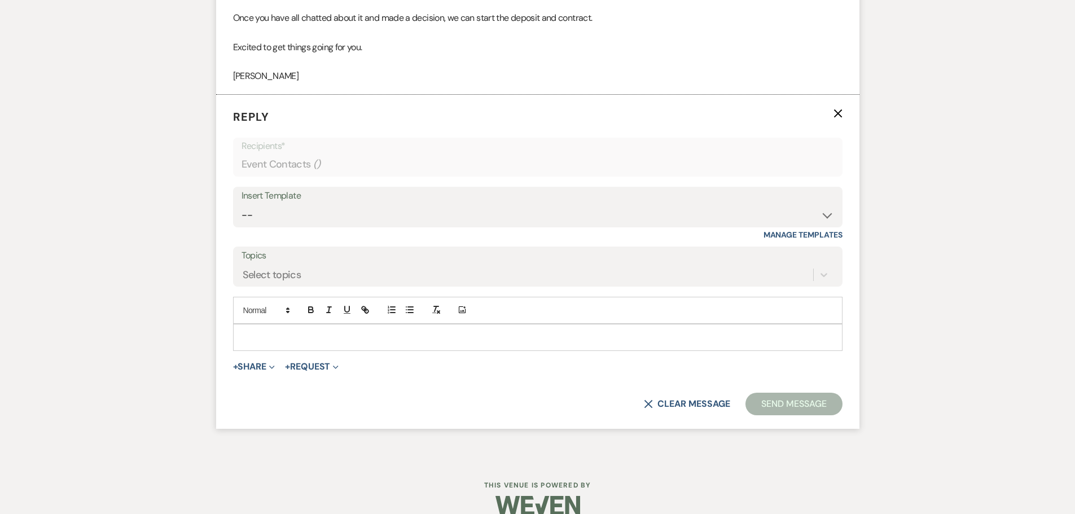
scroll to position [533, 0]
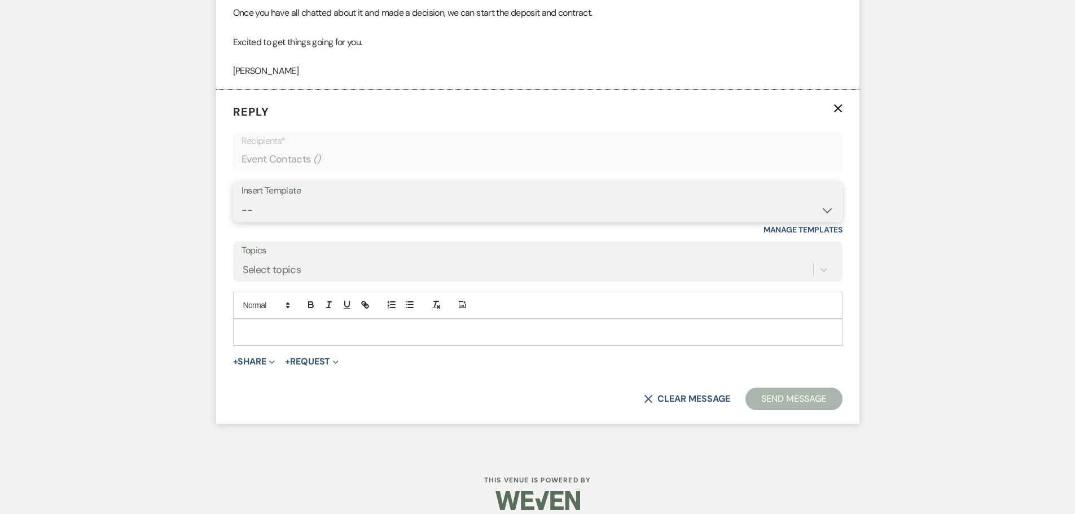
click at [824, 213] on select "-- Weven Planning Portal Introduction (Booked Events) Follow up - After Tour Re…" at bounding box center [537, 210] width 592 height 22
select select "4016"
click at [241, 199] on select "-- Weven Planning Portal Introduction (Booked Events) Follow up - After Tour Re…" at bounding box center [537, 210] width 592 height 22
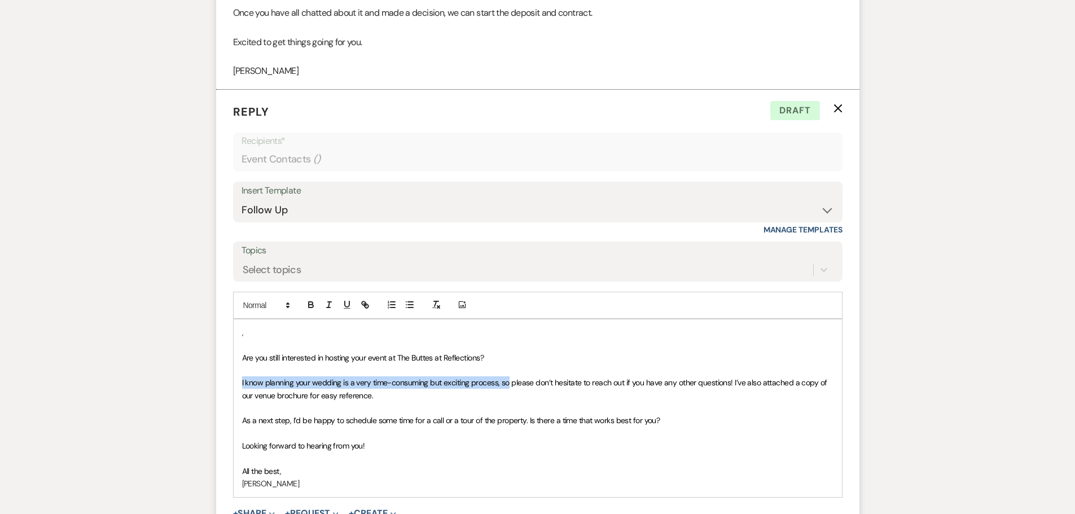
drag, startPoint x: 240, startPoint y: 382, endPoint x: 510, endPoint y: 384, distance: 269.6
click at [509, 384] on div ", Are you still interested in hosting your event at The Buttes at Reflections? …" at bounding box center [538, 408] width 608 height 178
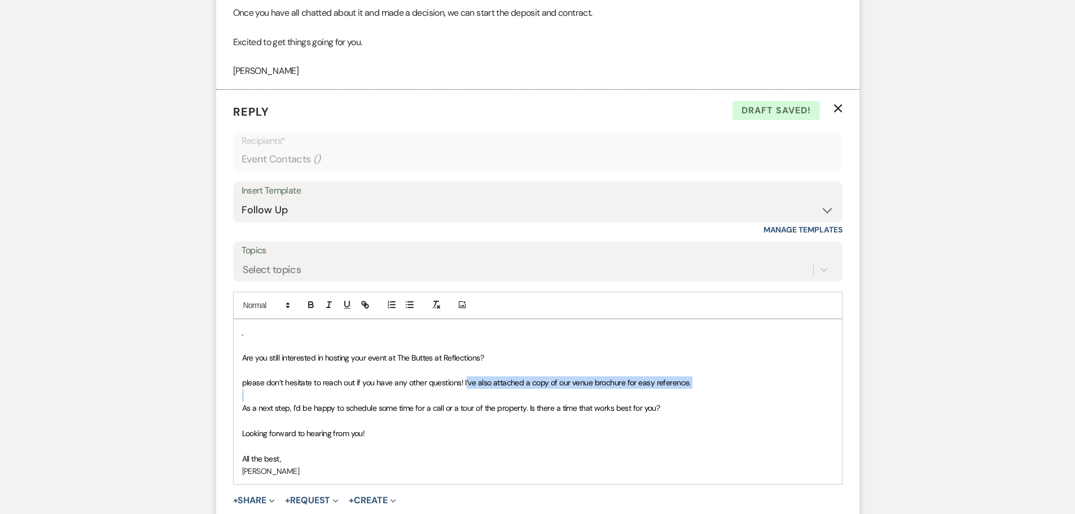
drag, startPoint x: 465, startPoint y: 382, endPoint x: 737, endPoint y: 390, distance: 271.4
click at [737, 390] on div ", Are you still interested in hosting your event at The Buttes at Reflections? …" at bounding box center [538, 401] width 608 height 165
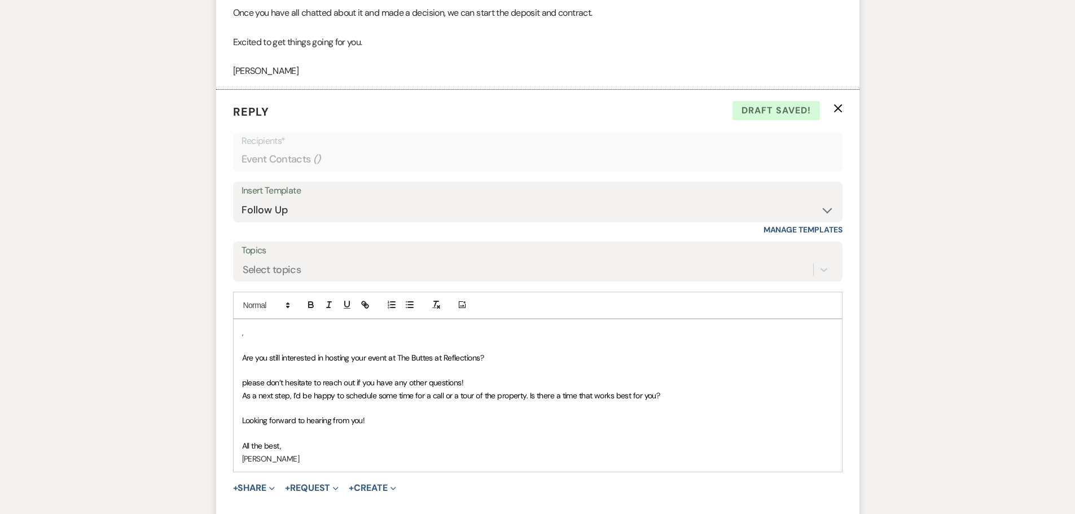
drag, startPoint x: 242, startPoint y: 394, endPoint x: 671, endPoint y: 398, distance: 429.3
click at [671, 398] on p "As a next step, I’d be happy to schedule some time for a call or a tour of the …" at bounding box center [537, 395] width 591 height 12
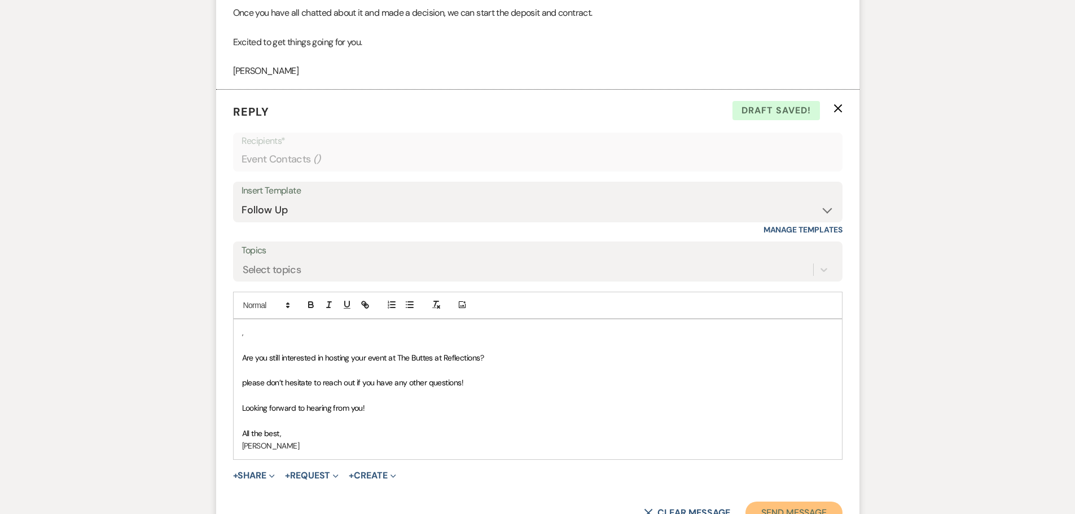
click at [785, 509] on button "Send Message" at bounding box center [793, 512] width 96 height 23
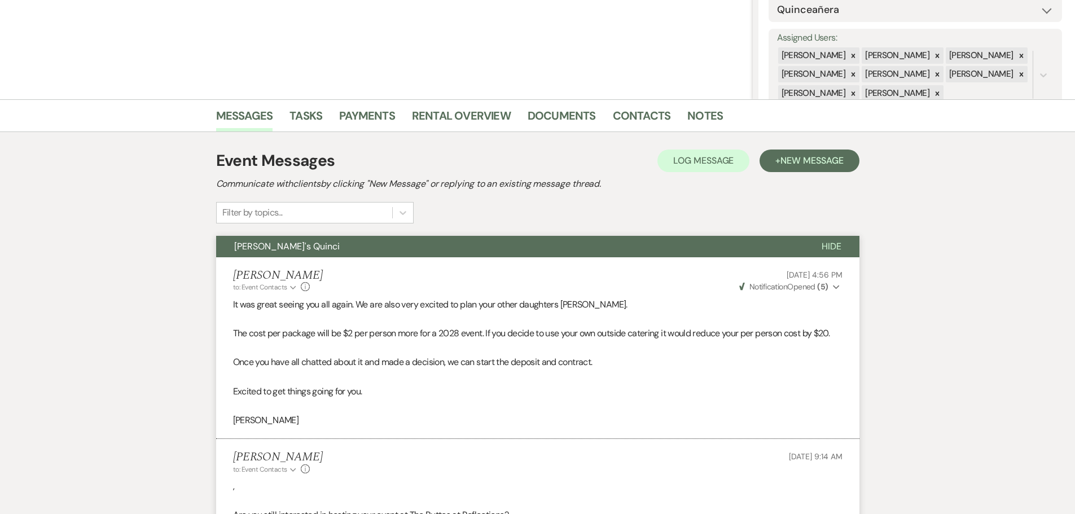
scroll to position [0, 0]
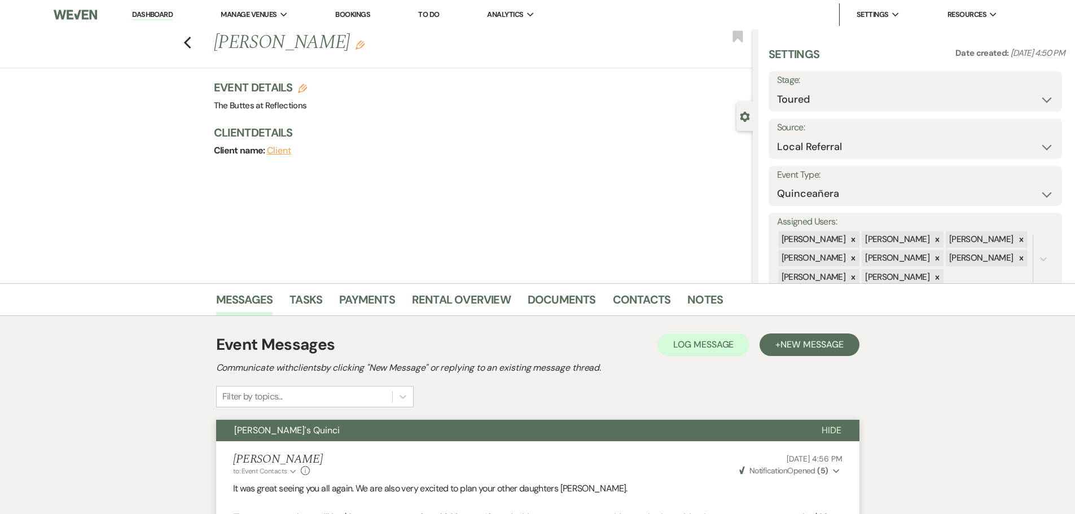
select select "5"
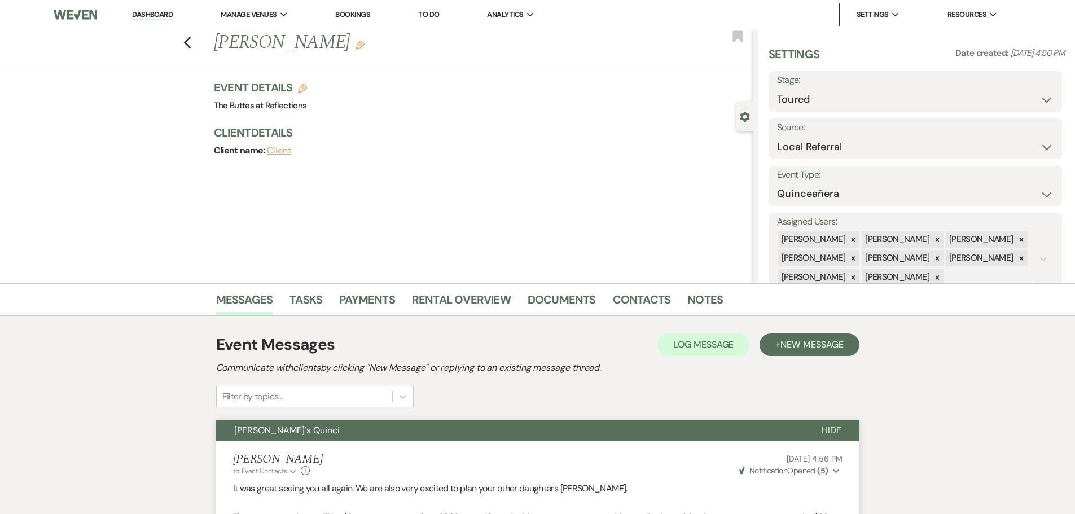
select select "5"
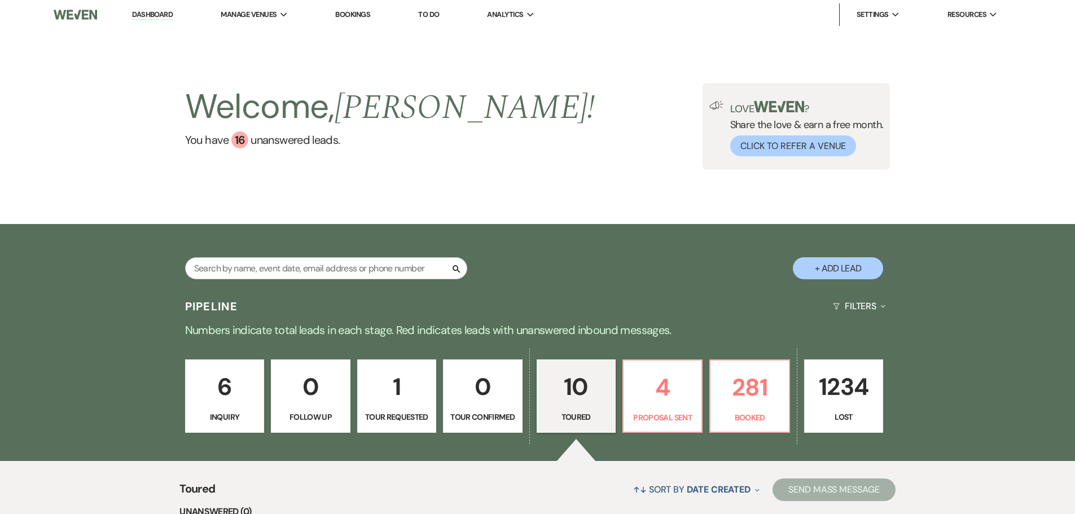
click at [222, 388] on p "6" at bounding box center [224, 387] width 64 height 38
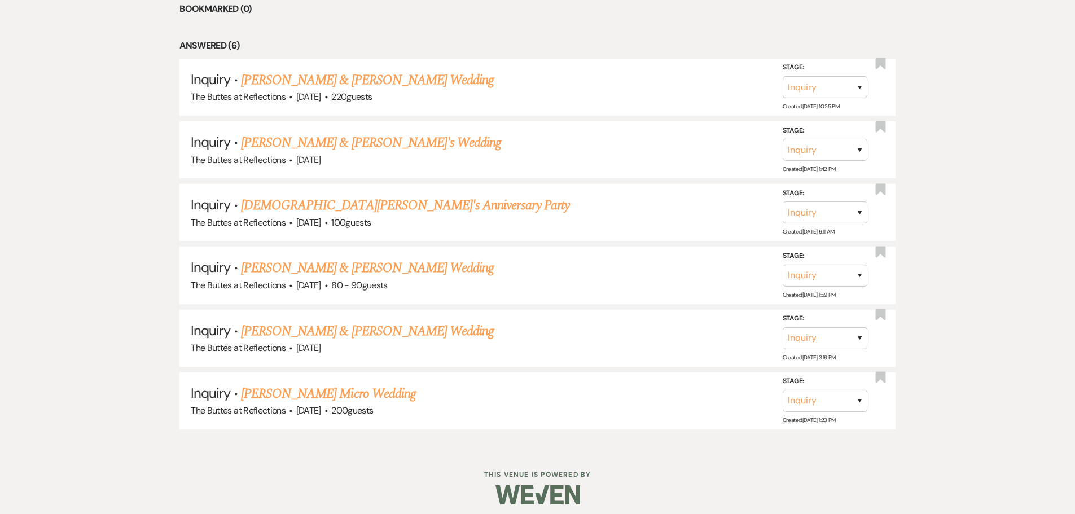
scroll to position [526, 0]
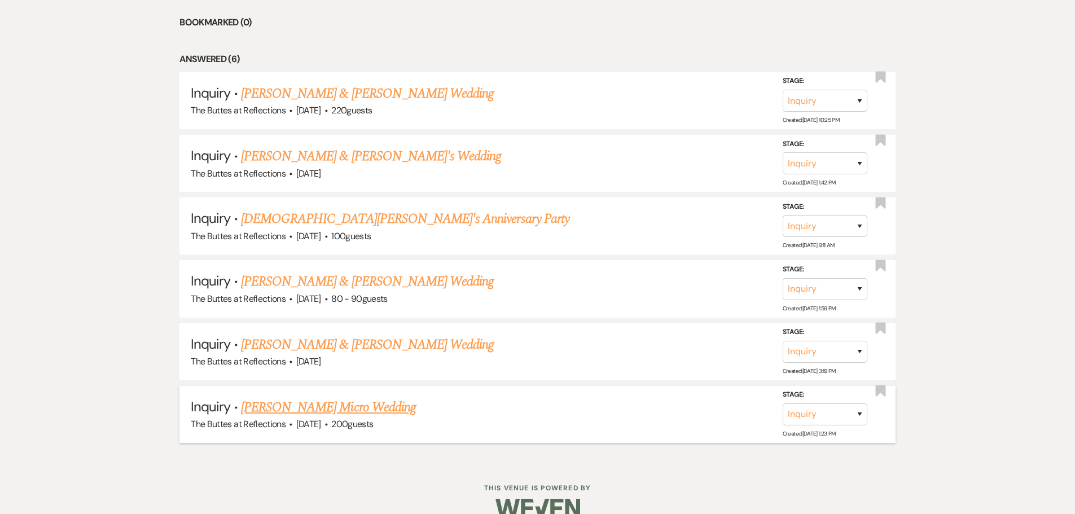
click at [416, 415] on link "[PERSON_NAME] Micro Wedding" at bounding box center [328, 407] width 175 height 20
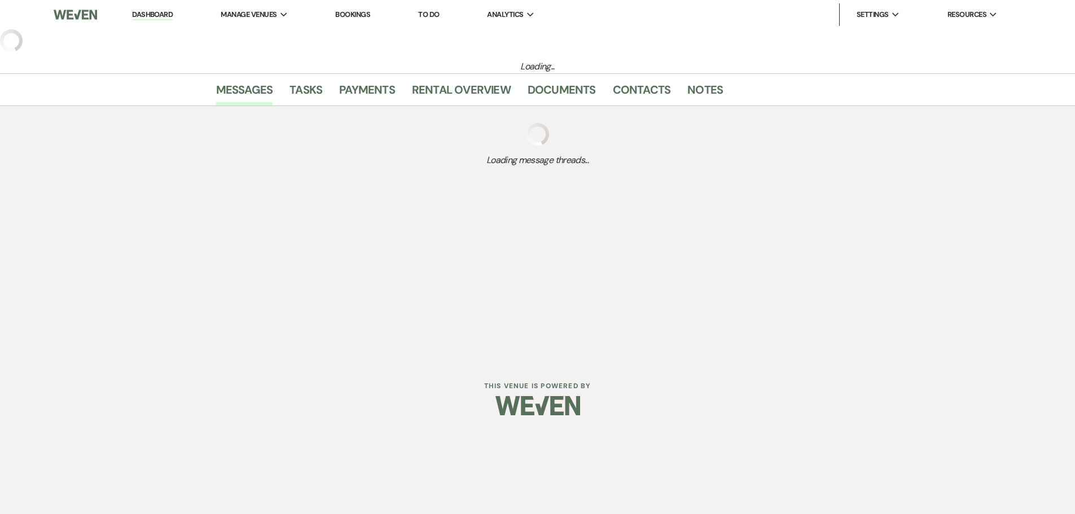
select select "5"
select select "16"
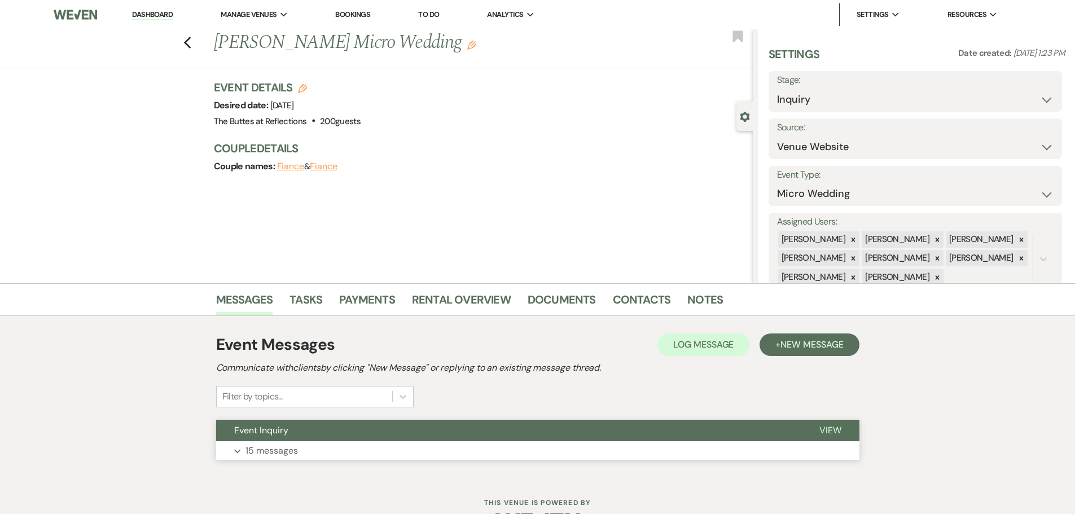
click at [276, 448] on p "15 messages" at bounding box center [271, 450] width 52 height 15
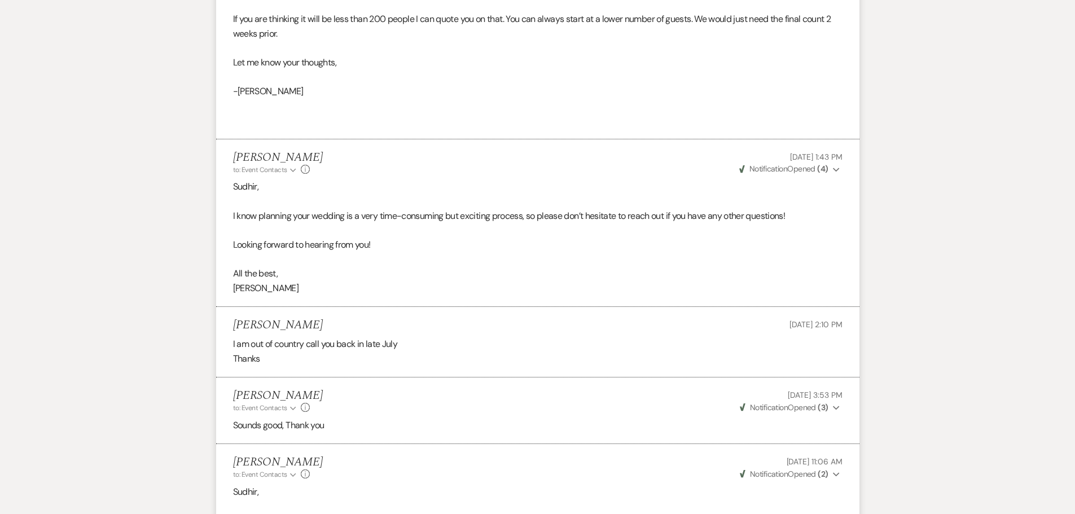
scroll to position [2178, 0]
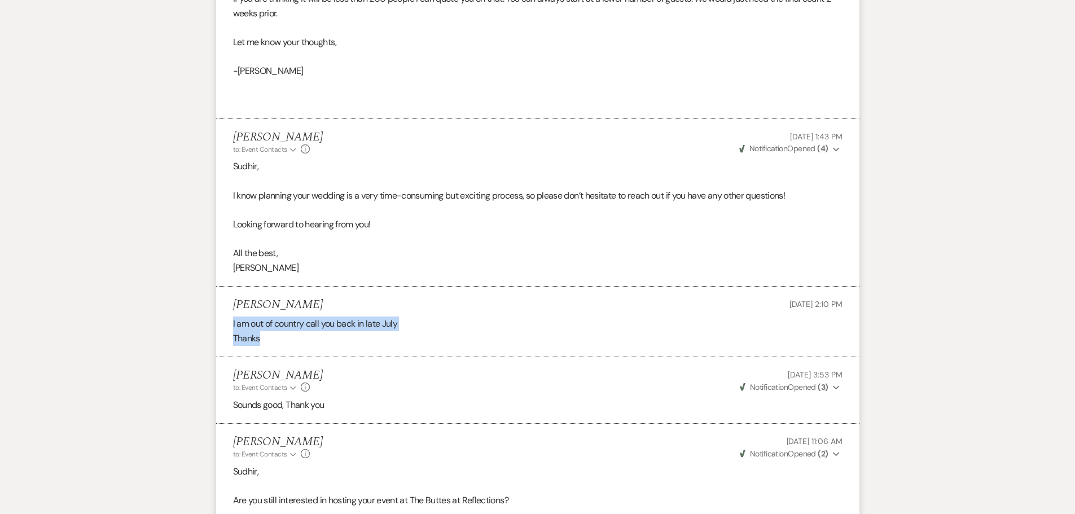
drag, startPoint x: 1080, startPoint y: 332, endPoint x: 1033, endPoint y: 411, distance: 91.5
drag, startPoint x: 1033, startPoint y: 411, endPoint x: 1064, endPoint y: 122, distance: 290.5
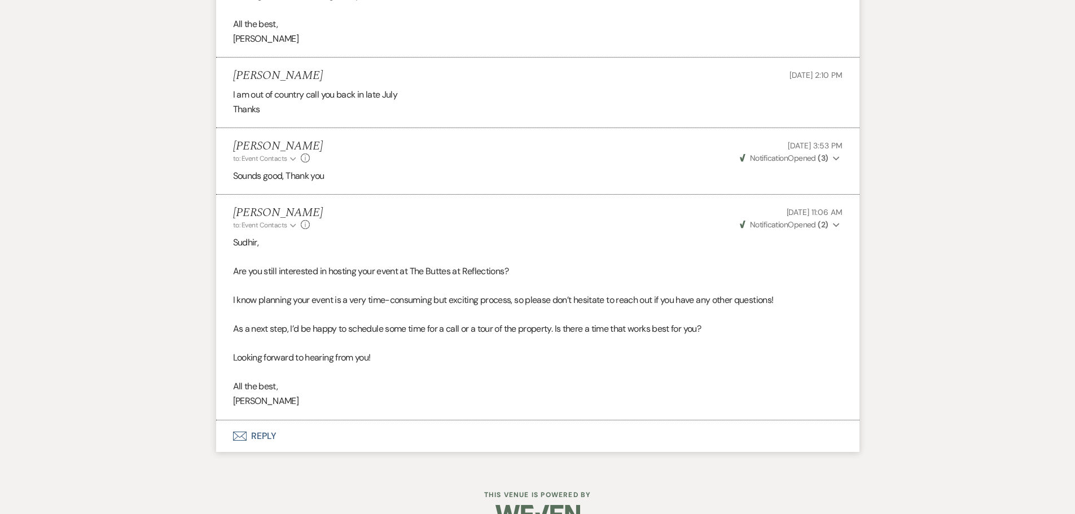
scroll to position [0, 0]
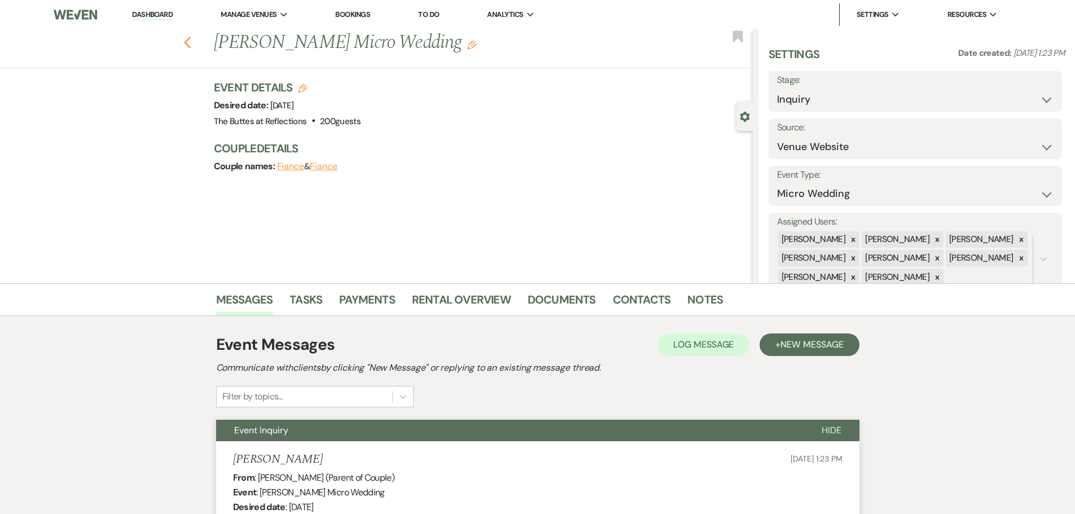
click at [190, 46] on icon "Previous" at bounding box center [187, 43] width 8 height 14
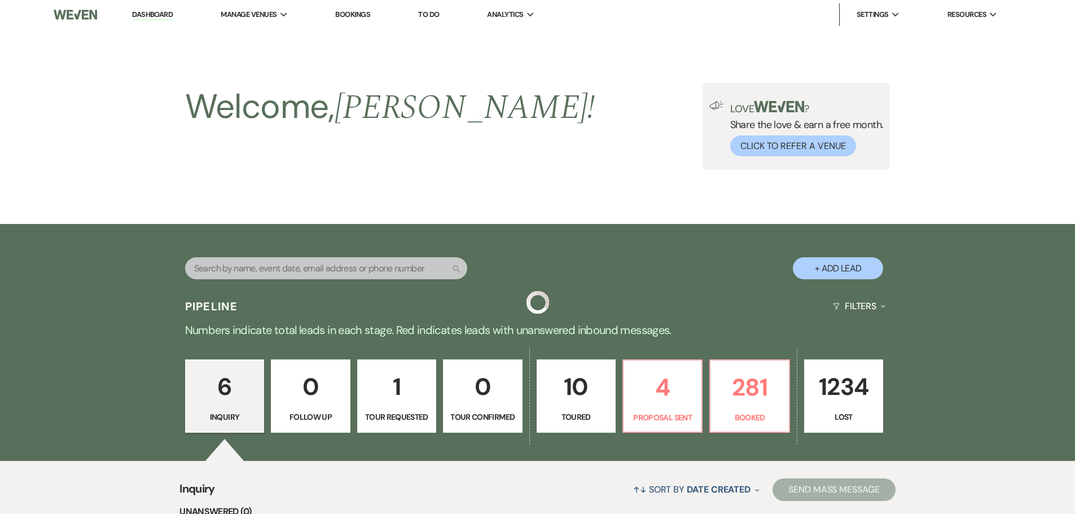
scroll to position [526, 0]
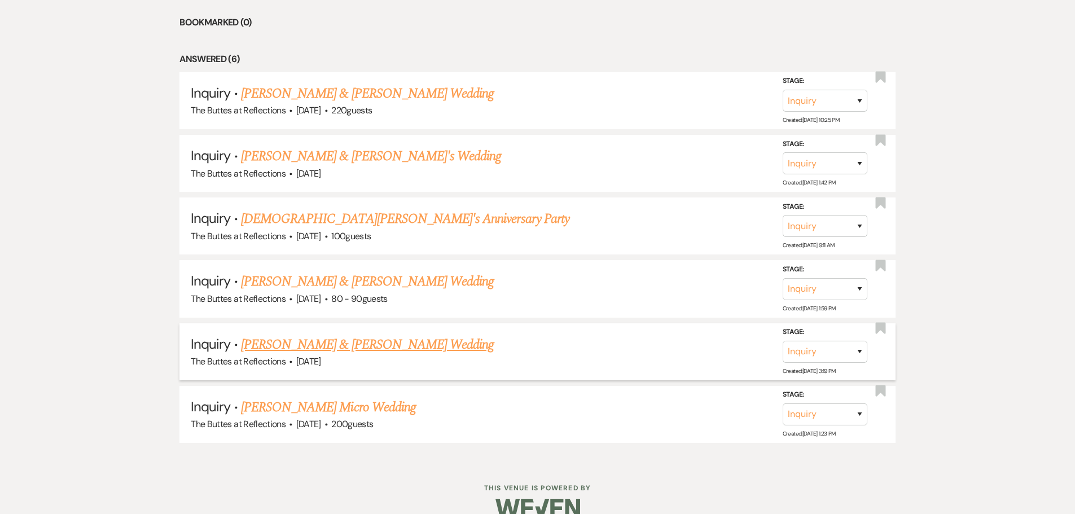
click at [292, 346] on link "[PERSON_NAME] & [PERSON_NAME] Wedding" at bounding box center [367, 345] width 253 height 20
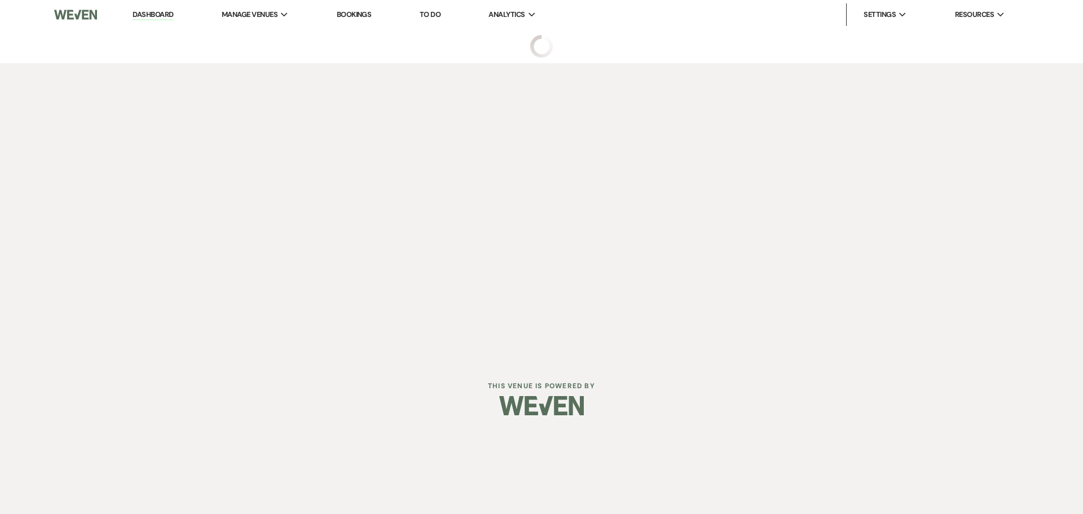
select select "5"
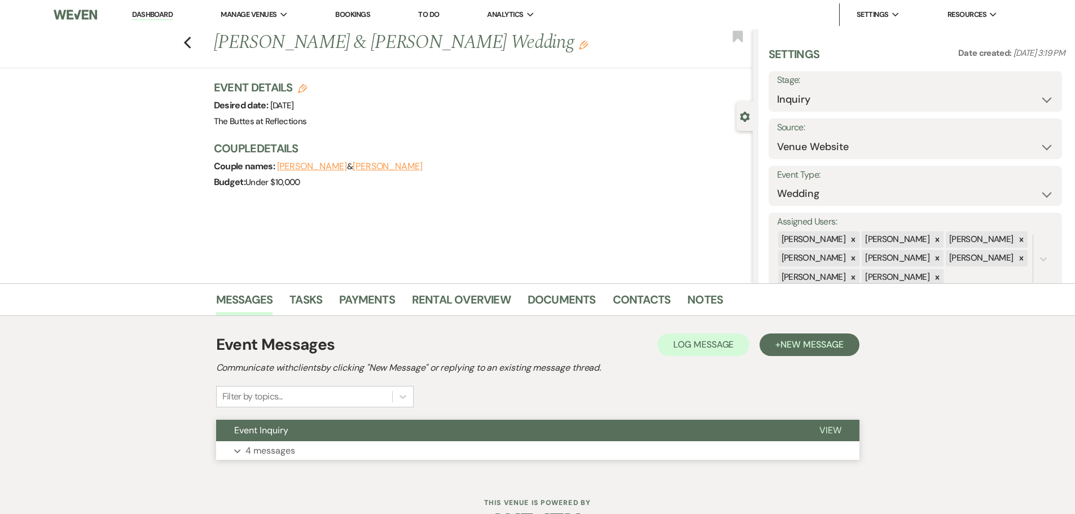
click at [272, 448] on p "4 messages" at bounding box center [270, 450] width 50 height 15
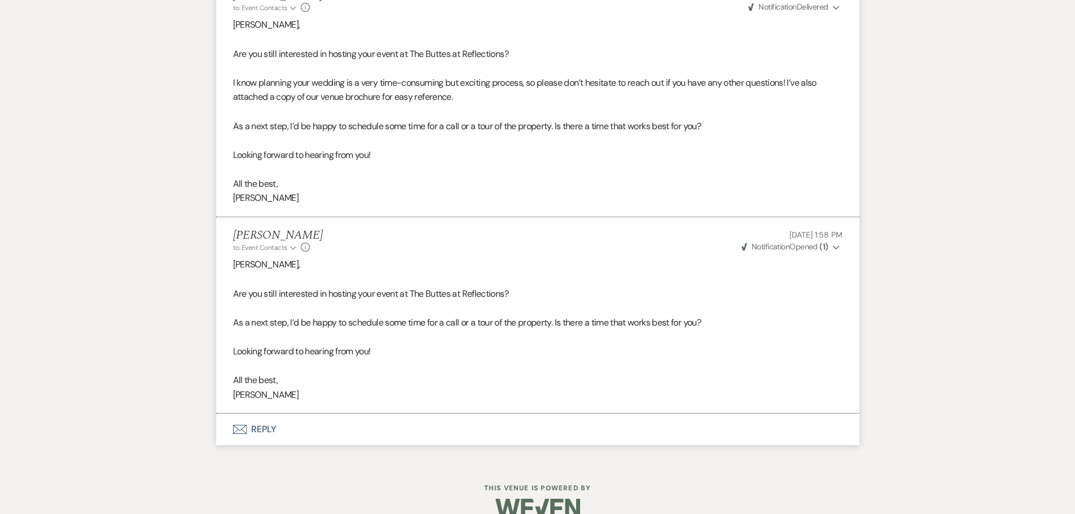
scroll to position [997, 0]
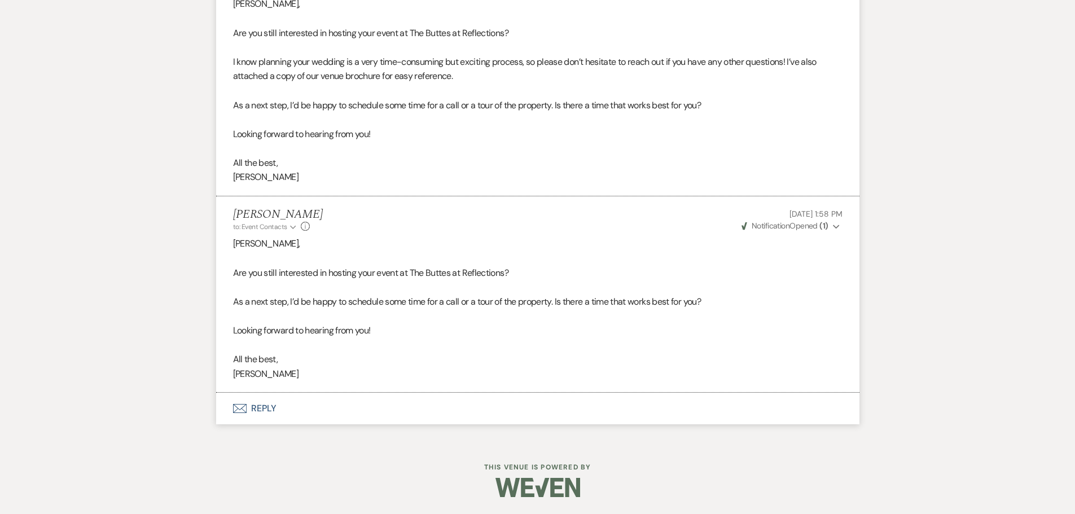
click at [251, 407] on button "Envelope Reply" at bounding box center [537, 409] width 643 height 32
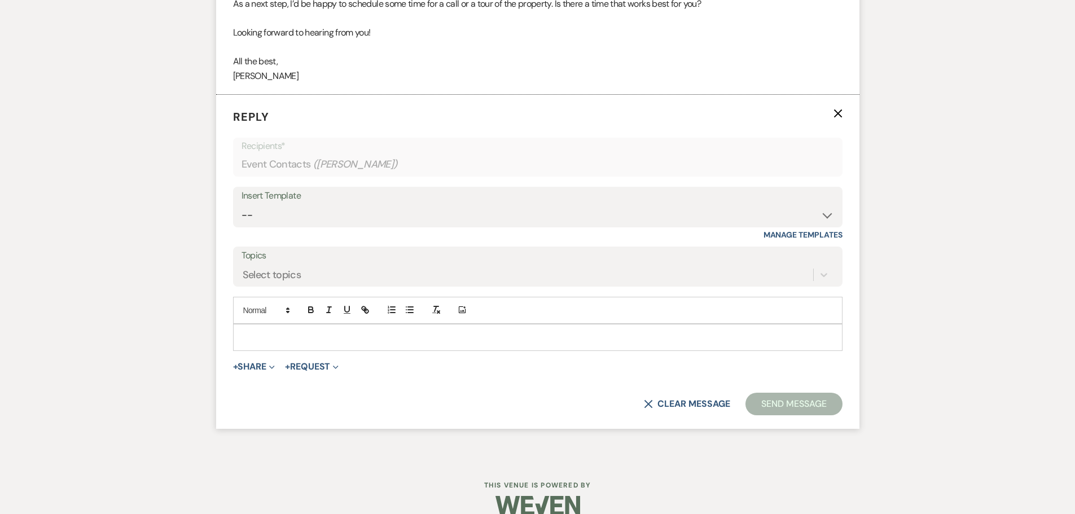
scroll to position [1300, 0]
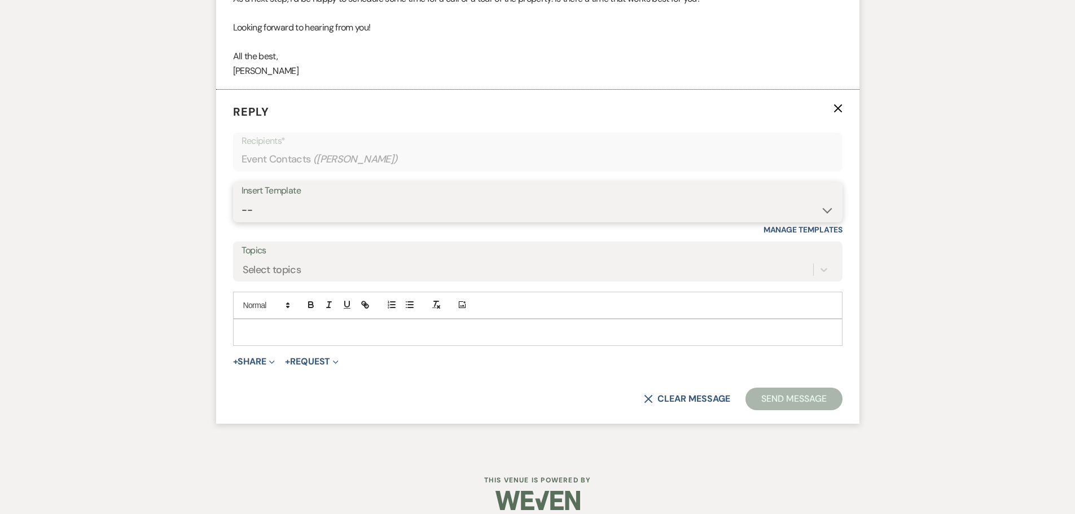
click at [826, 210] on select "-- Weven Planning Portal Introduction (Booked Events) Follow up - After Tour Re…" at bounding box center [537, 210] width 592 height 22
select select "4016"
click at [241, 199] on select "-- Weven Planning Portal Introduction (Booked Events) Follow up - After Tour Re…" at bounding box center [537, 210] width 592 height 22
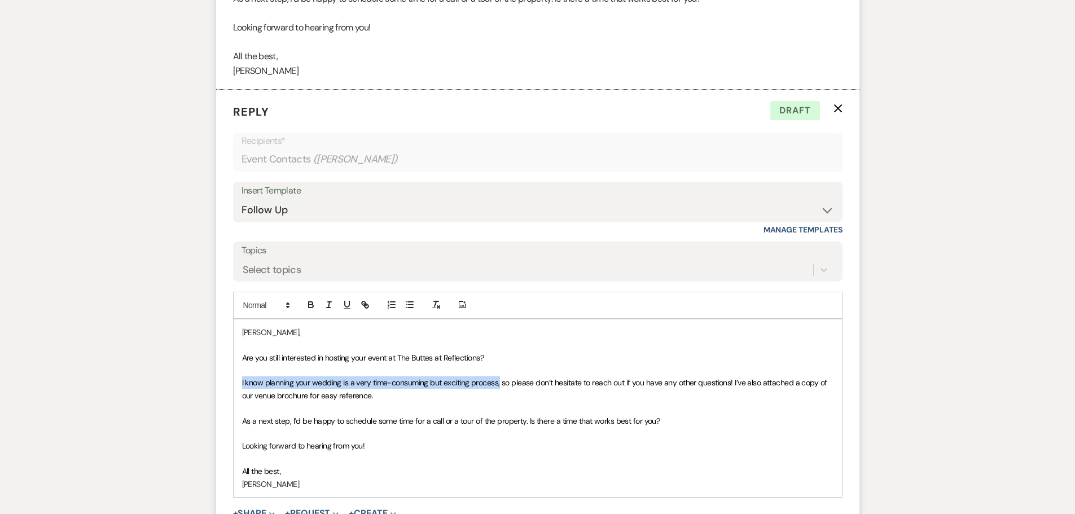
drag, startPoint x: 239, startPoint y: 380, endPoint x: 499, endPoint y: 386, distance: 259.5
click at [499, 386] on div "[PERSON_NAME], Are you still interested in hosting your event at The Buttes at …" at bounding box center [538, 408] width 608 height 178
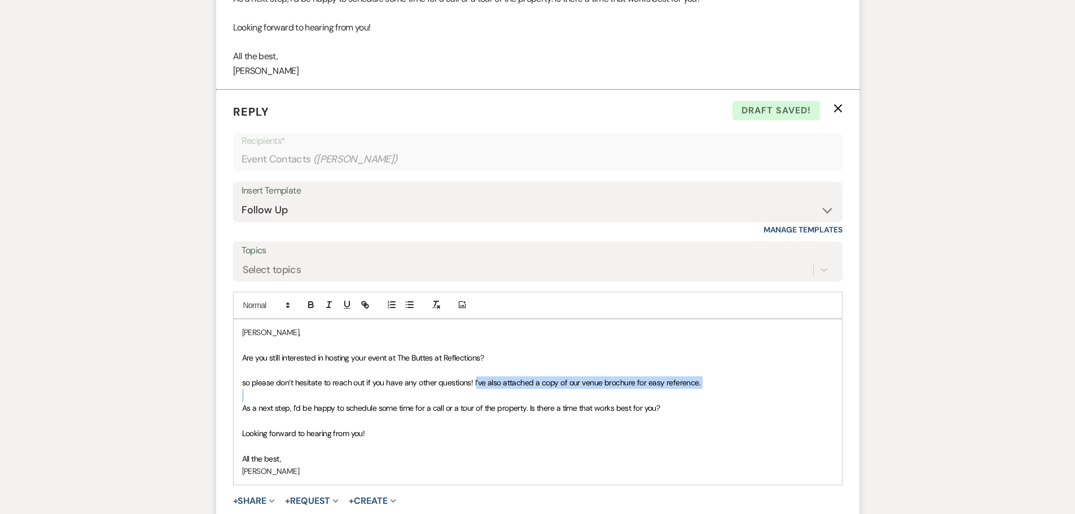
drag, startPoint x: 476, startPoint y: 380, endPoint x: 680, endPoint y: 401, distance: 205.3
click at [680, 401] on div "[PERSON_NAME], Are you still interested in hosting your event at The Buttes at …" at bounding box center [538, 401] width 608 height 165
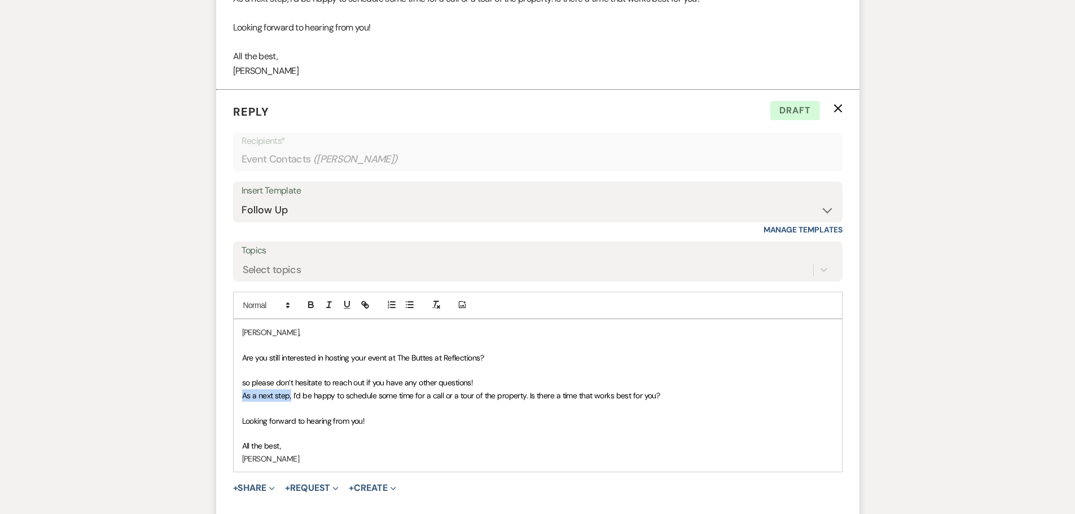
drag, startPoint x: 241, startPoint y: 395, endPoint x: 290, endPoint y: 399, distance: 49.3
click at [290, 399] on div "[PERSON_NAME], Are you still interested in hosting your event at The Buttes at …" at bounding box center [538, 395] width 608 height 152
click at [617, 397] on p "I’d be happy to schedule some time for a call or a tour of the property. Is the…" at bounding box center [537, 395] width 591 height 12
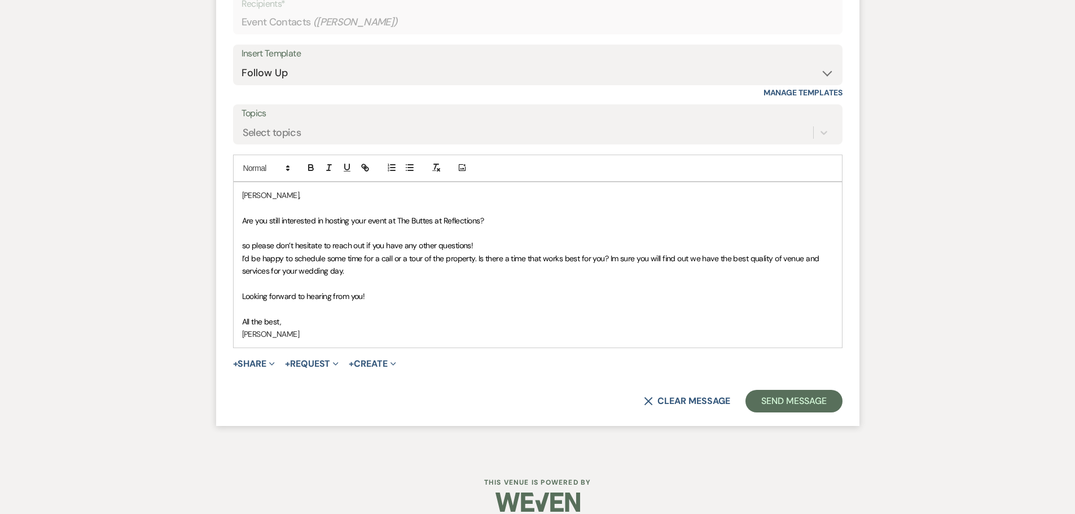
scroll to position [1399, 0]
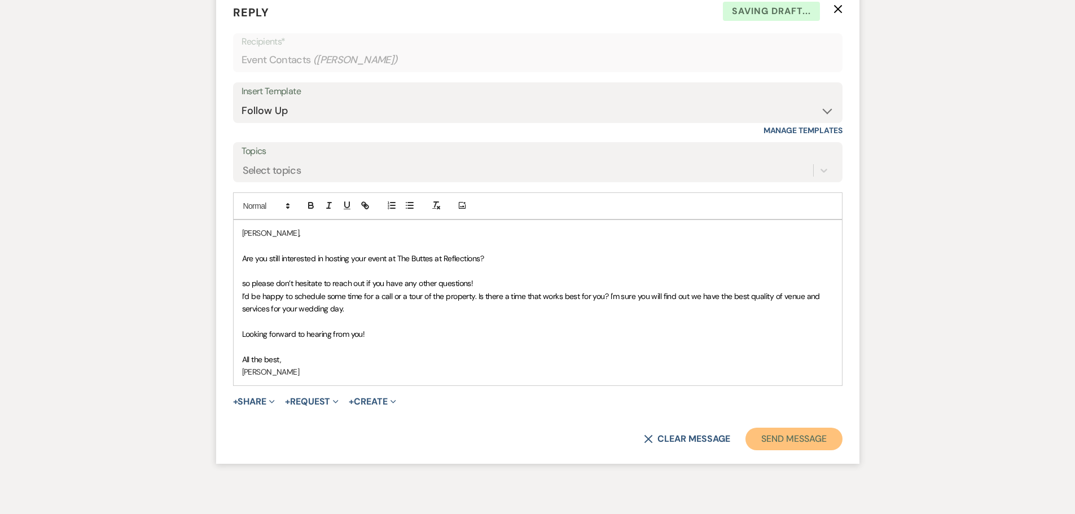
click at [773, 443] on button "Send Message" at bounding box center [793, 439] width 96 height 23
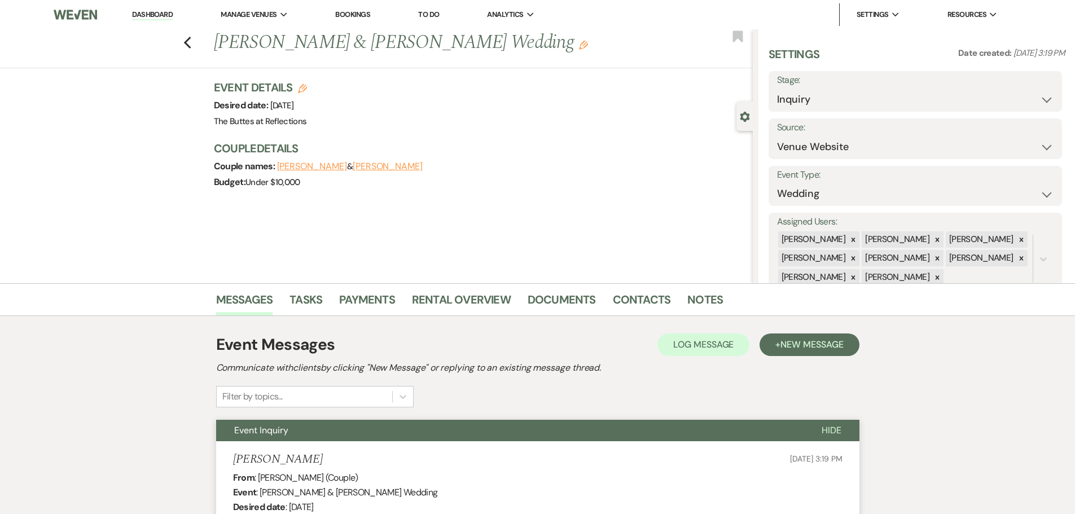
scroll to position [2, 0]
